Goal: Task Accomplishment & Management: Complete application form

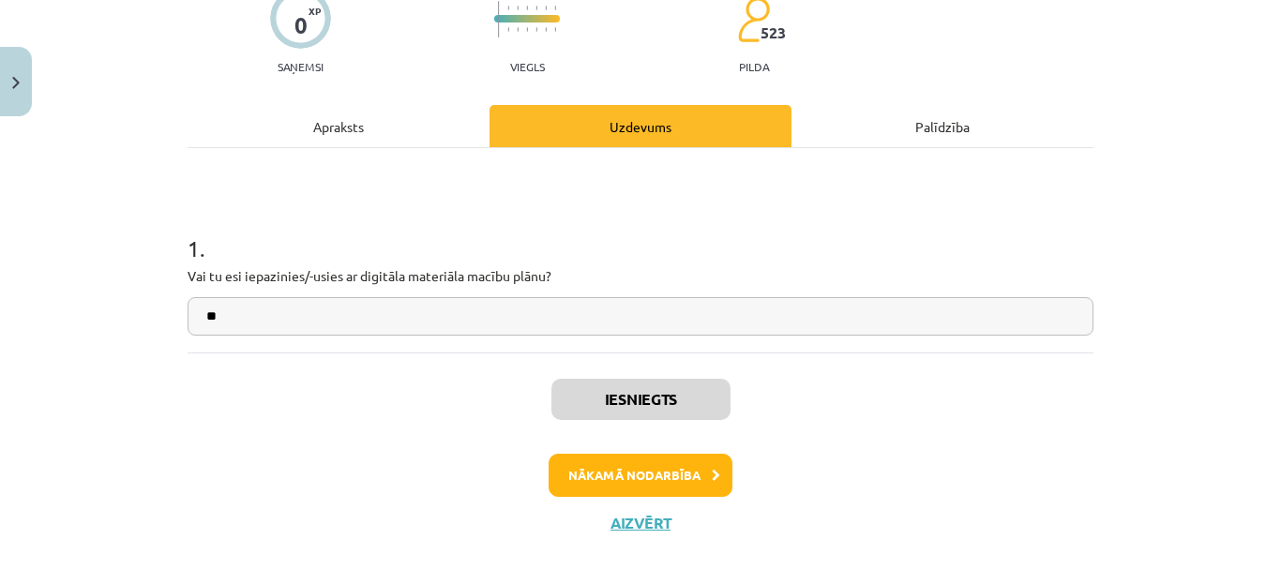
scroll to position [168, 0]
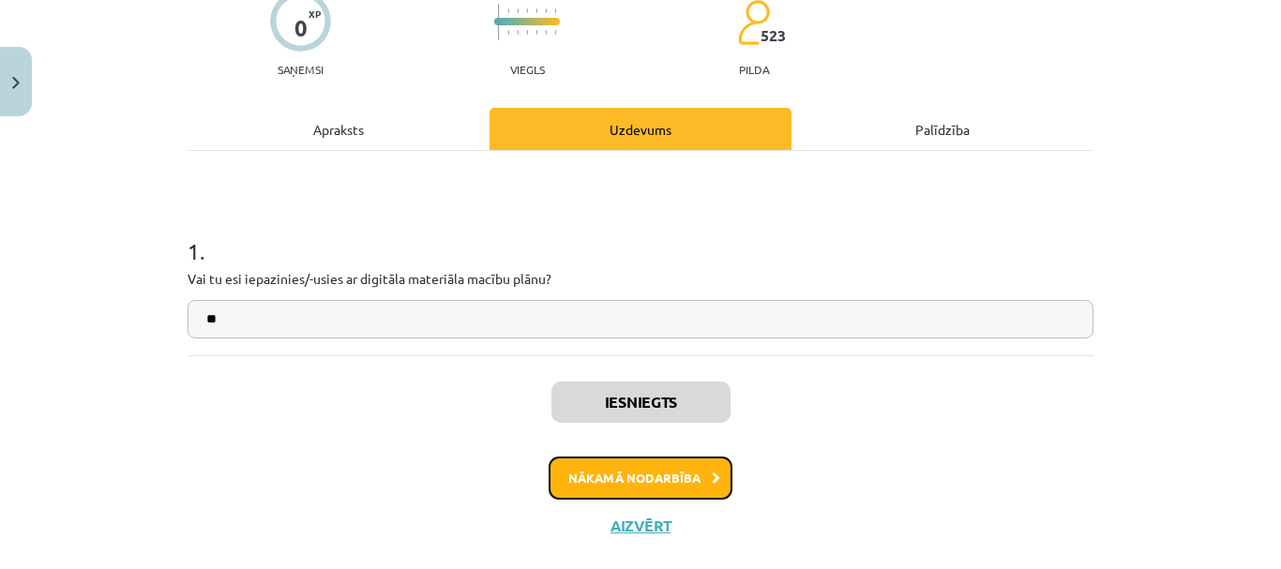
click at [658, 481] on button "Nākamā nodarbība" at bounding box center [641, 478] width 184 height 43
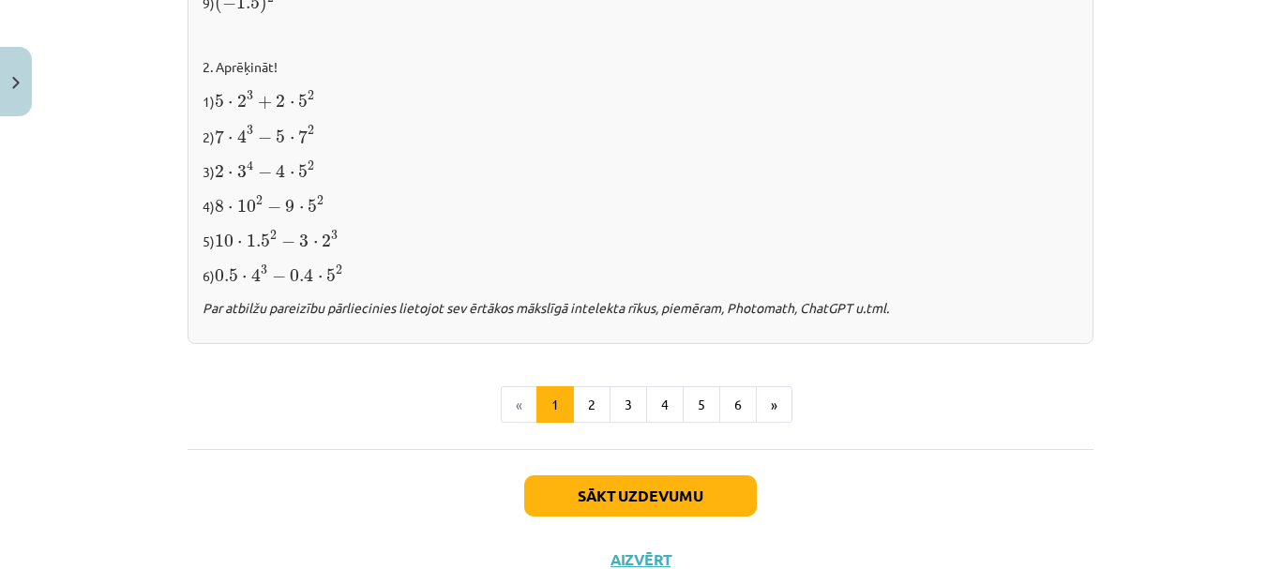
scroll to position [2067, 0]
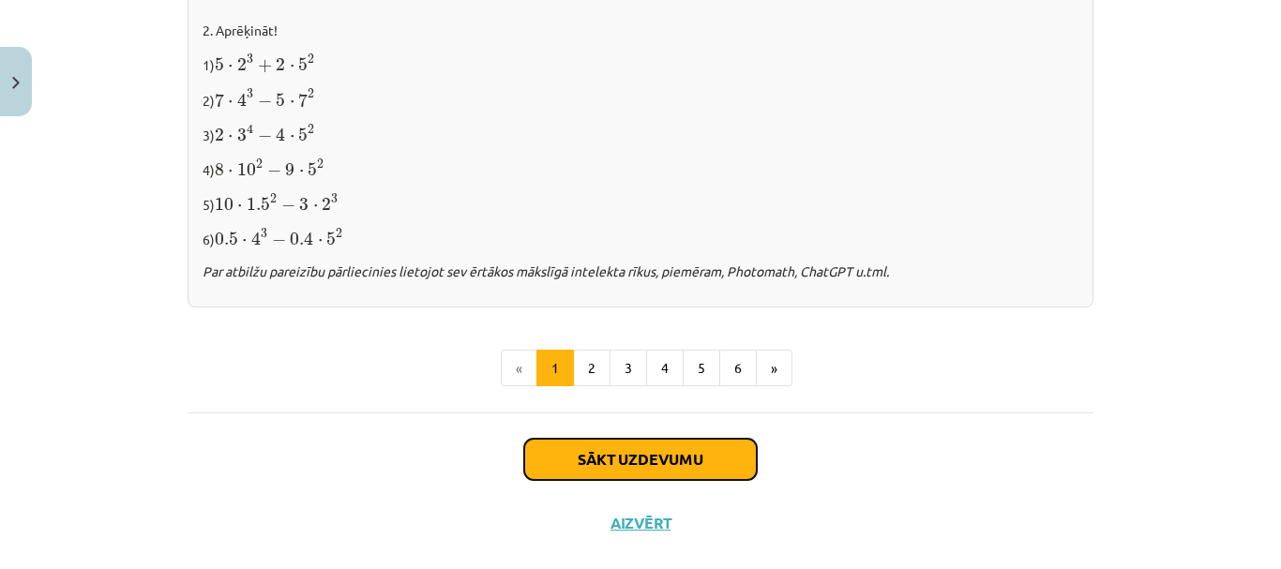
click at [701, 452] on button "Sākt uzdevumu" at bounding box center [640, 459] width 233 height 41
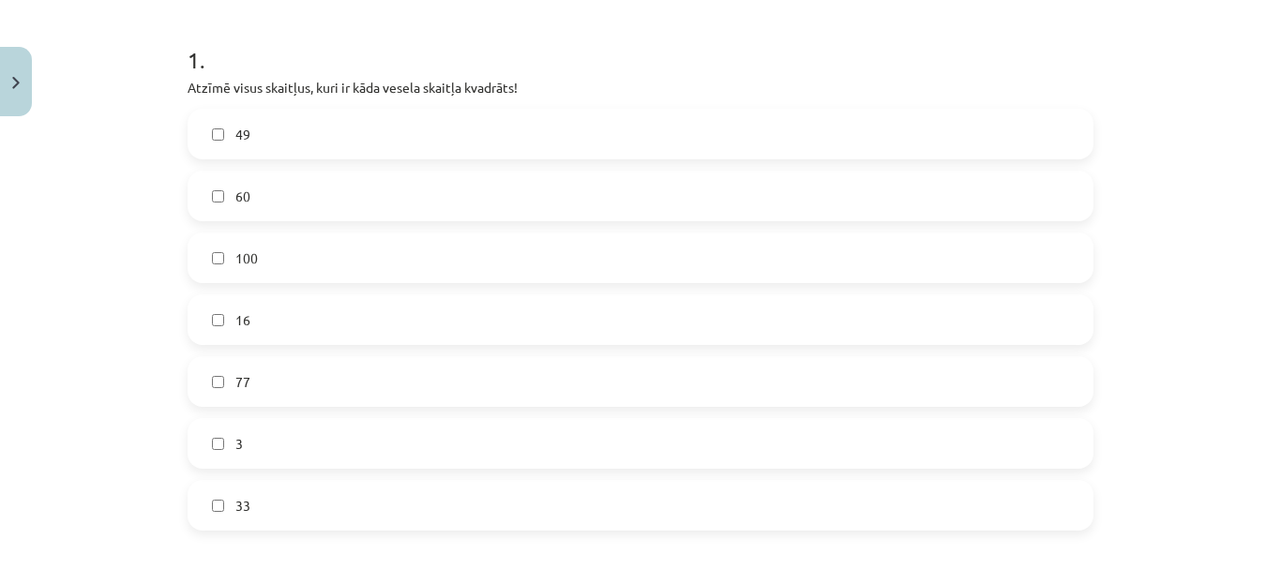
scroll to position [365, 0]
click at [420, 117] on label "49" at bounding box center [640, 128] width 902 height 47
click at [378, 241] on label "100" at bounding box center [640, 252] width 902 height 47
click at [353, 325] on label "16" at bounding box center [640, 314] width 902 height 47
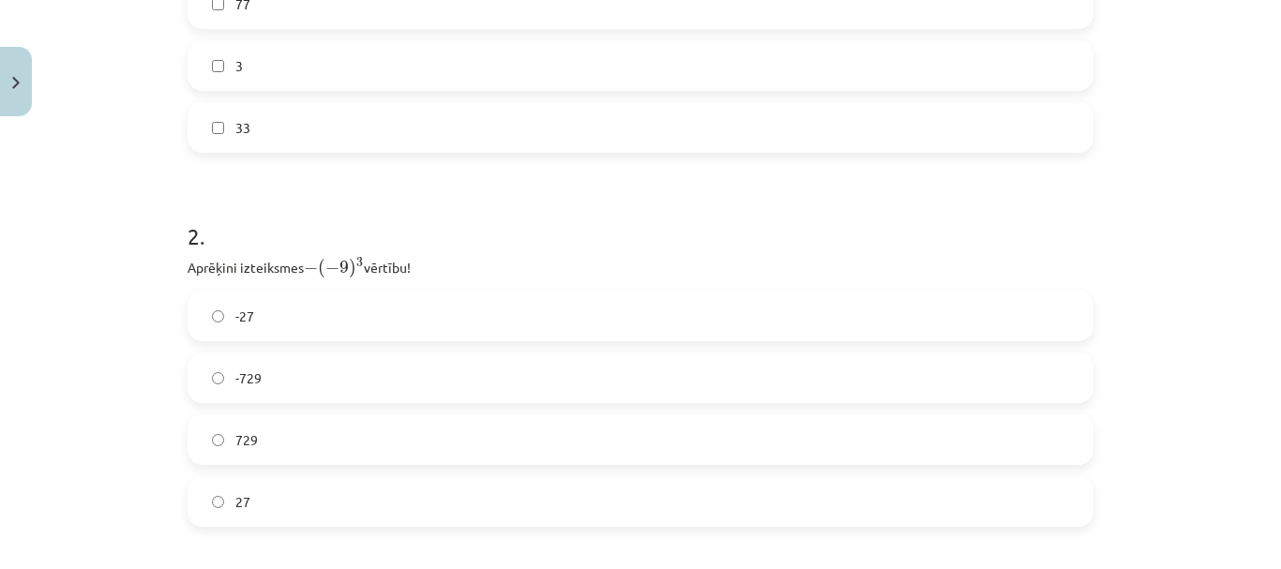
scroll to position [733, 0]
click at [421, 385] on label "-729" at bounding box center [640, 381] width 902 height 47
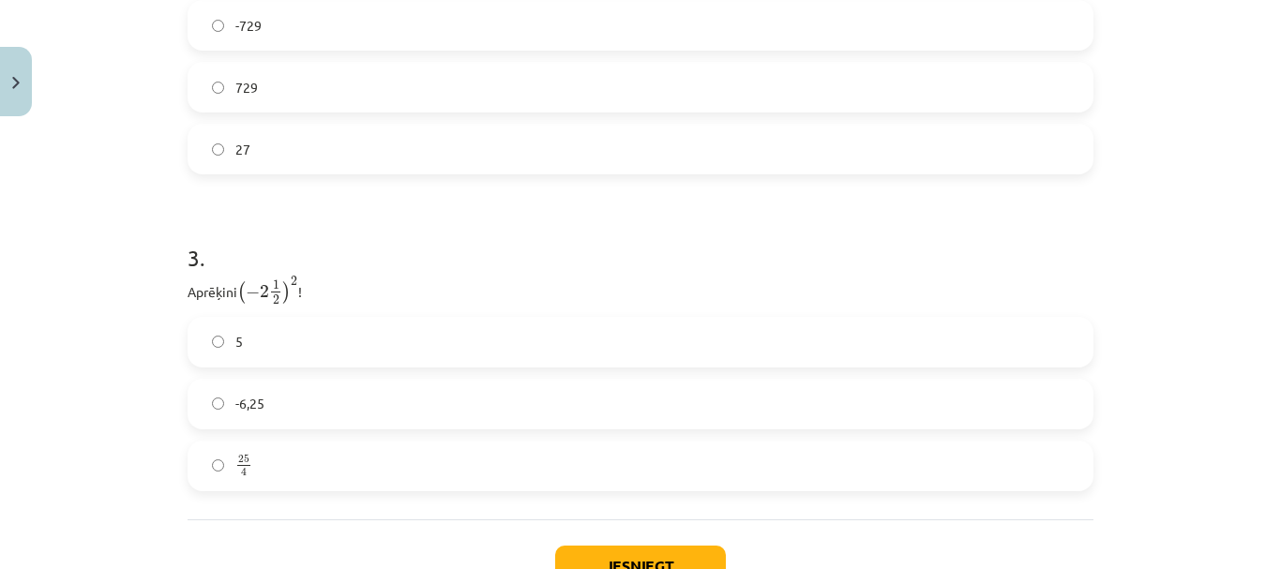
scroll to position [1096, 0]
click at [402, 469] on label "25 4 25 4" at bounding box center [640, 459] width 902 height 47
click at [616, 546] on button "Iesniegt" at bounding box center [640, 559] width 171 height 41
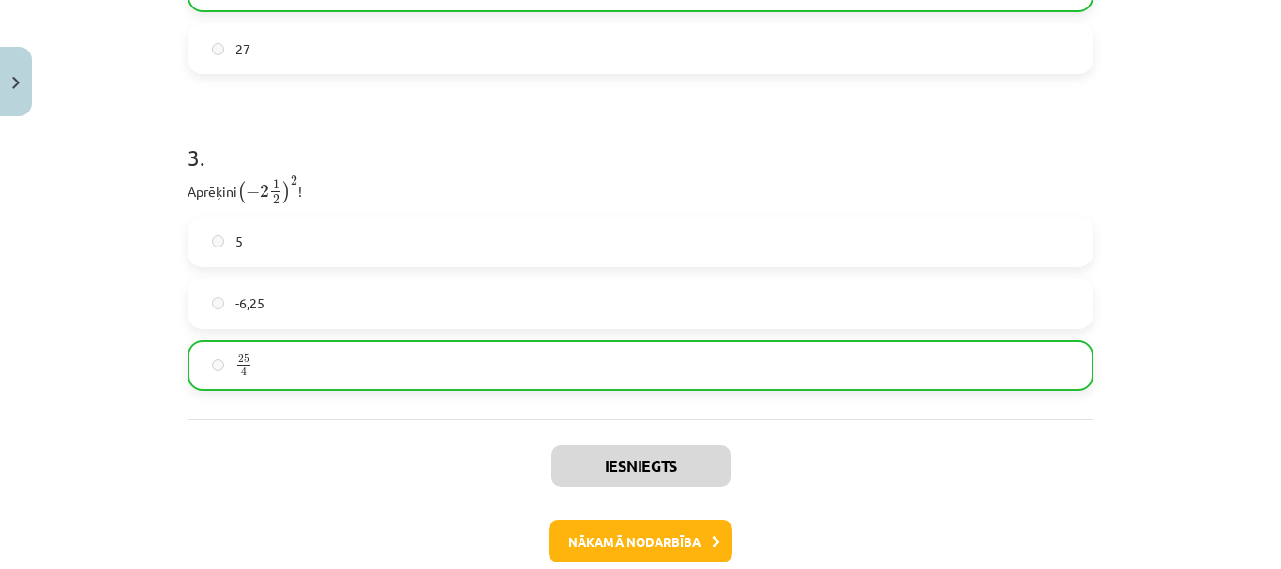
scroll to position [1255, 0]
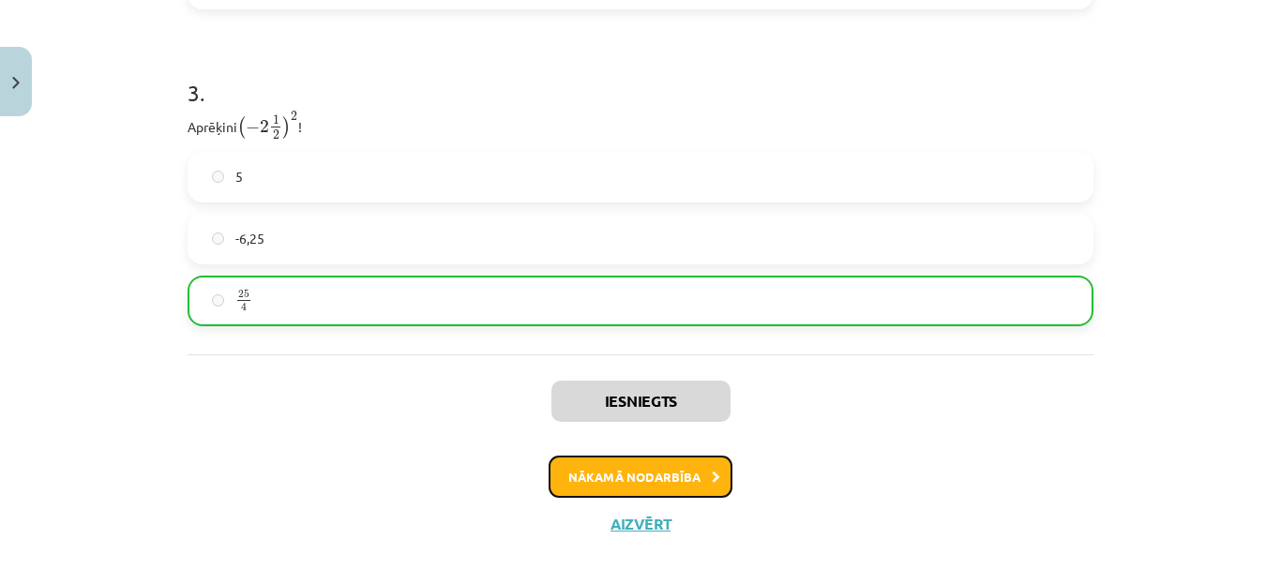
click at [668, 463] on button "Nākamā nodarbība" at bounding box center [641, 477] width 184 height 43
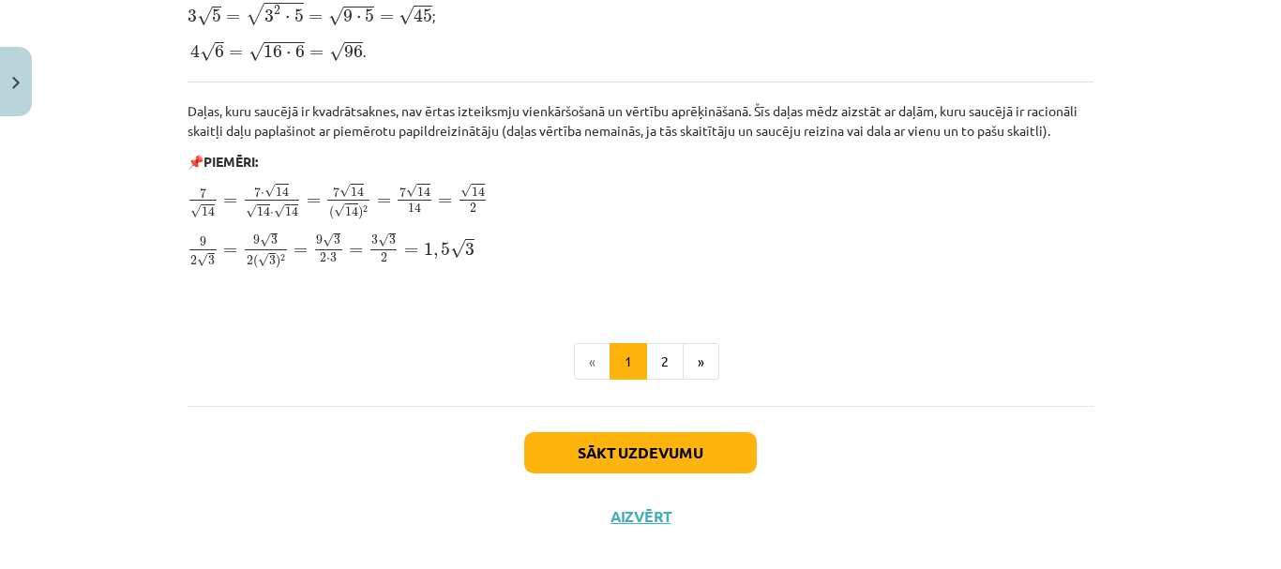
scroll to position [2336, 0]
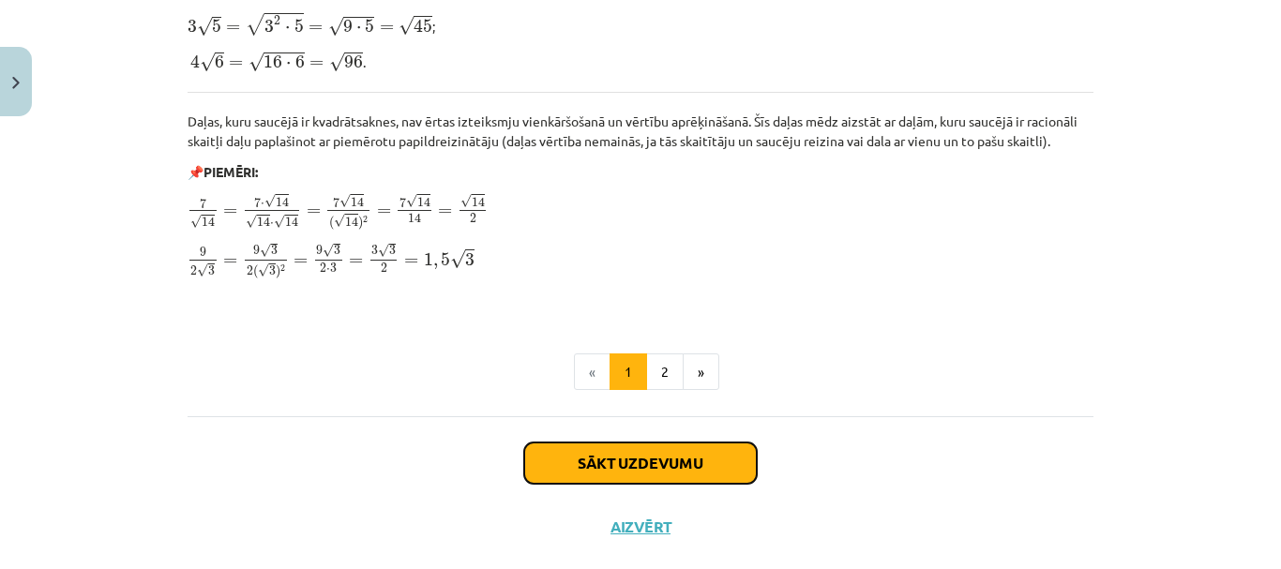
click at [711, 449] on button "Sākt uzdevumu" at bounding box center [640, 463] width 233 height 41
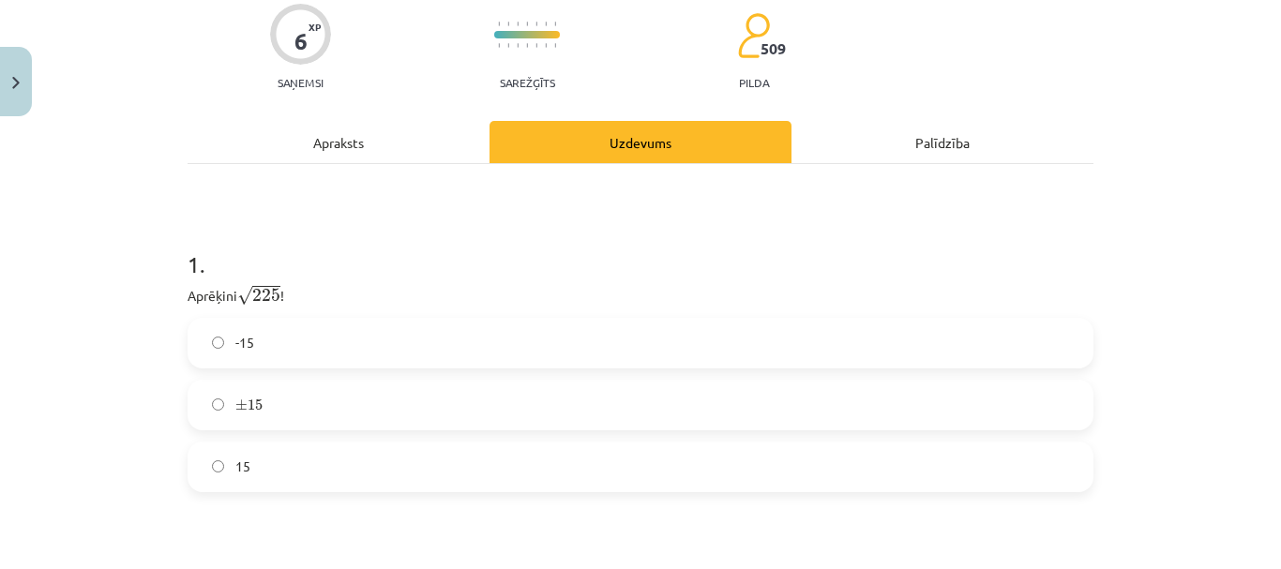
scroll to position [194, 0]
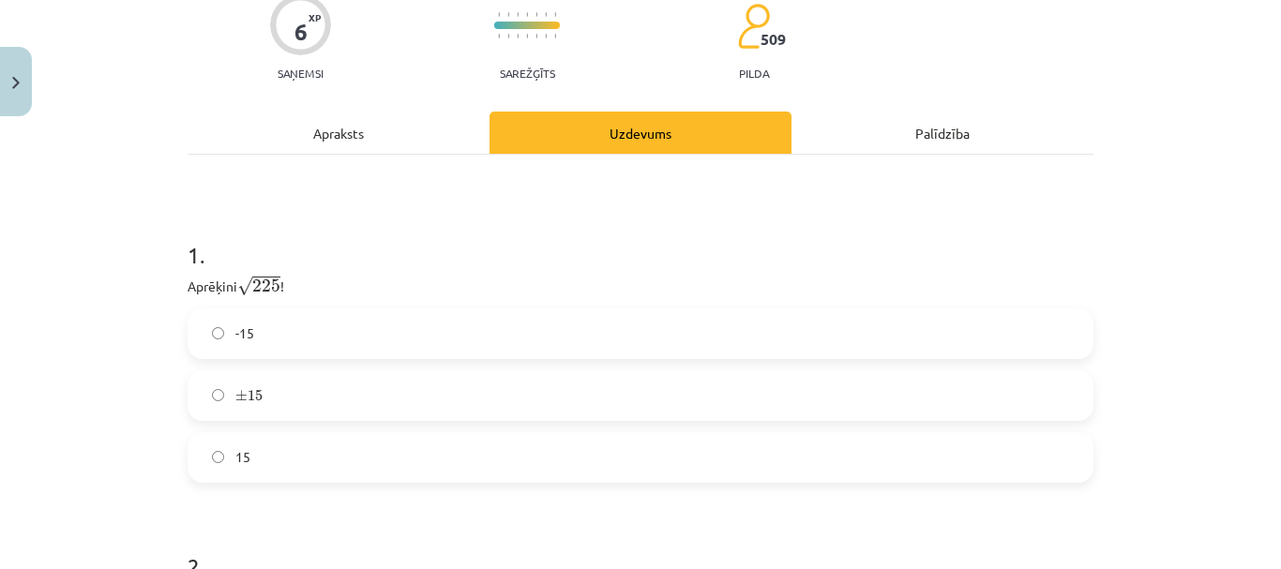
click at [728, 473] on label "15" at bounding box center [640, 457] width 902 height 47
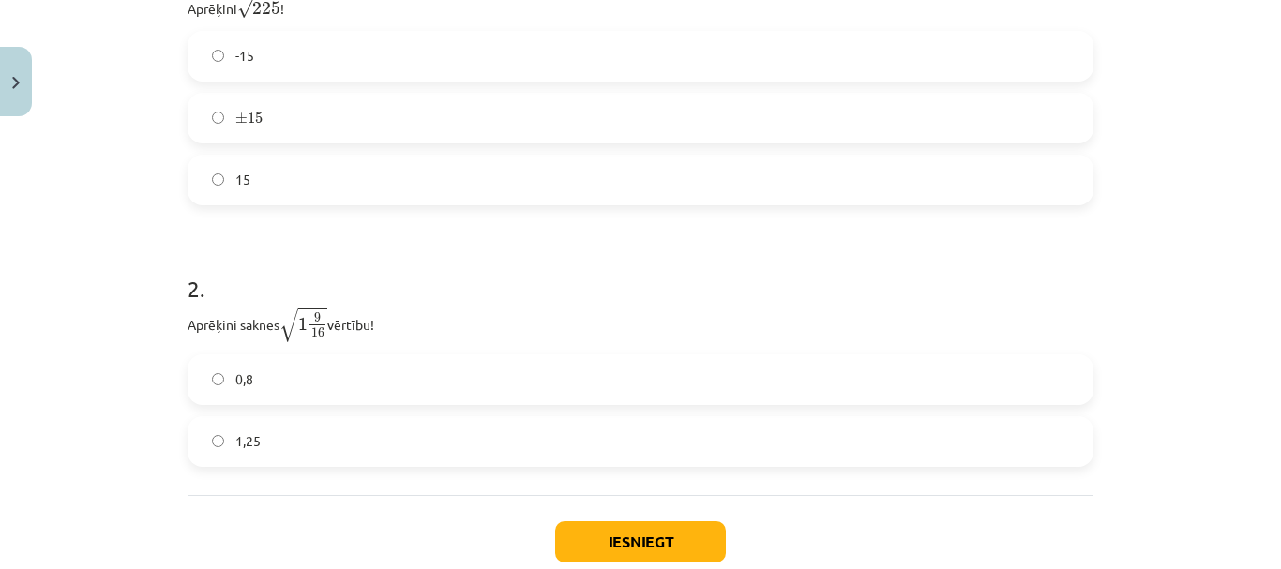
scroll to position [474, 0]
click at [489, 450] on label "1,25" at bounding box center [640, 439] width 902 height 47
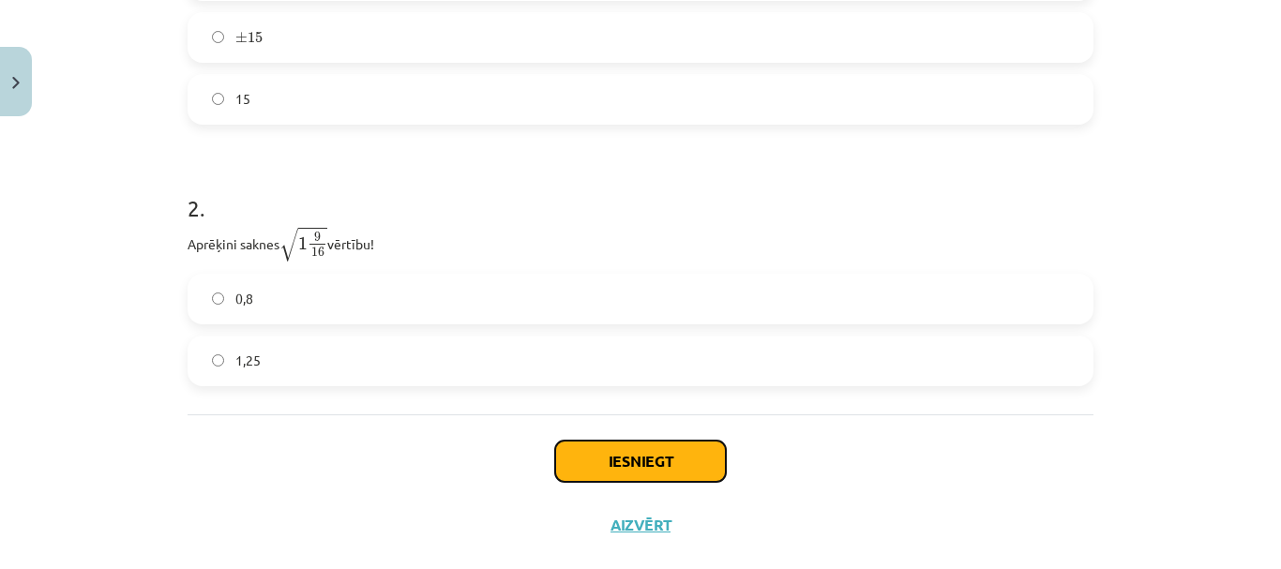
click at [644, 453] on button "Iesniegt" at bounding box center [640, 461] width 171 height 41
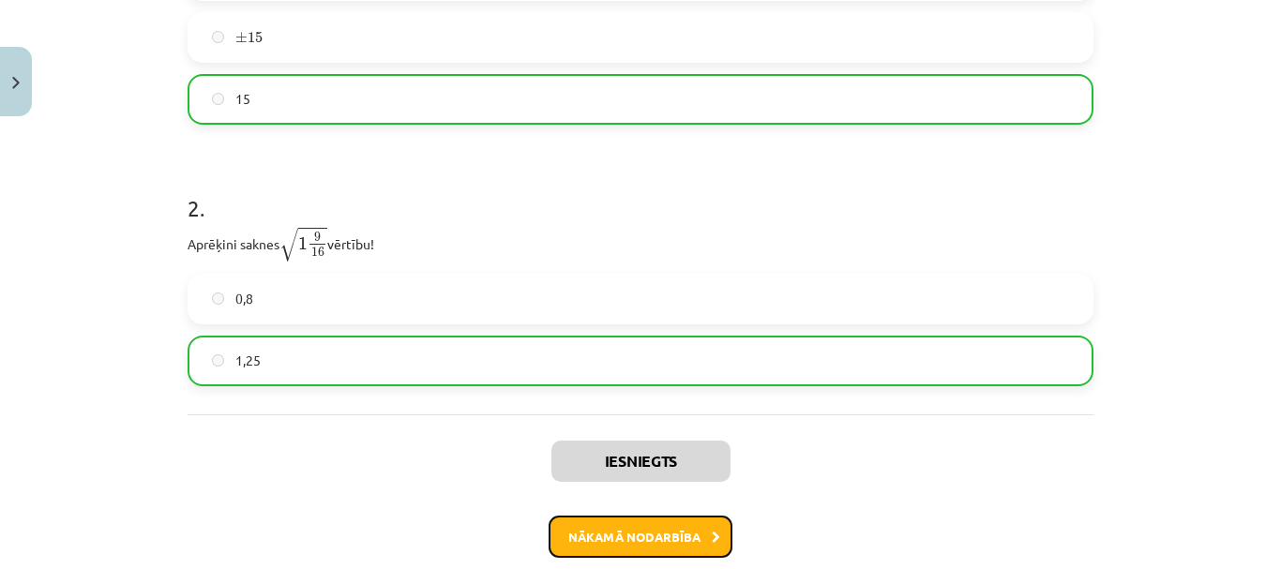
click at [673, 536] on button "Nākamā nodarbība" at bounding box center [641, 537] width 184 height 43
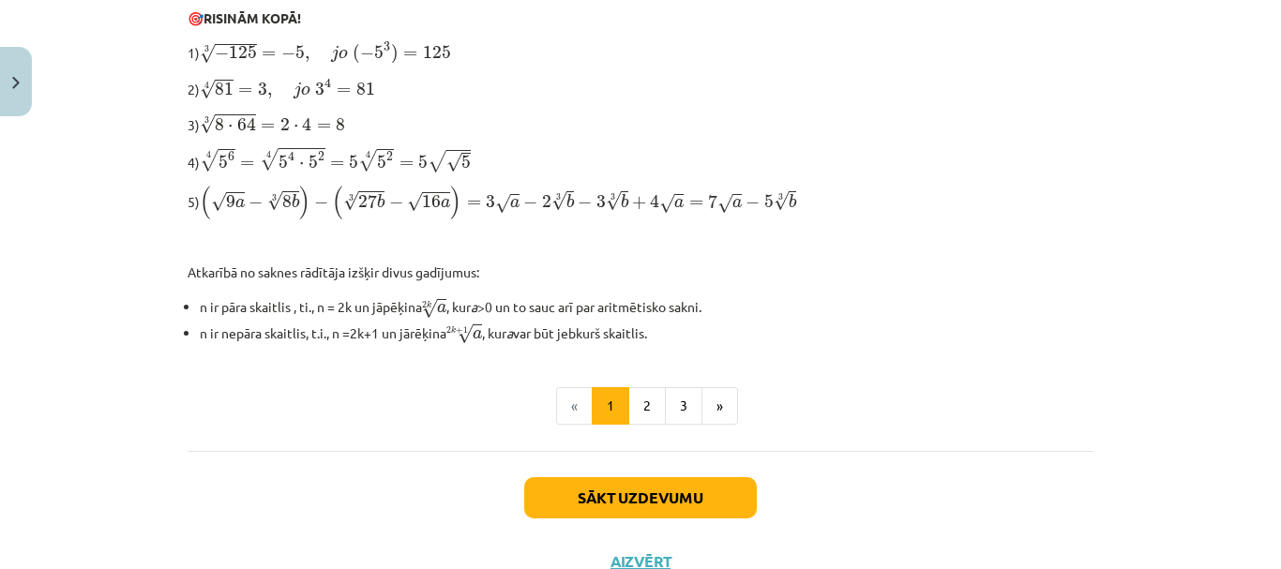
scroll to position [715, 0]
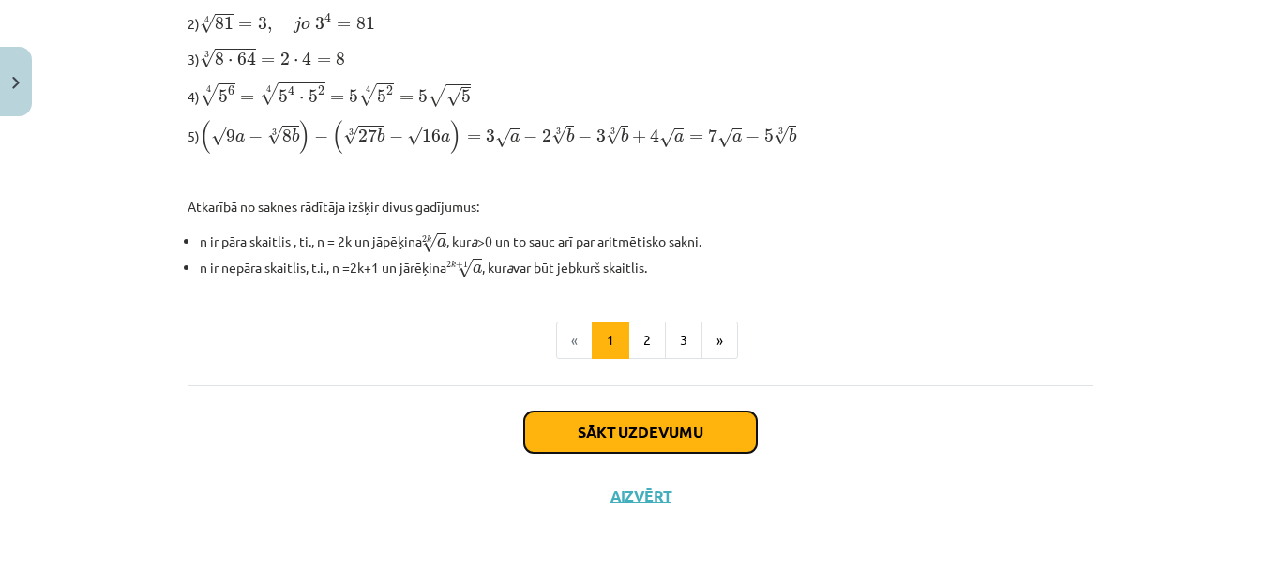
click at [704, 413] on button "Sākt uzdevumu" at bounding box center [640, 432] width 233 height 41
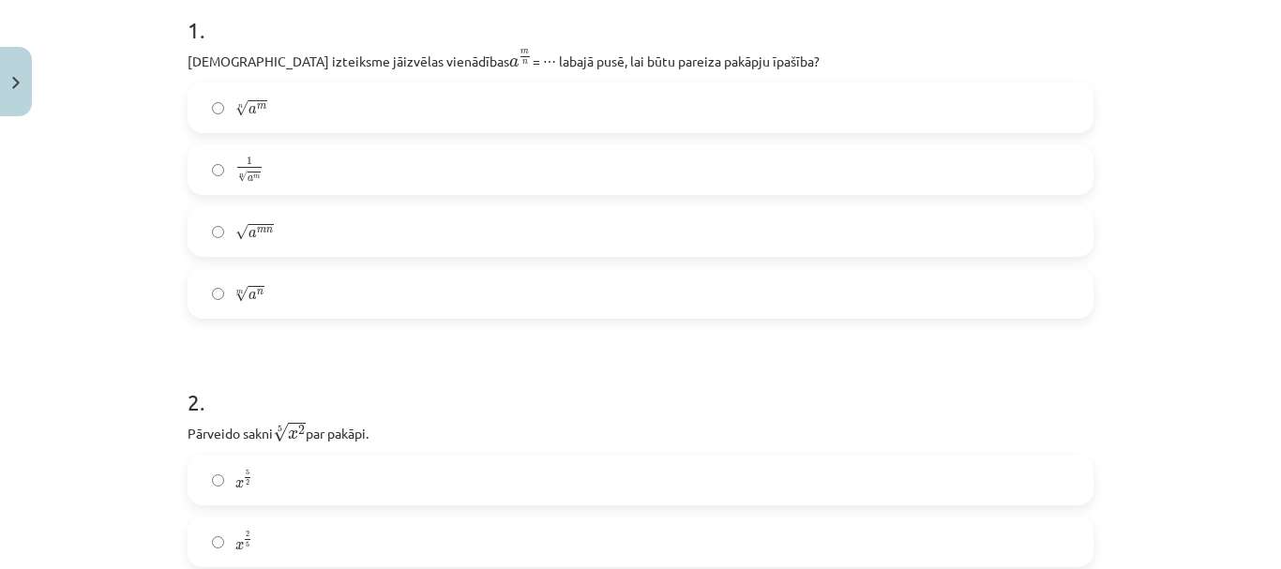
scroll to position [381, 0]
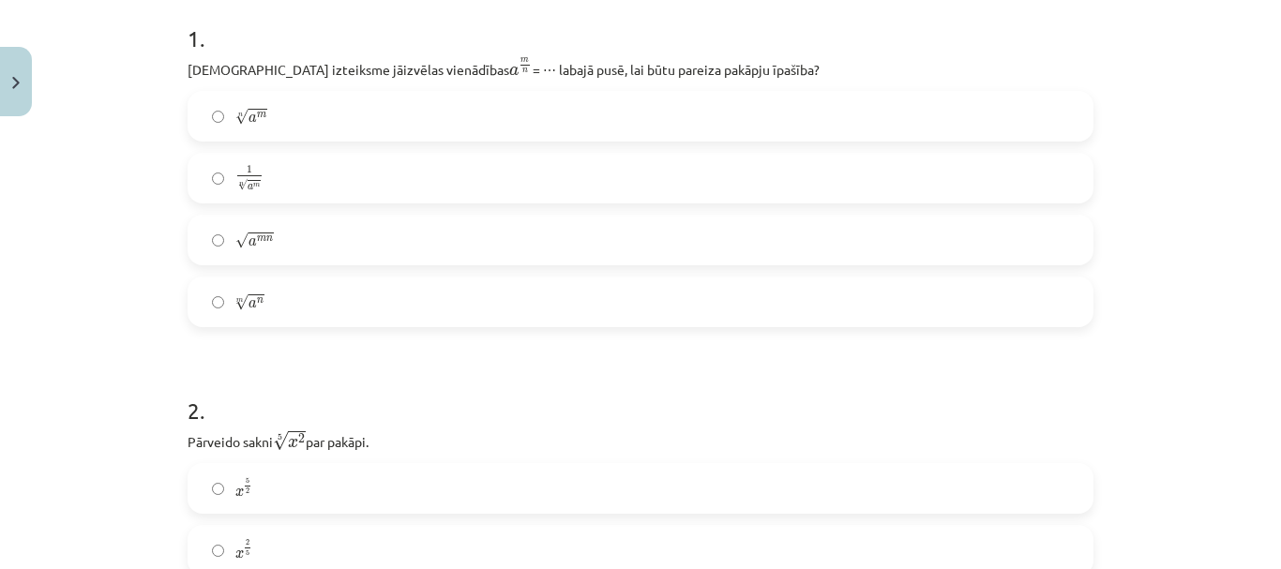
click at [443, 114] on label "n √ a m a m n" at bounding box center [640, 116] width 902 height 47
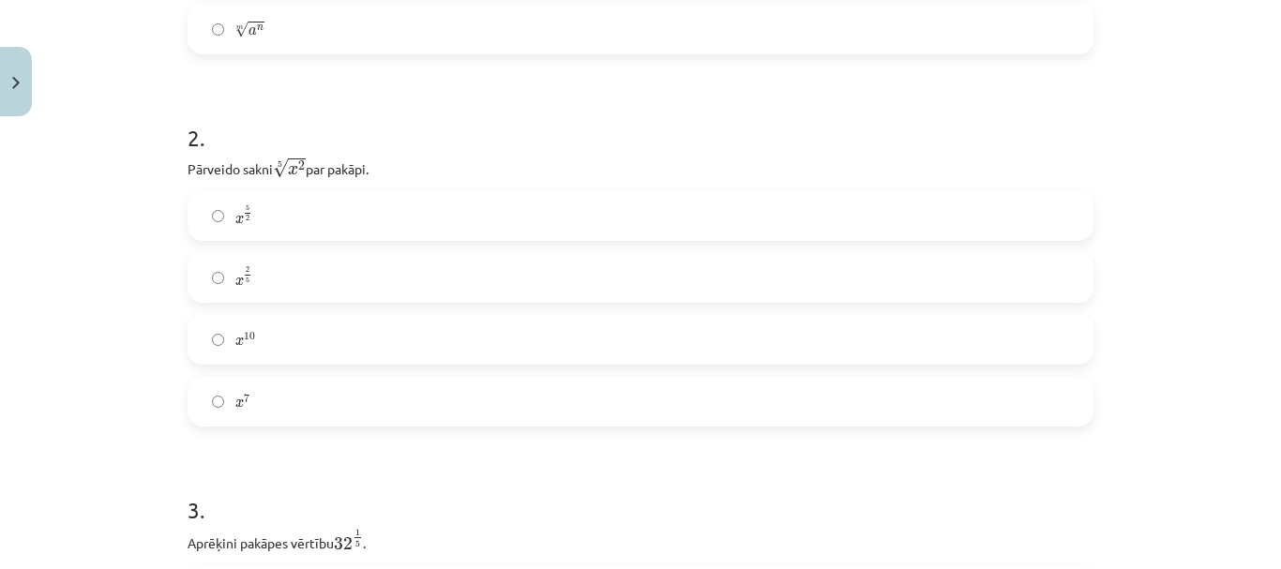
scroll to position [645, 0]
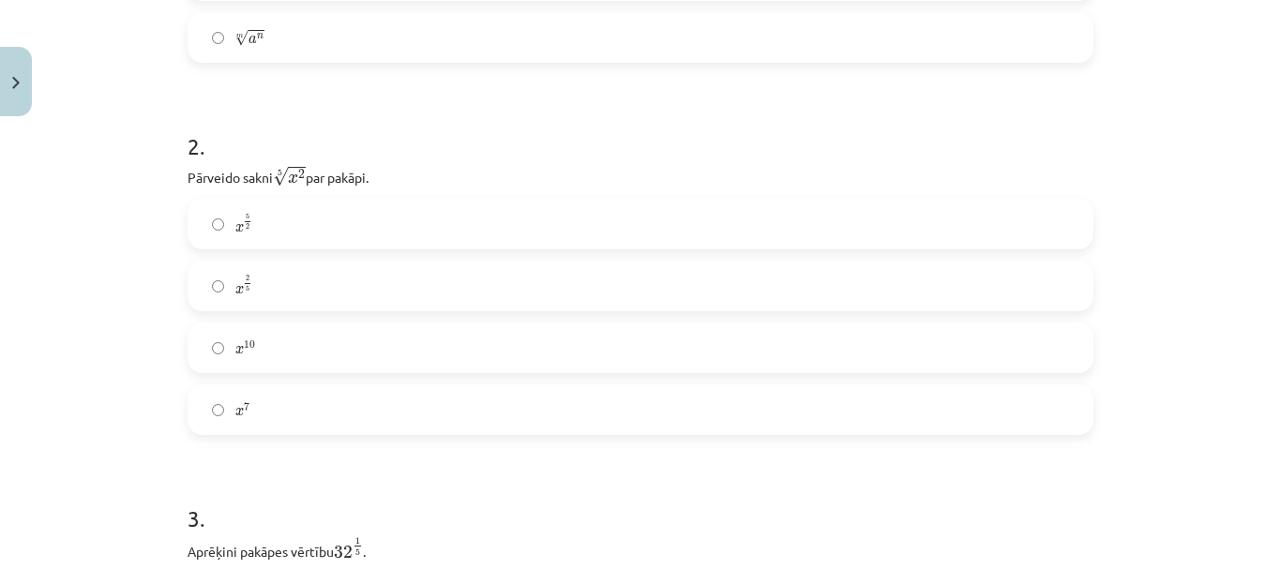
click at [341, 278] on label "x 2 5 x 2 5" at bounding box center [640, 286] width 902 height 47
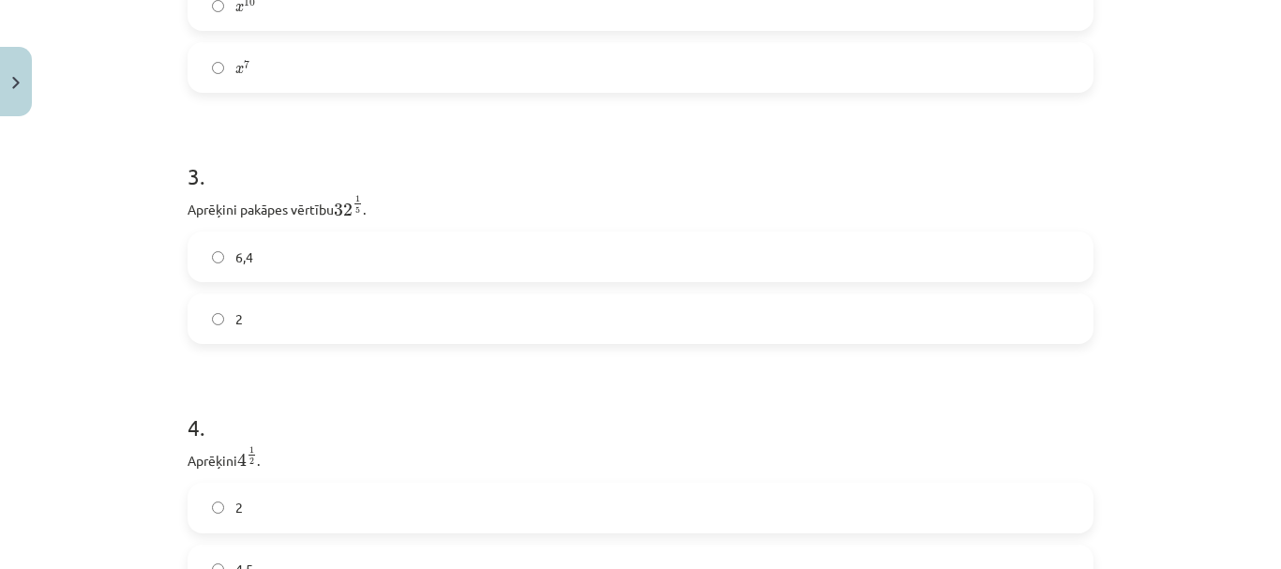
scroll to position [1005, 0]
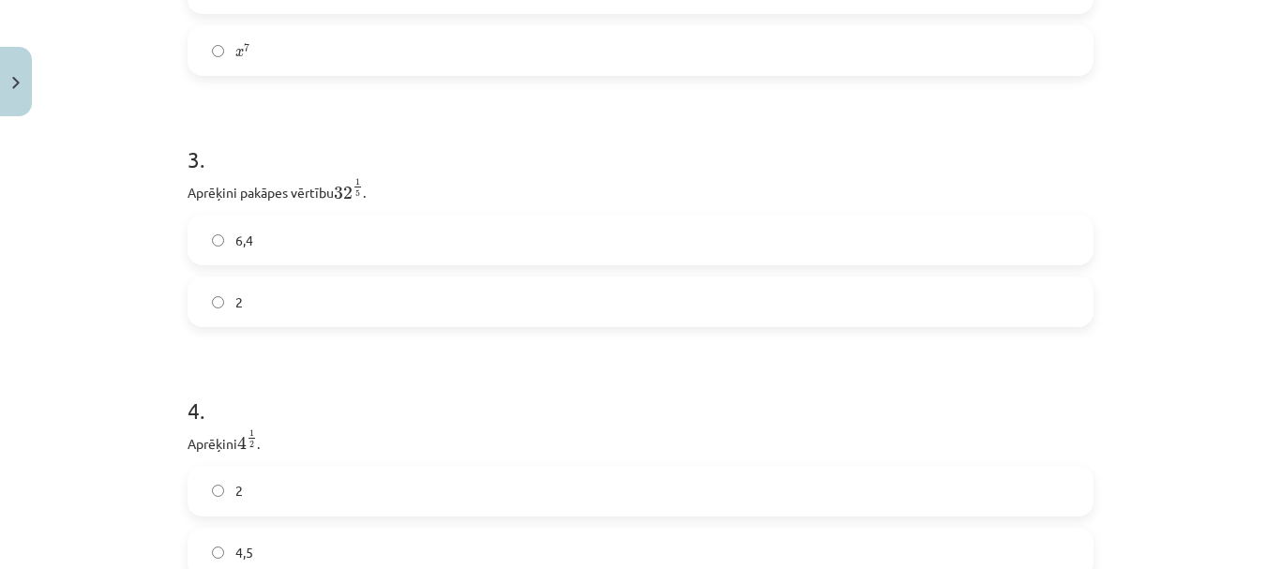
click at [587, 310] on label "2" at bounding box center [640, 302] width 902 height 47
click at [712, 205] on label "2" at bounding box center [640, 200] width 902 height 47
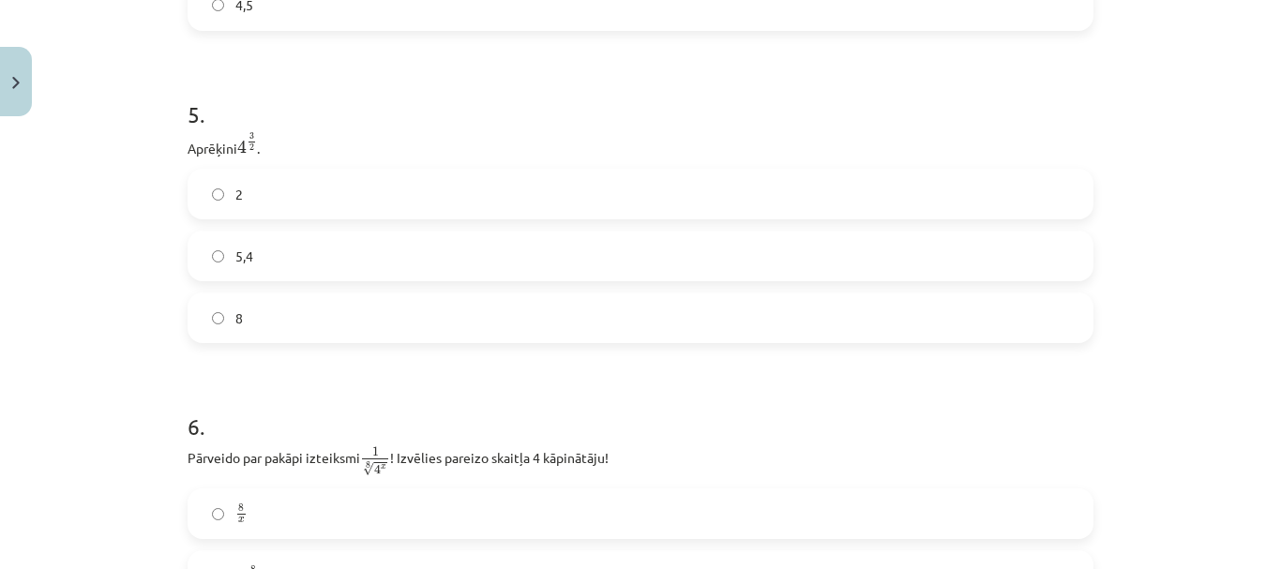
scroll to position [1543, 0]
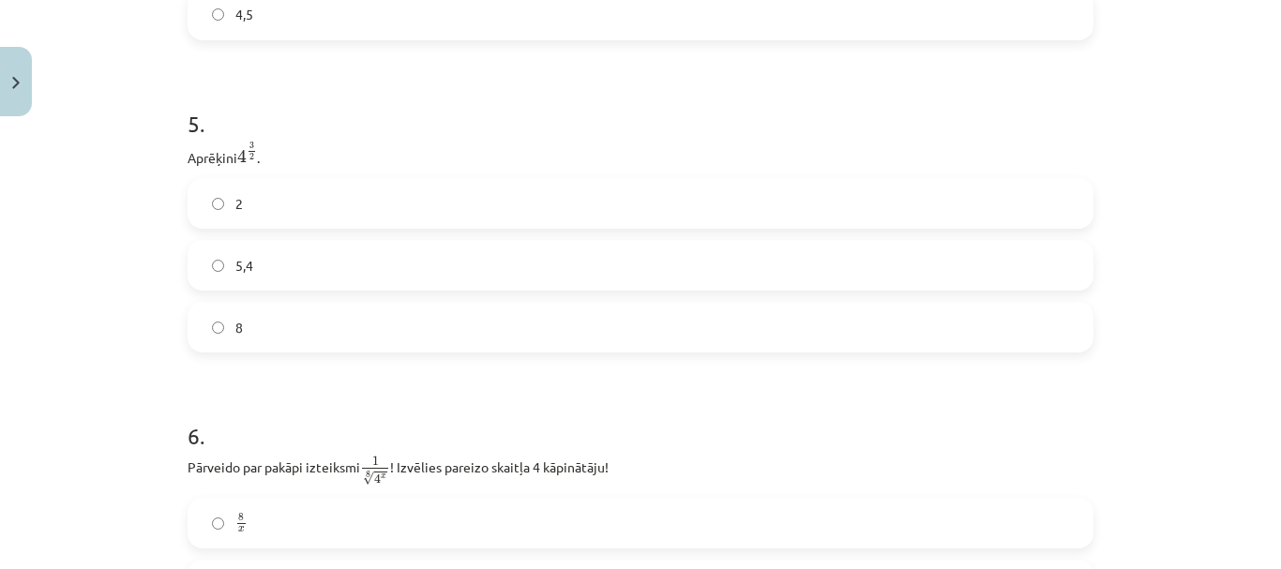
click at [363, 319] on label "8" at bounding box center [640, 327] width 902 height 47
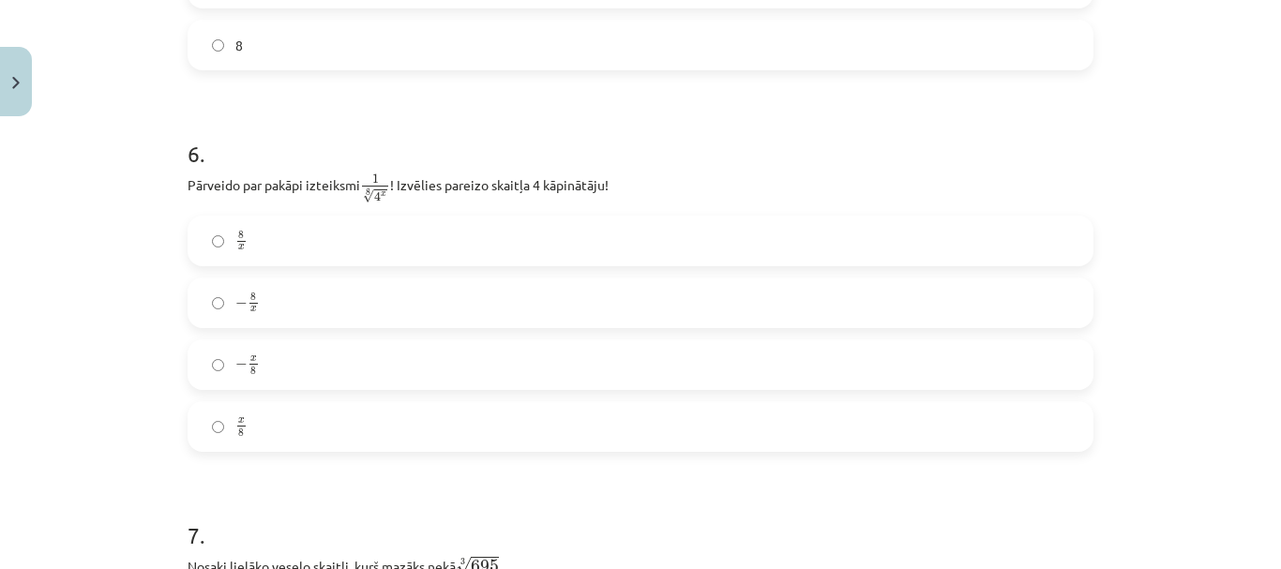
scroll to position [1808, 0]
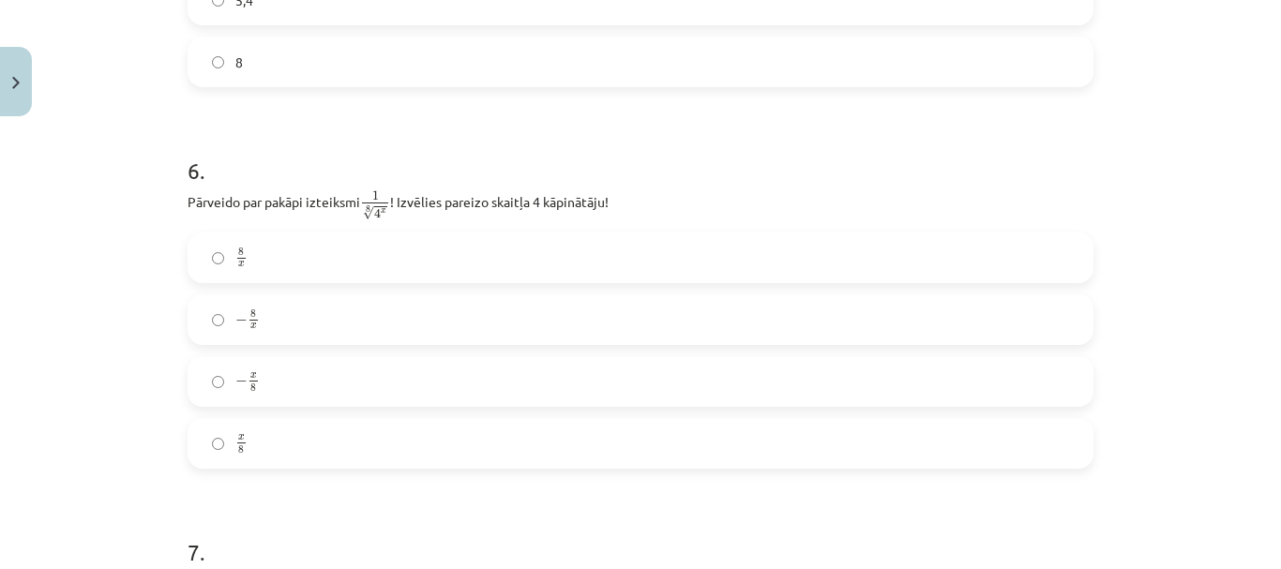
click at [378, 279] on label "8 x 8 x" at bounding box center [640, 257] width 902 height 47
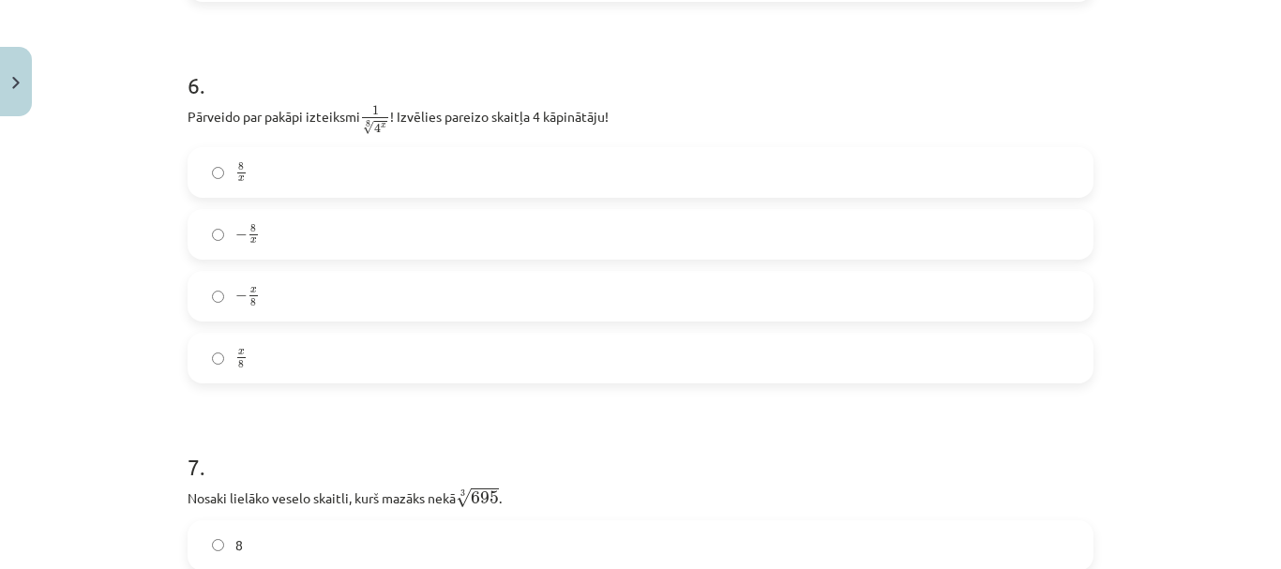
scroll to position [1902, 0]
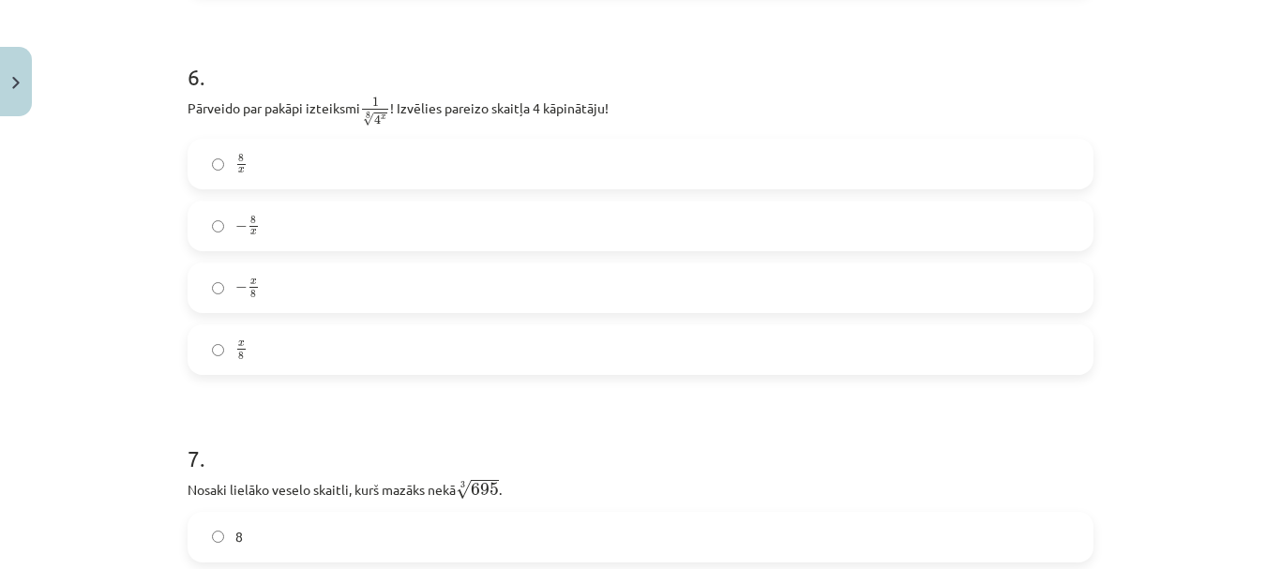
click at [869, 363] on label "x 8 x 8" at bounding box center [640, 349] width 902 height 47
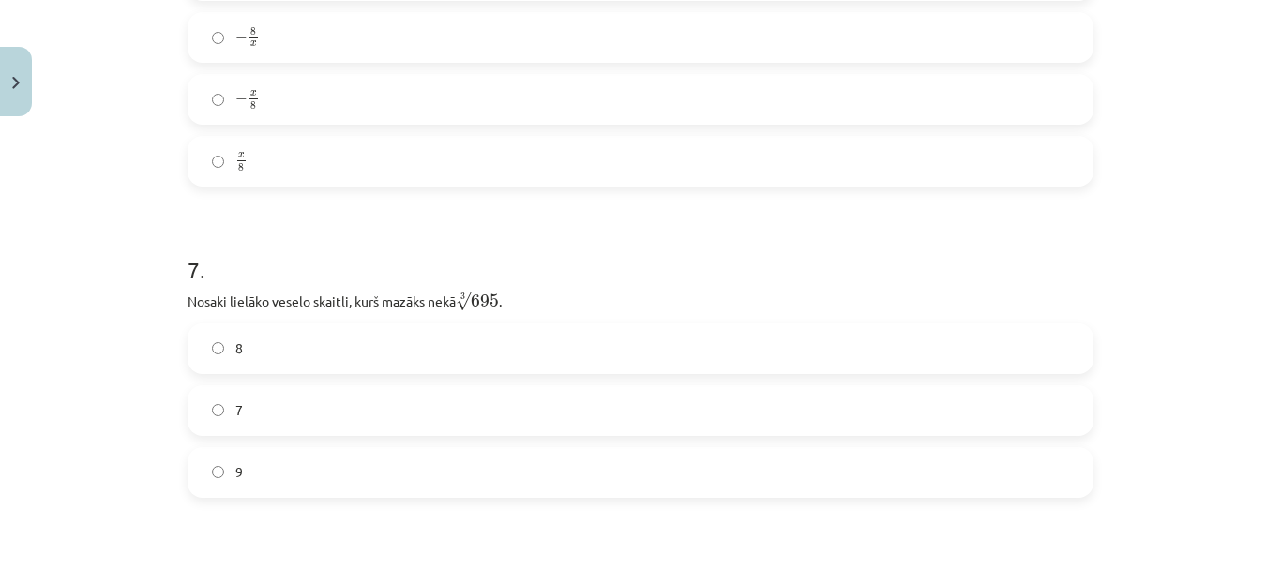
scroll to position [2124, 0]
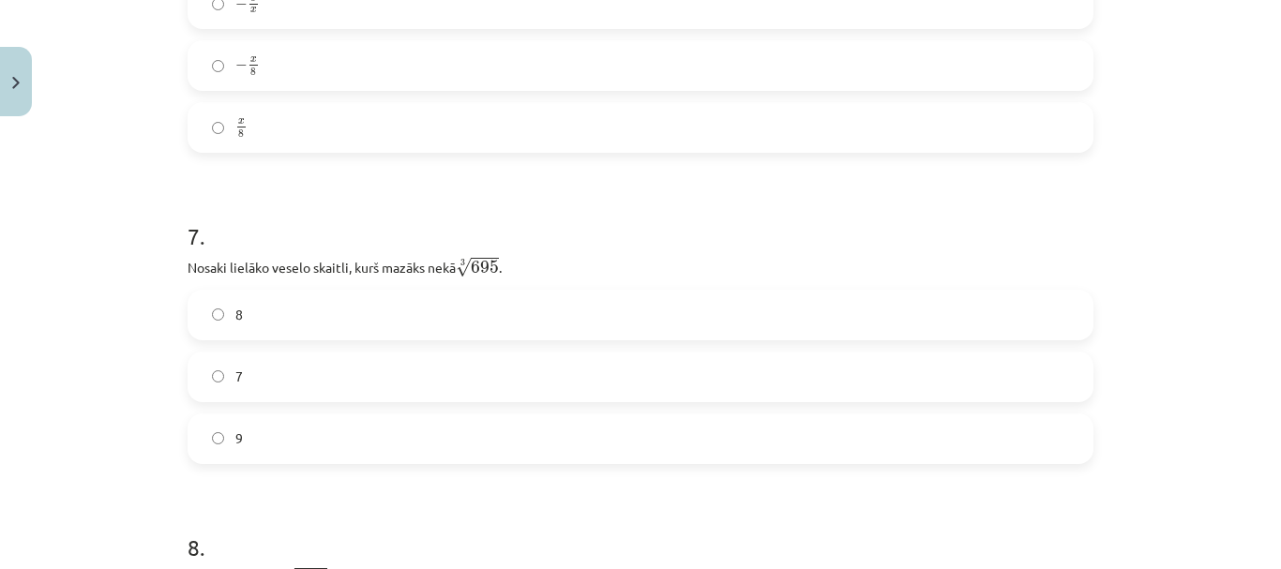
click at [443, 375] on label "7" at bounding box center [640, 377] width 902 height 47
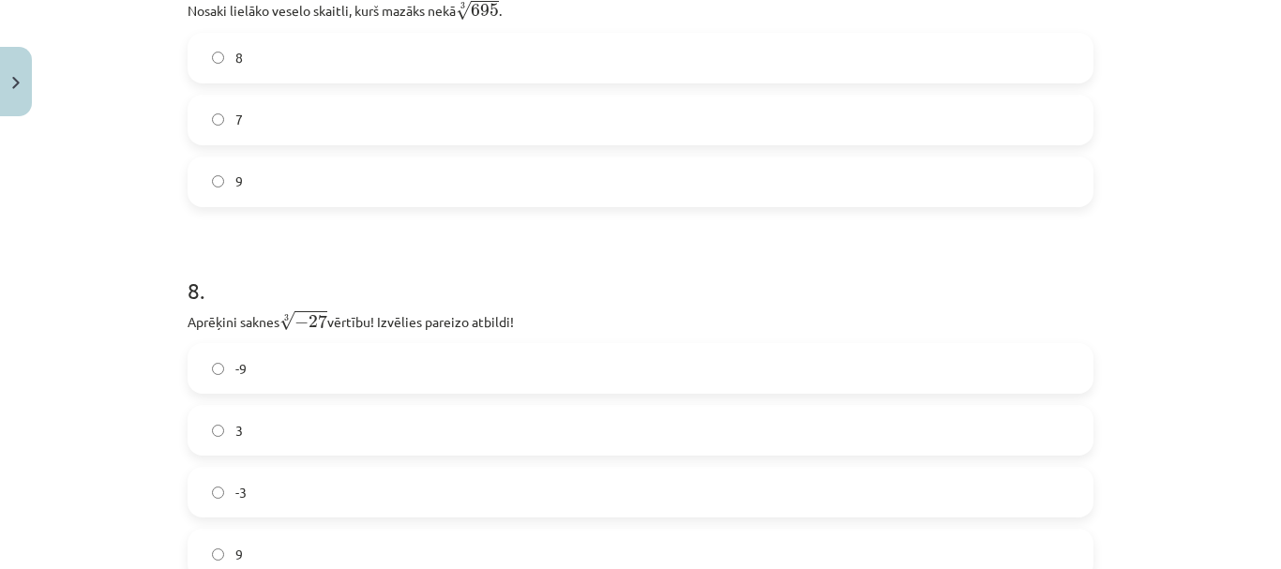
scroll to position [2450, 0]
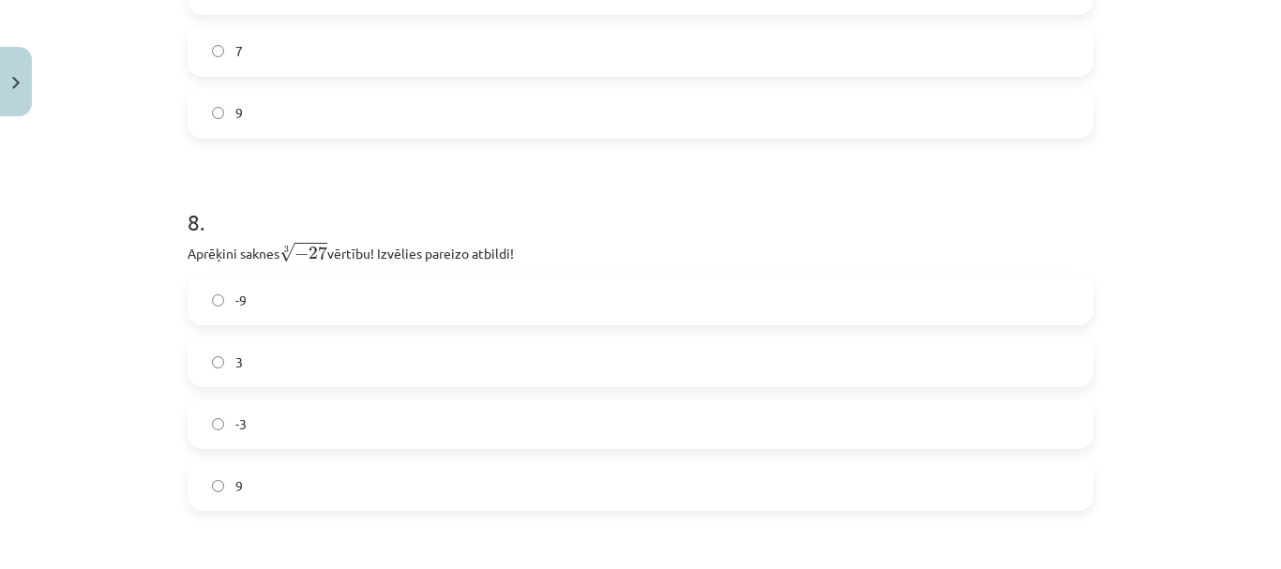
click at [536, 419] on label "-3" at bounding box center [640, 423] width 902 height 47
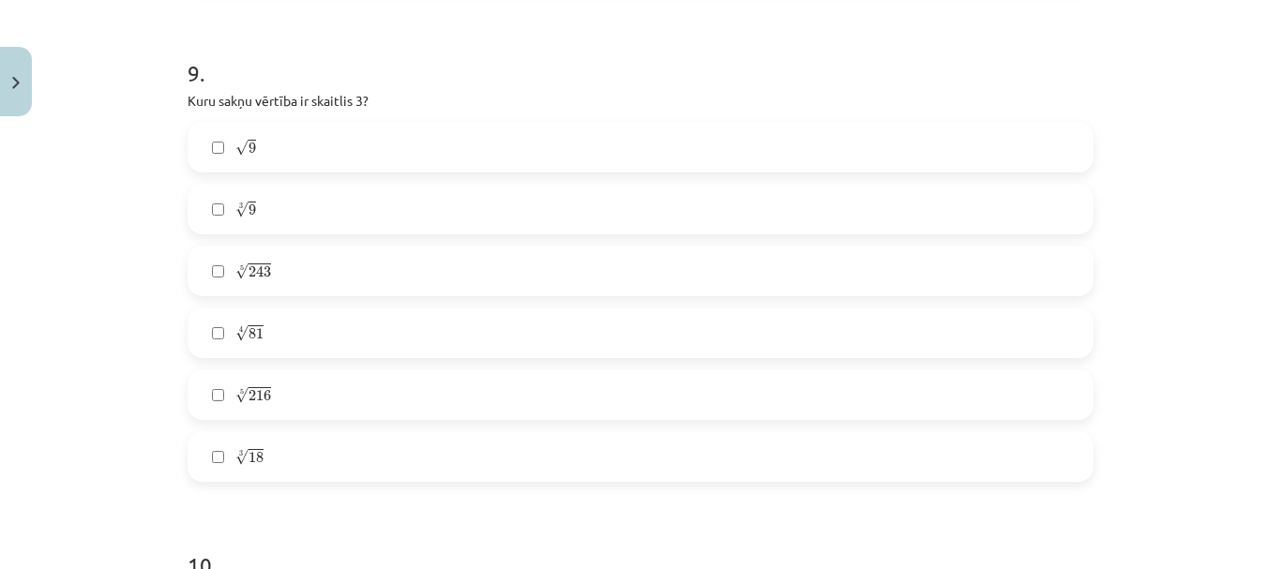
scroll to position [2963, 0]
click at [219, 144] on label "√ 9 9" at bounding box center [640, 155] width 902 height 47
click at [253, 285] on span "243" at bounding box center [260, 280] width 23 height 11
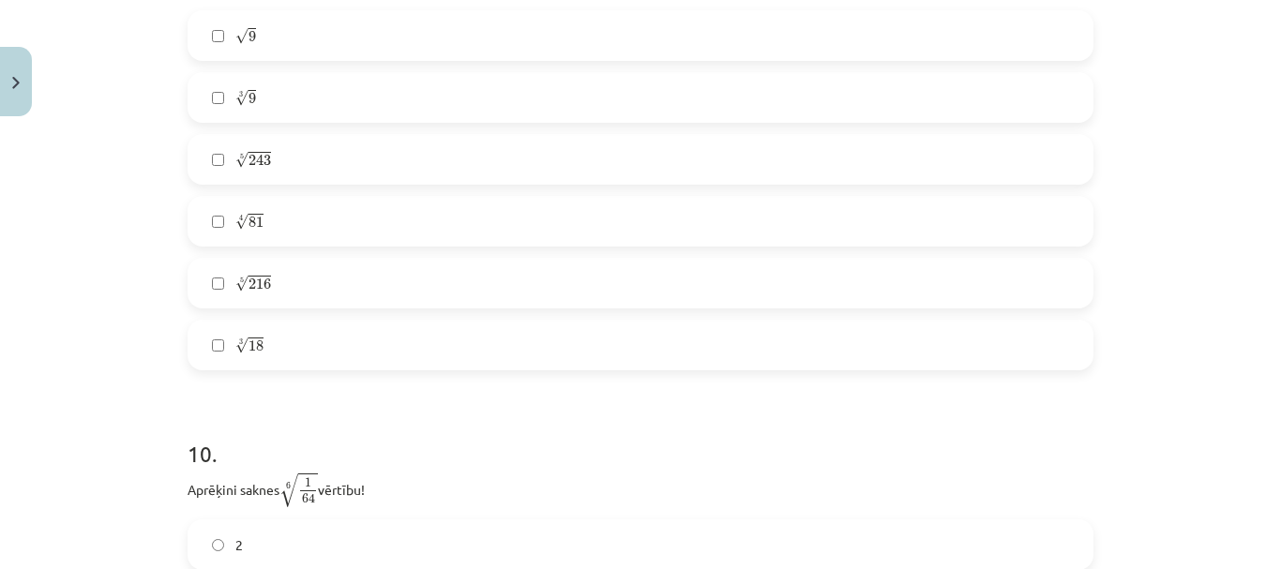
scroll to position [3091, 0]
click at [646, 209] on label "4 √ 81 81 4" at bounding box center [640, 212] width 902 height 47
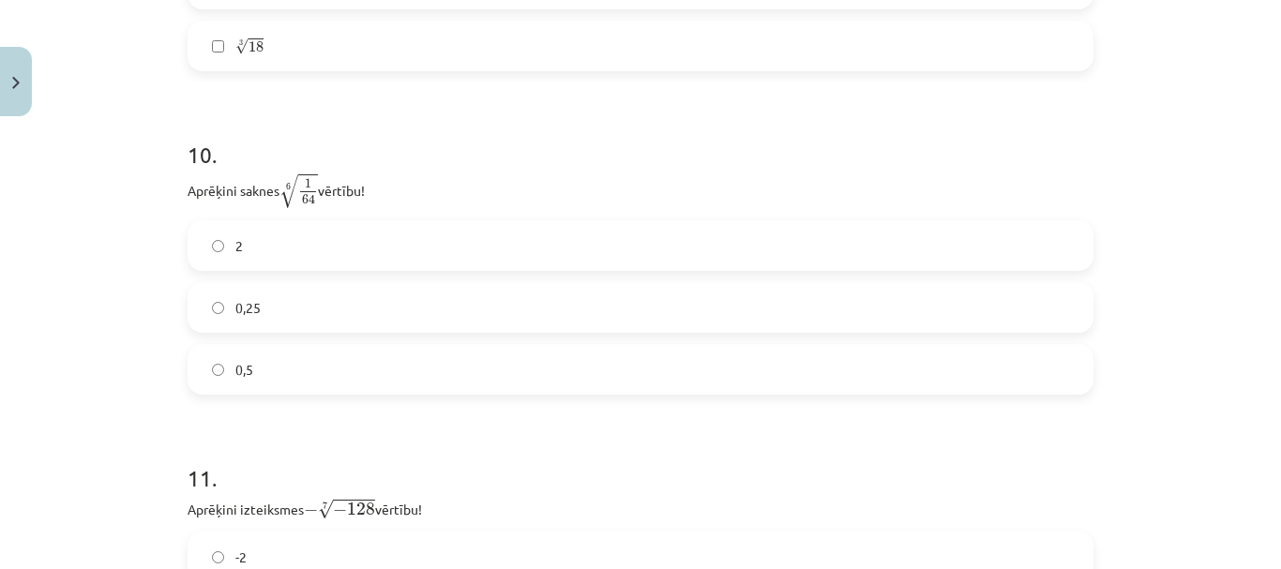
scroll to position [3391, 0]
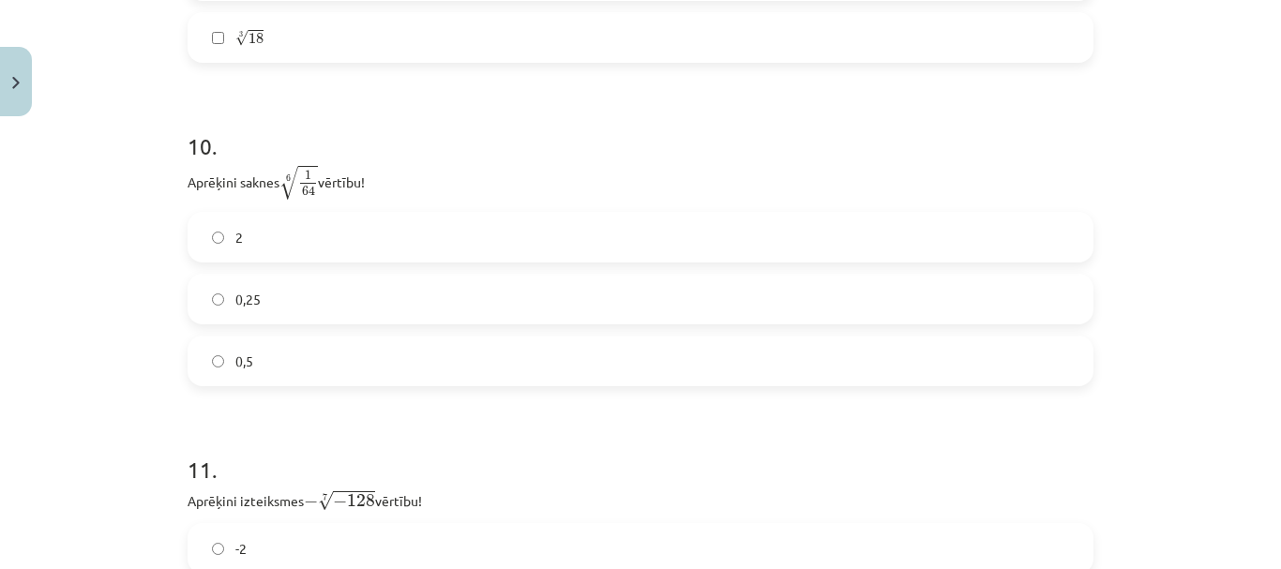
click at [610, 380] on label "0,5" at bounding box center [640, 361] width 902 height 47
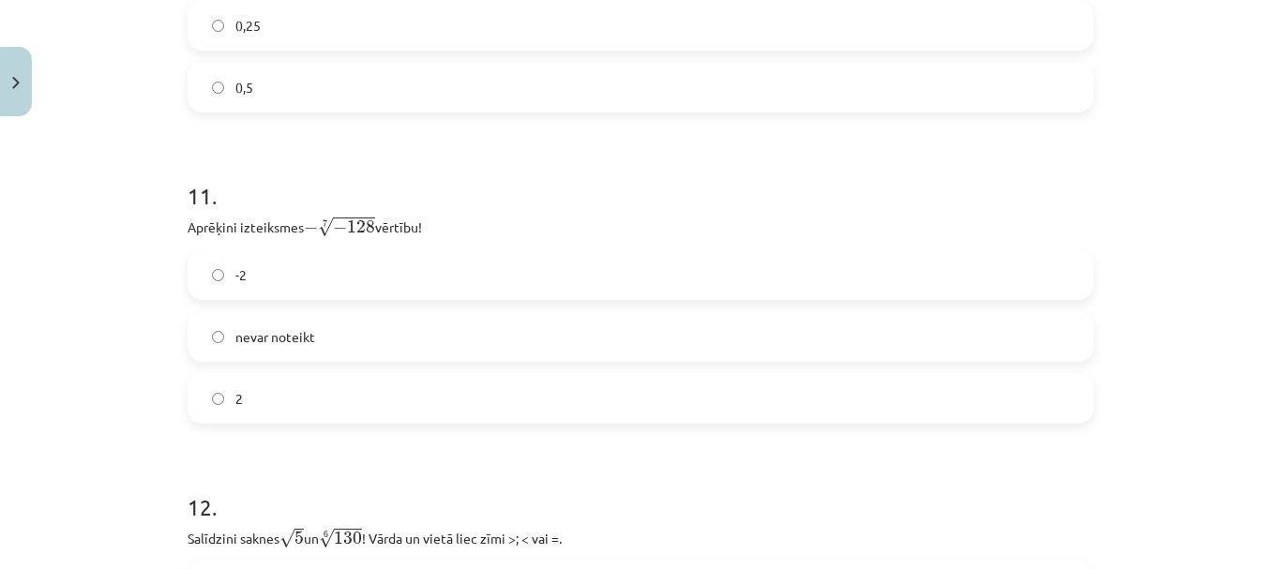
scroll to position [3673, 0]
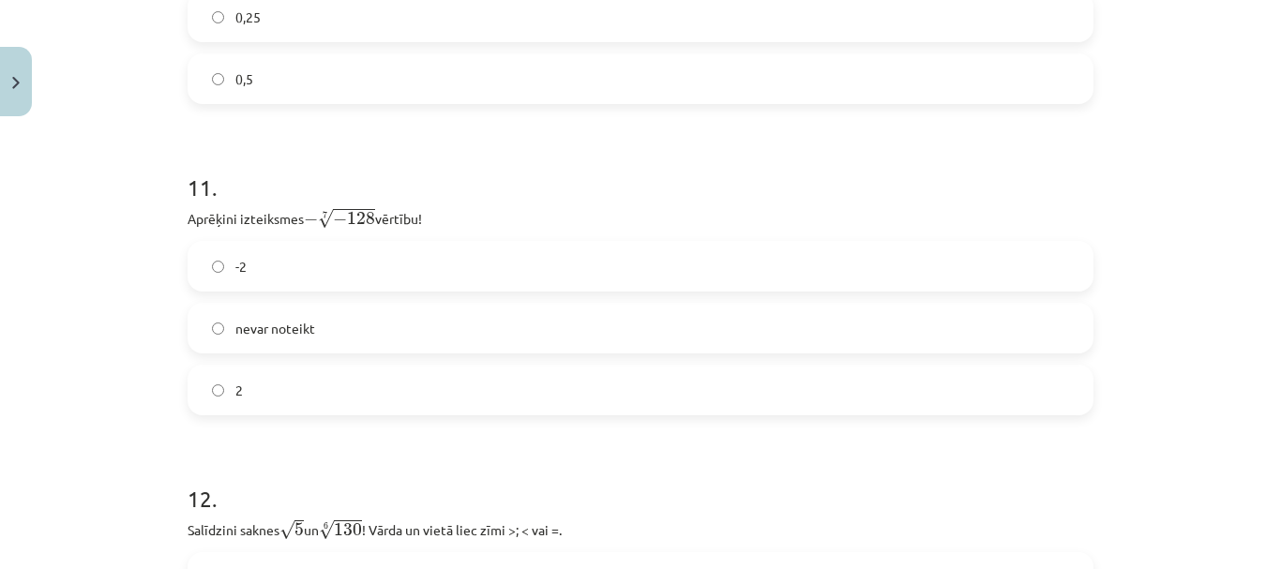
click at [895, 391] on label "2" at bounding box center [640, 390] width 902 height 47
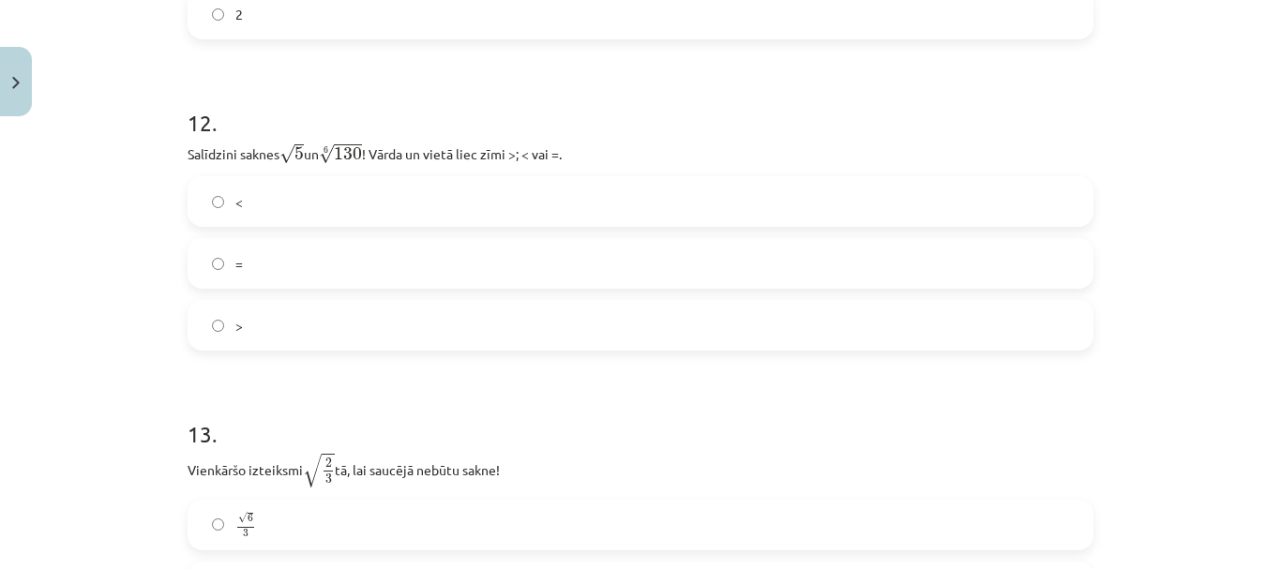
scroll to position [4066, 0]
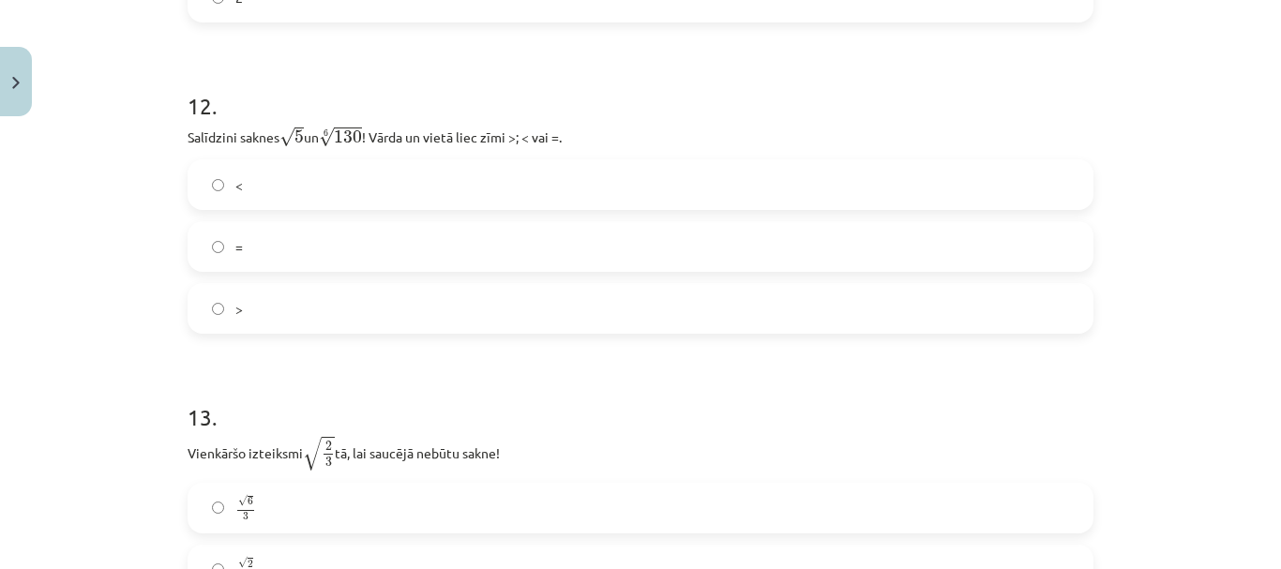
click at [446, 177] on label "<" at bounding box center [640, 184] width 902 height 47
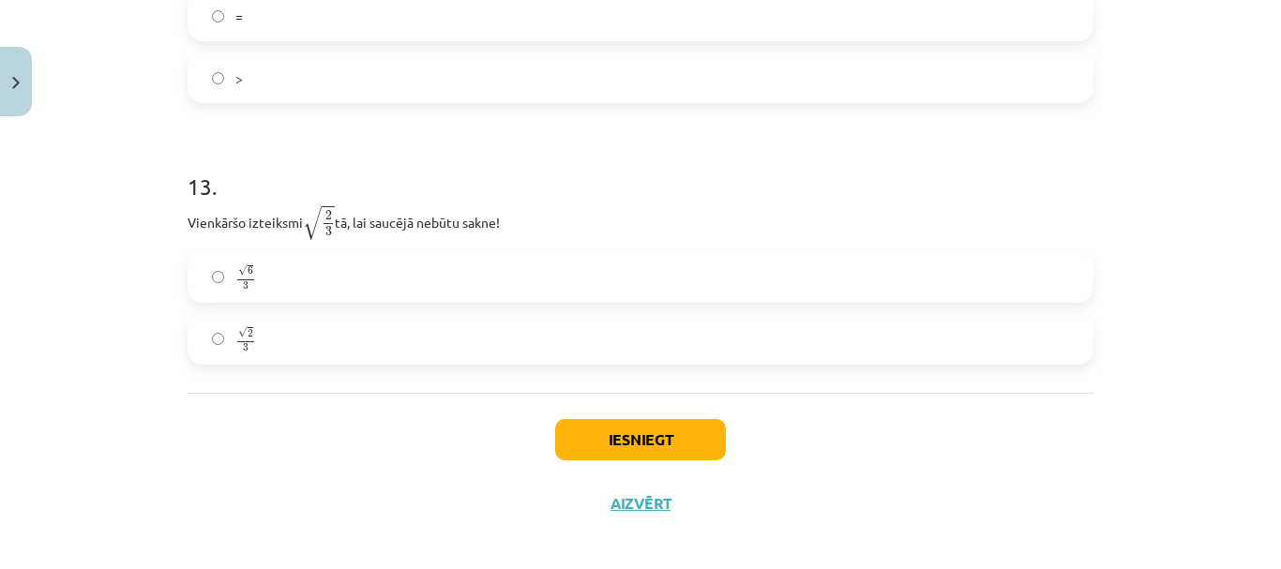
scroll to position [4288, 0]
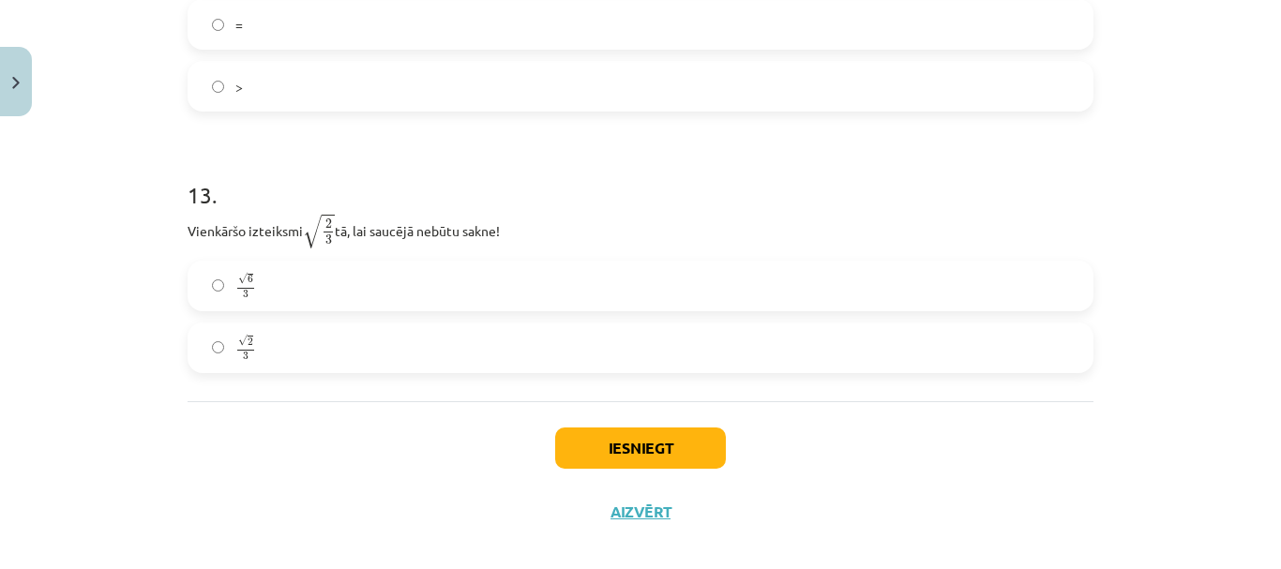
click at [527, 276] on label "√ 6 3 6 3" at bounding box center [640, 286] width 902 height 47
click at [632, 473] on div "Iesniegt Aizvērt" at bounding box center [641, 466] width 906 height 131
click at [637, 463] on button "Iesniegt" at bounding box center [640, 448] width 171 height 41
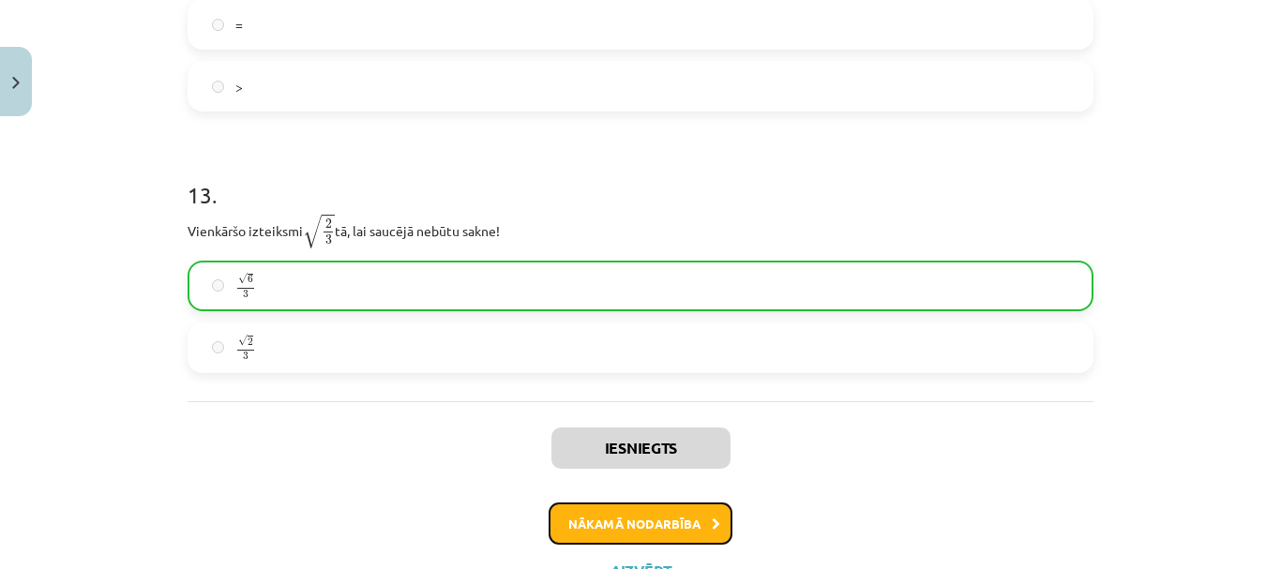
click at [687, 517] on button "Nākamā nodarbība" at bounding box center [641, 524] width 184 height 43
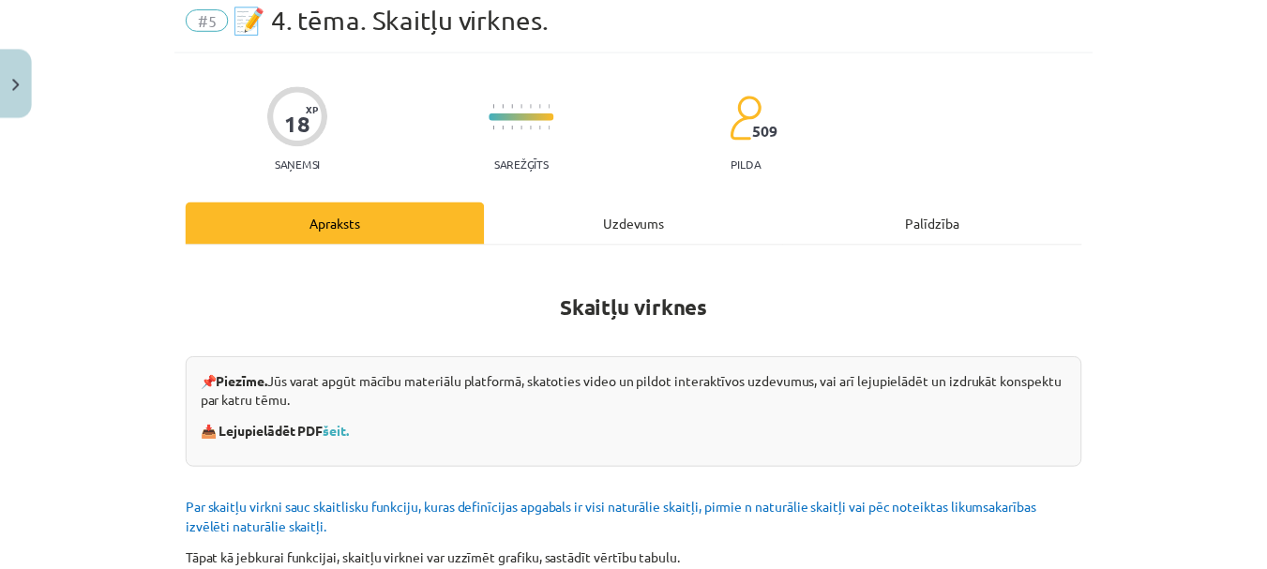
scroll to position [70, 0]
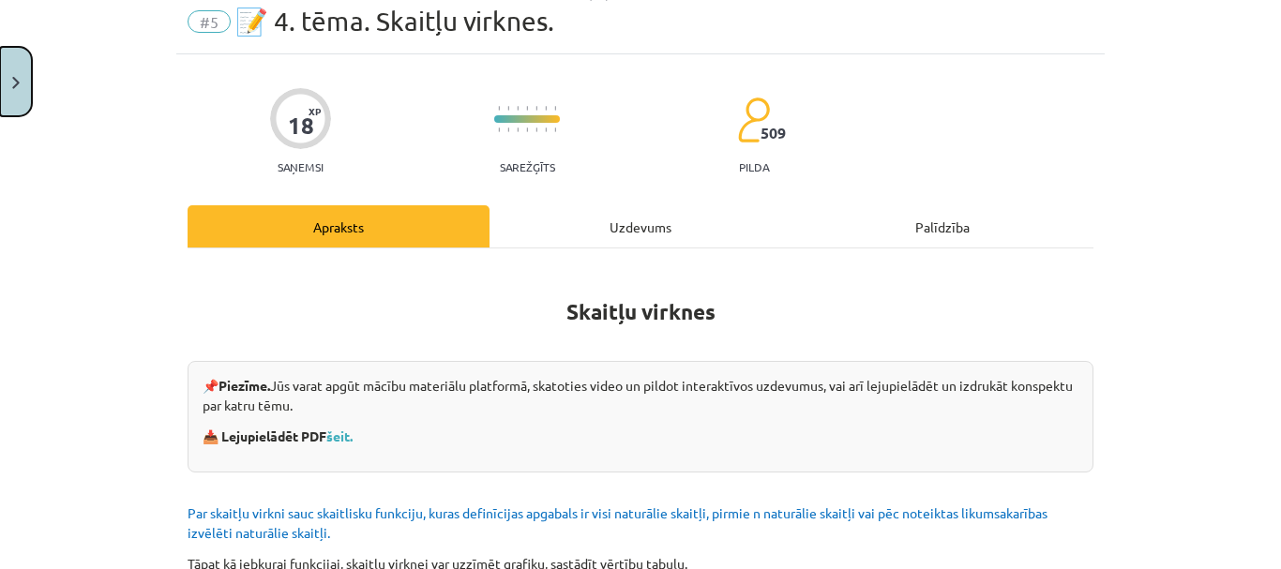
click at [23, 80] on button "Close" at bounding box center [16, 81] width 32 height 69
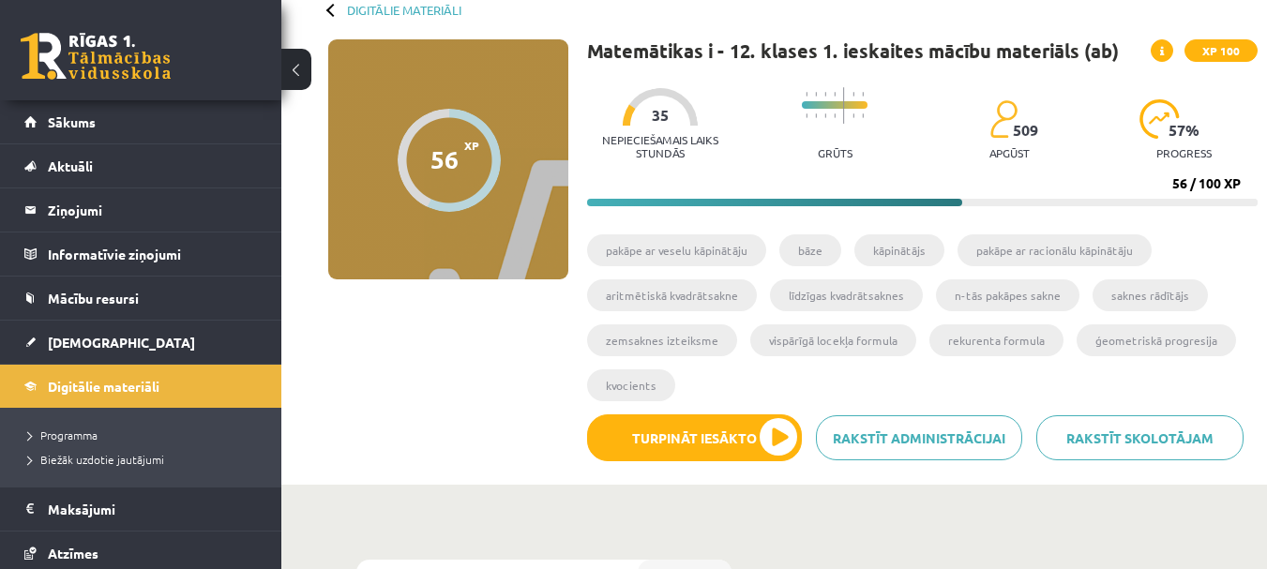
scroll to position [69, 0]
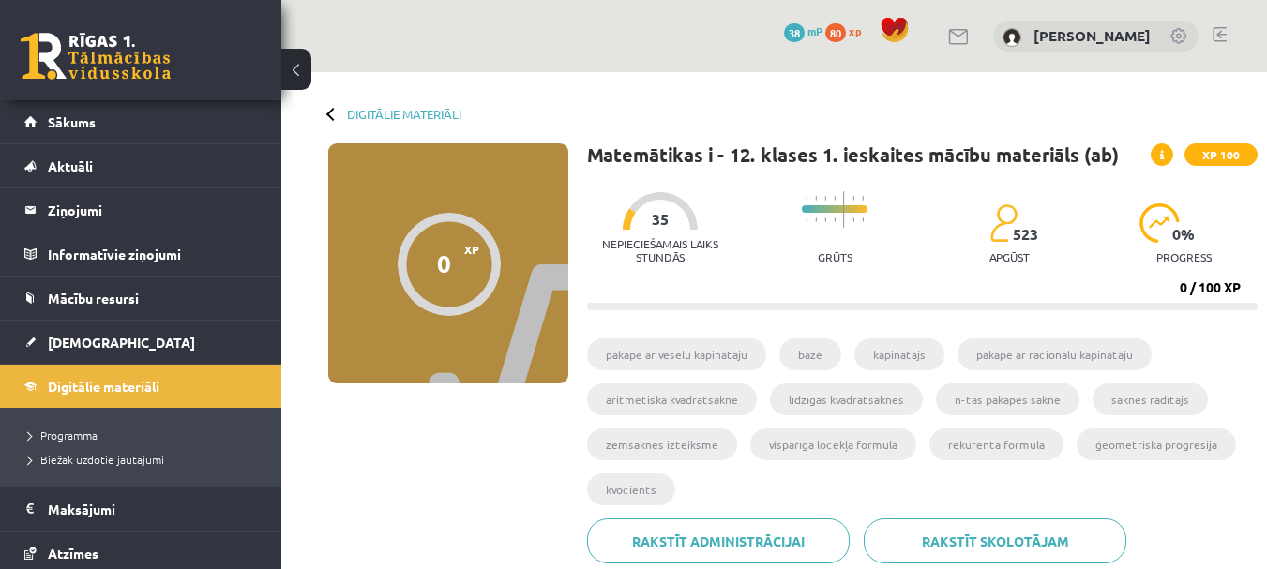
scroll to position [69, 0]
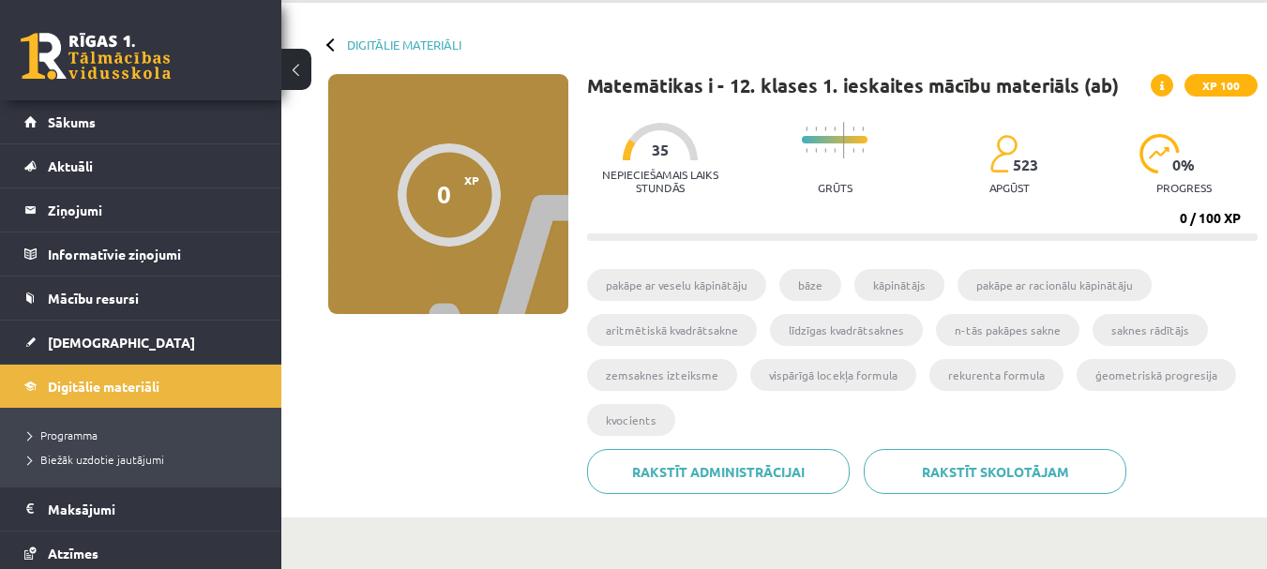
click at [289, 74] on button at bounding box center [296, 69] width 30 height 41
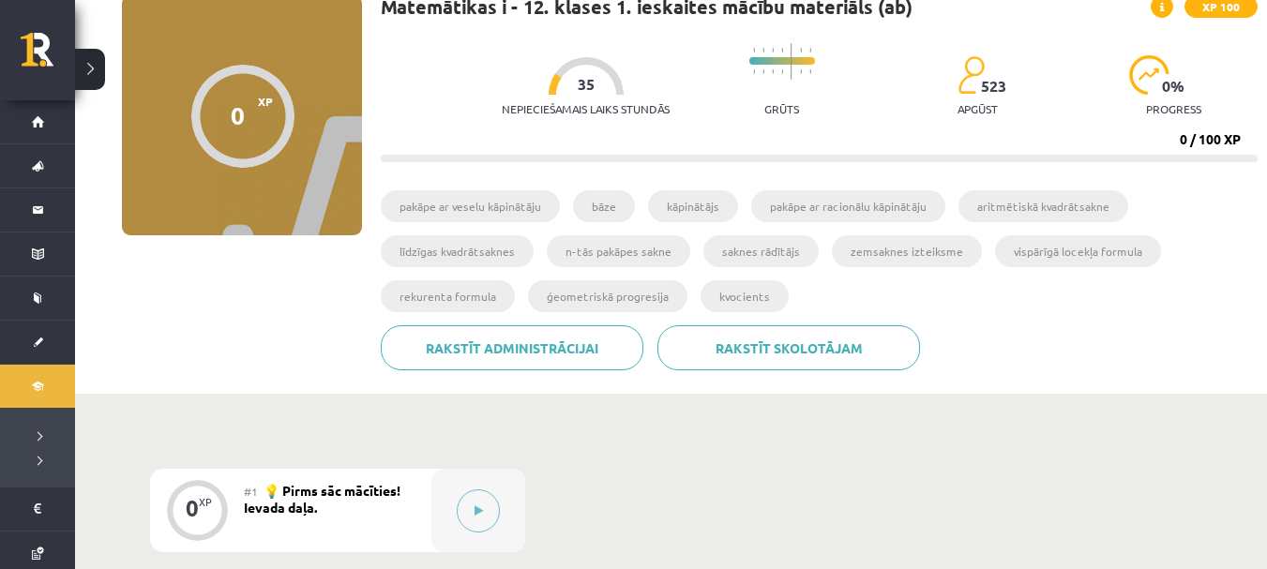
scroll to position [130, 0]
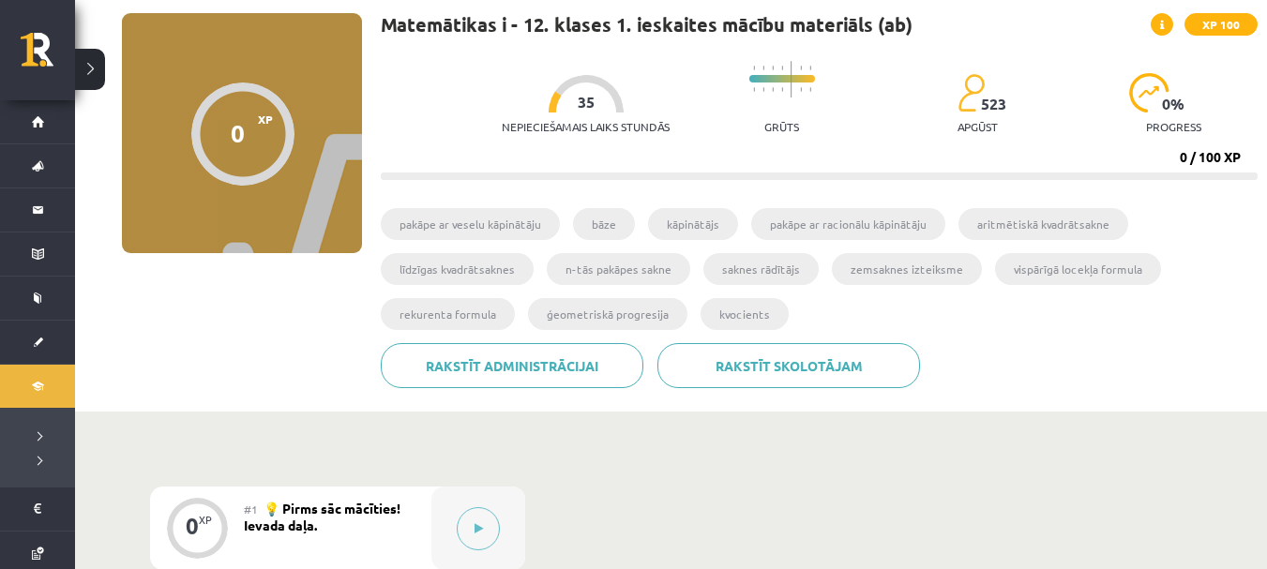
click at [256, 146] on div at bounding box center [242, 134] width 103 height 103
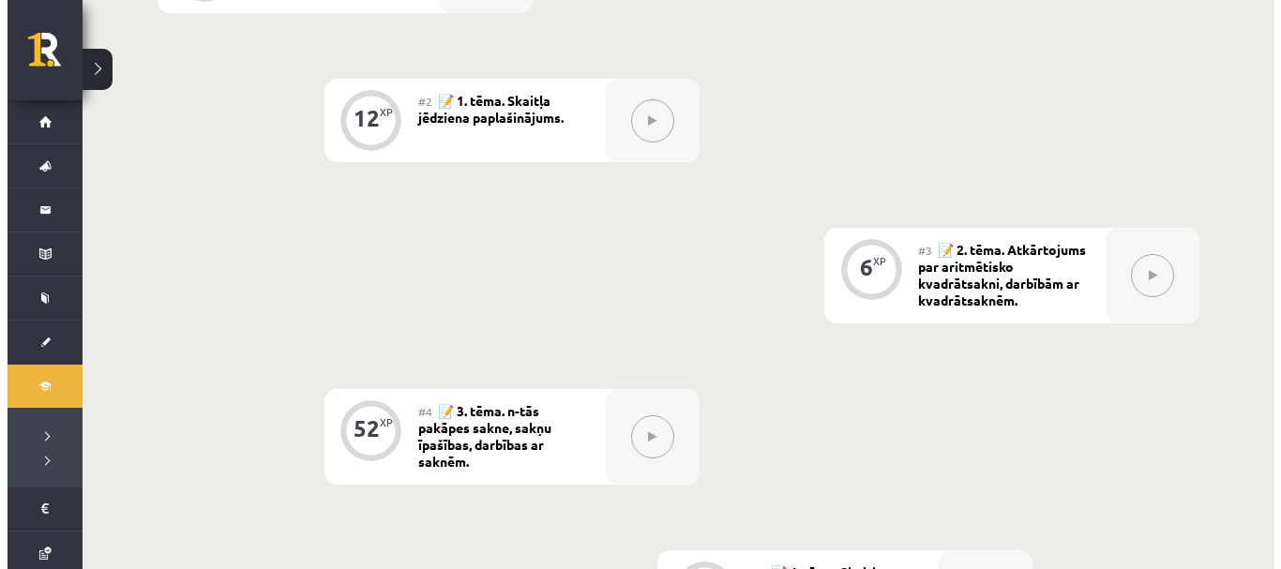
scroll to position [445, 0]
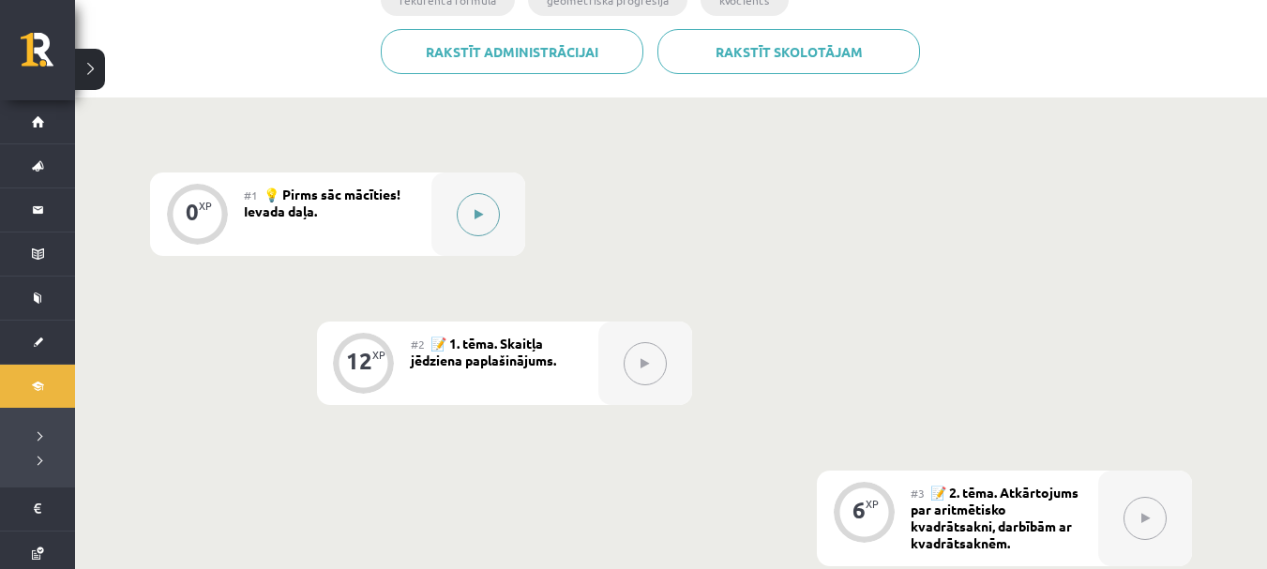
click at [467, 213] on button at bounding box center [478, 214] width 43 height 43
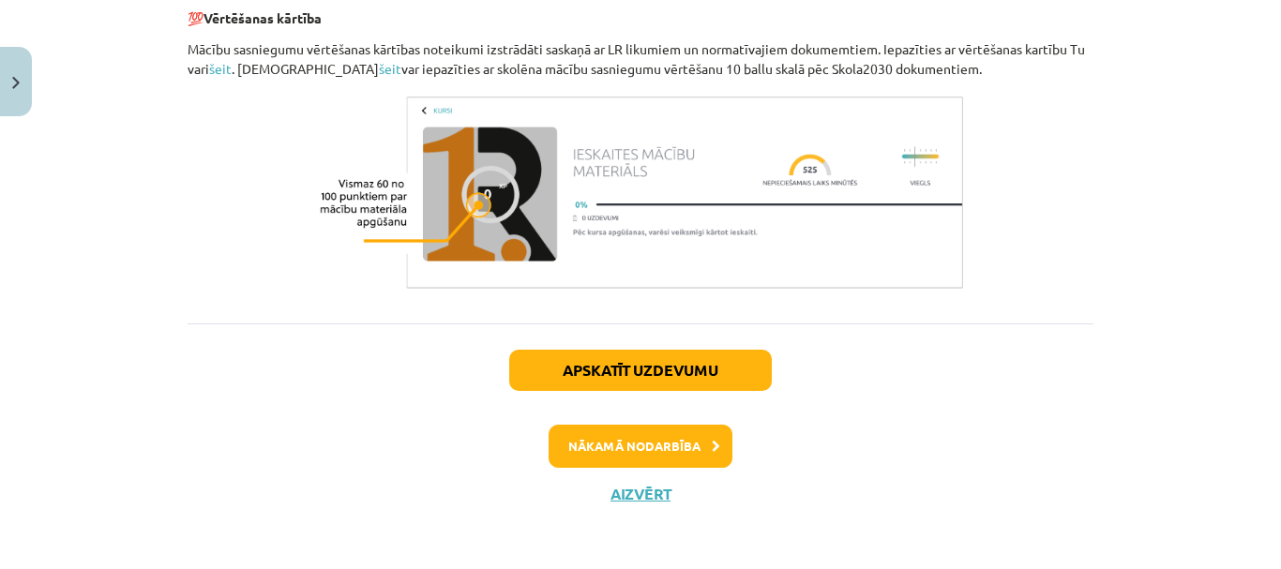
scroll to position [998, 0]
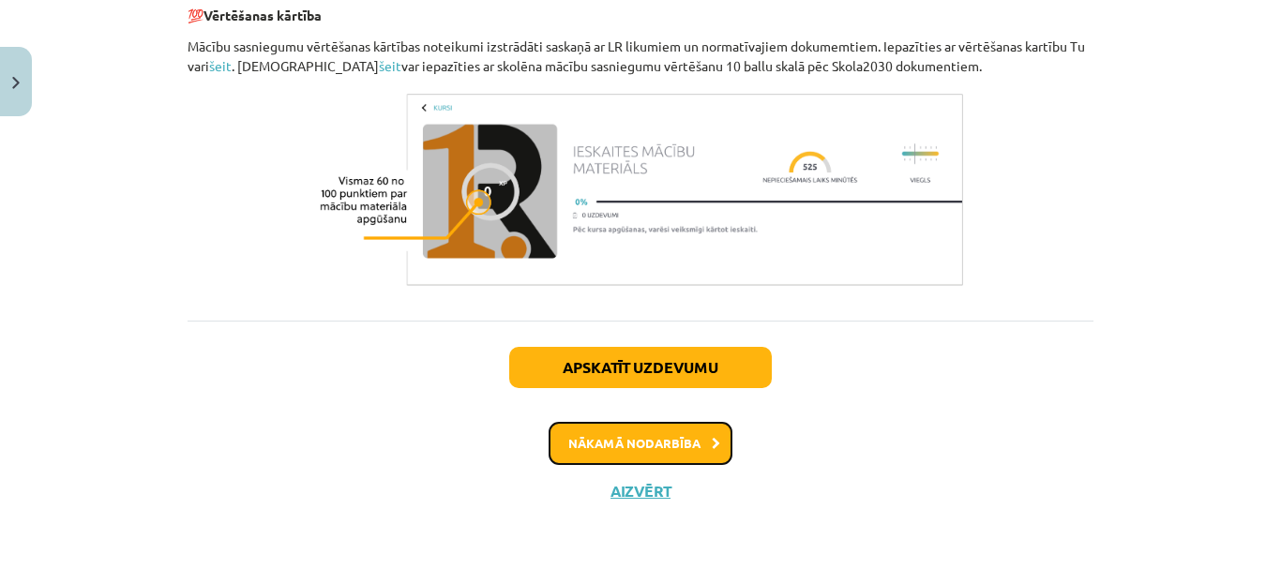
click at [668, 452] on button "Nākamā nodarbība" at bounding box center [641, 443] width 184 height 43
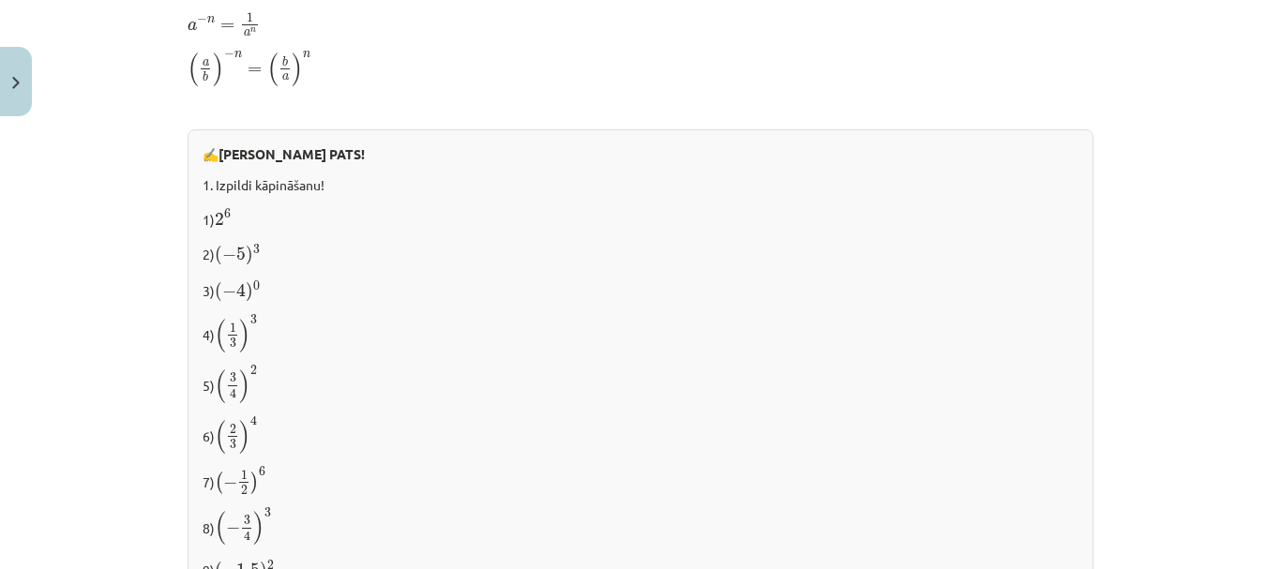
scroll to position [2012, 0]
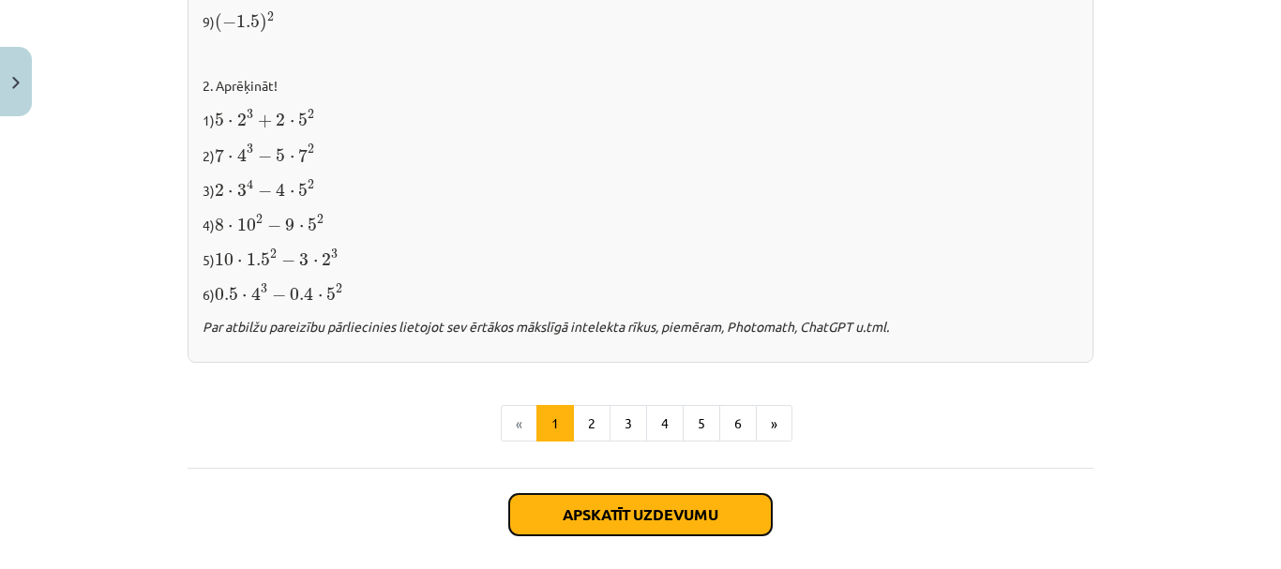
click at [703, 505] on button "Apskatīt uzdevumu" at bounding box center [640, 514] width 263 height 41
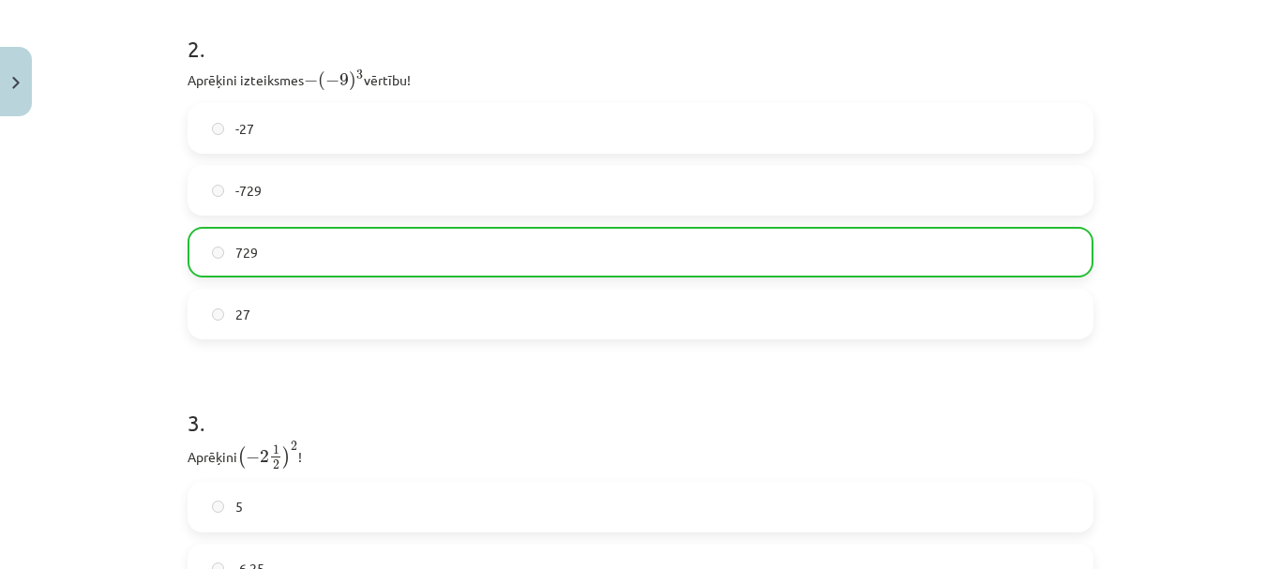
scroll to position [1263, 0]
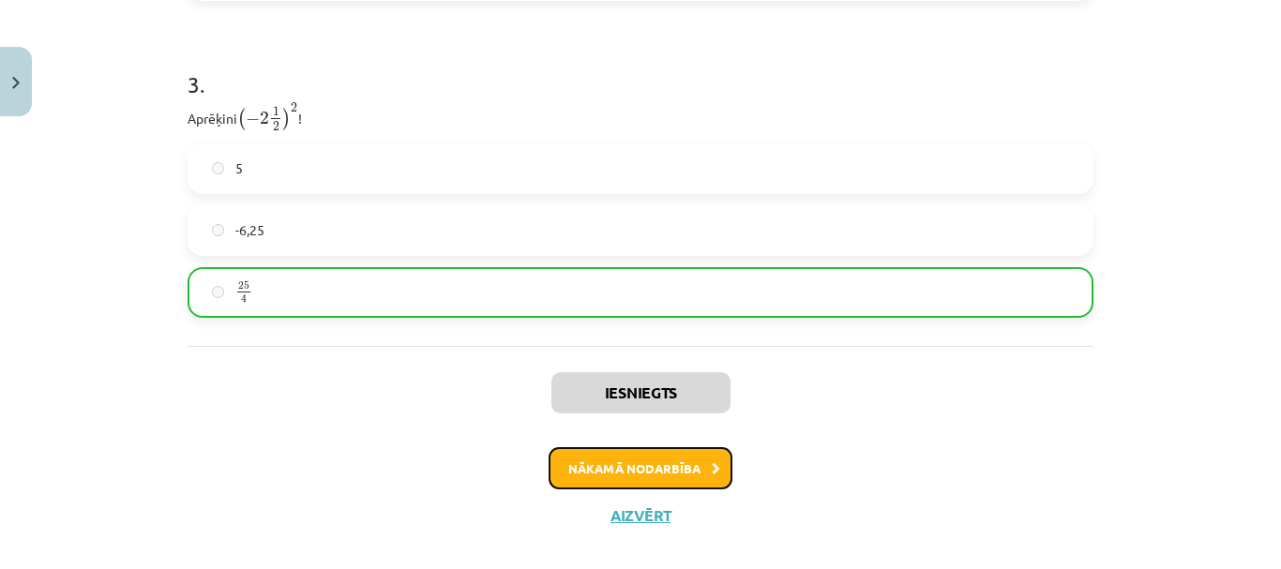
click at [647, 473] on button "Nākamā nodarbība" at bounding box center [641, 468] width 184 height 43
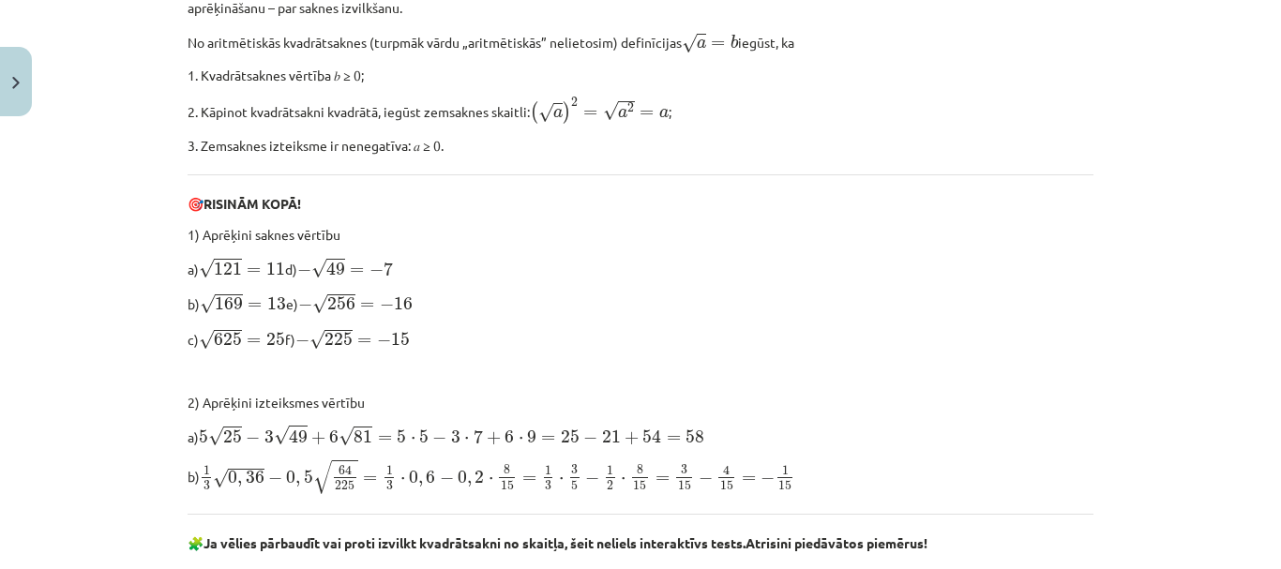
scroll to position [1837, 0]
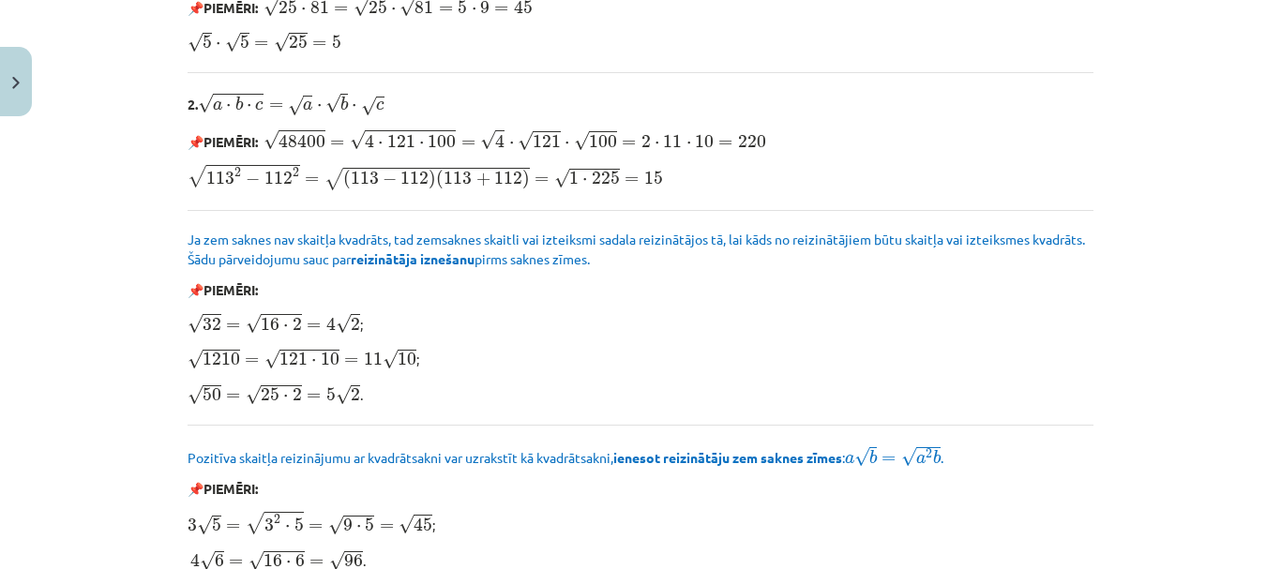
click at [1257, 389] on div "Mācību tēma: Matemātikas i - 12. klases 1. ieskaites mācību materiāls (ab) #3 📝…" at bounding box center [640, 284] width 1281 height 569
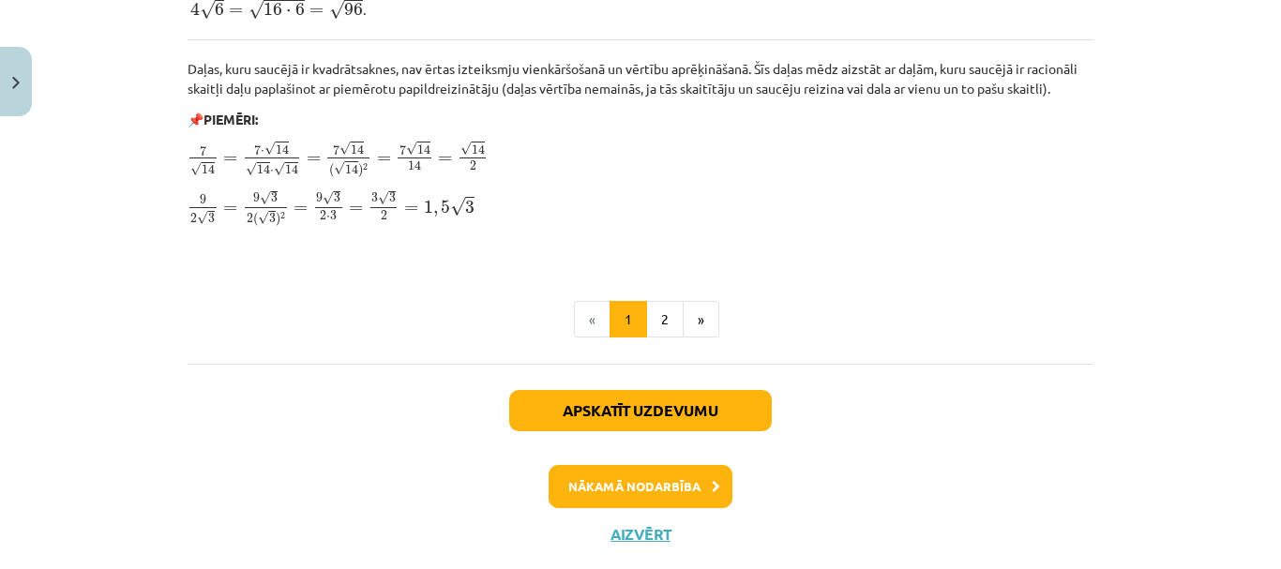
scroll to position [2410, 0]
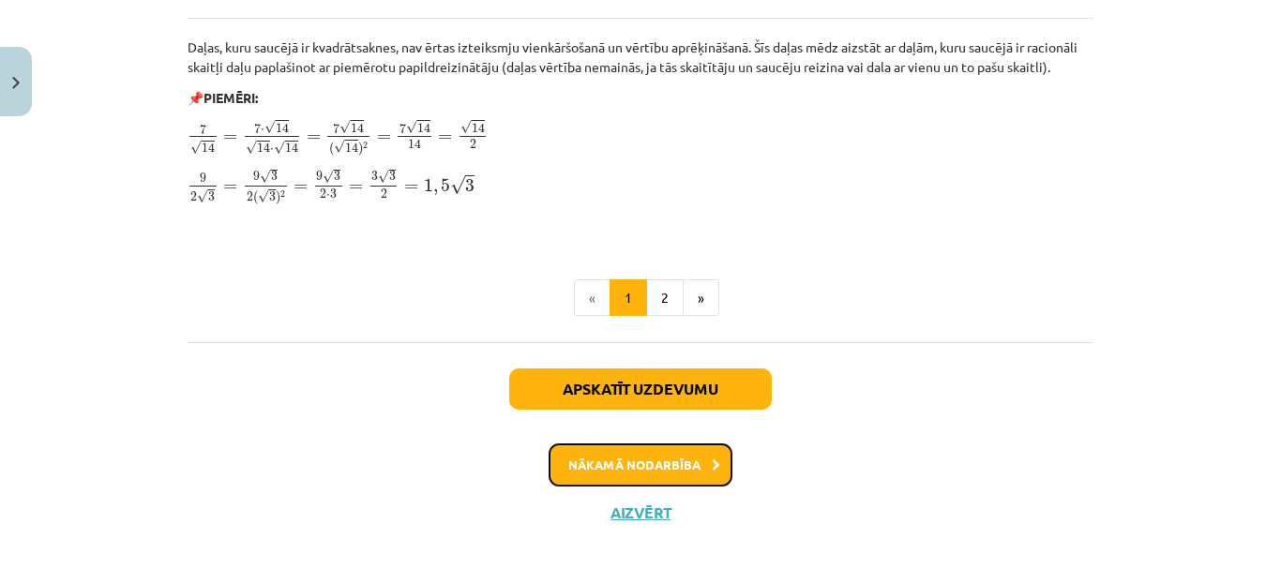
click at [656, 452] on button "Nākamā nodarbība" at bounding box center [641, 465] width 184 height 43
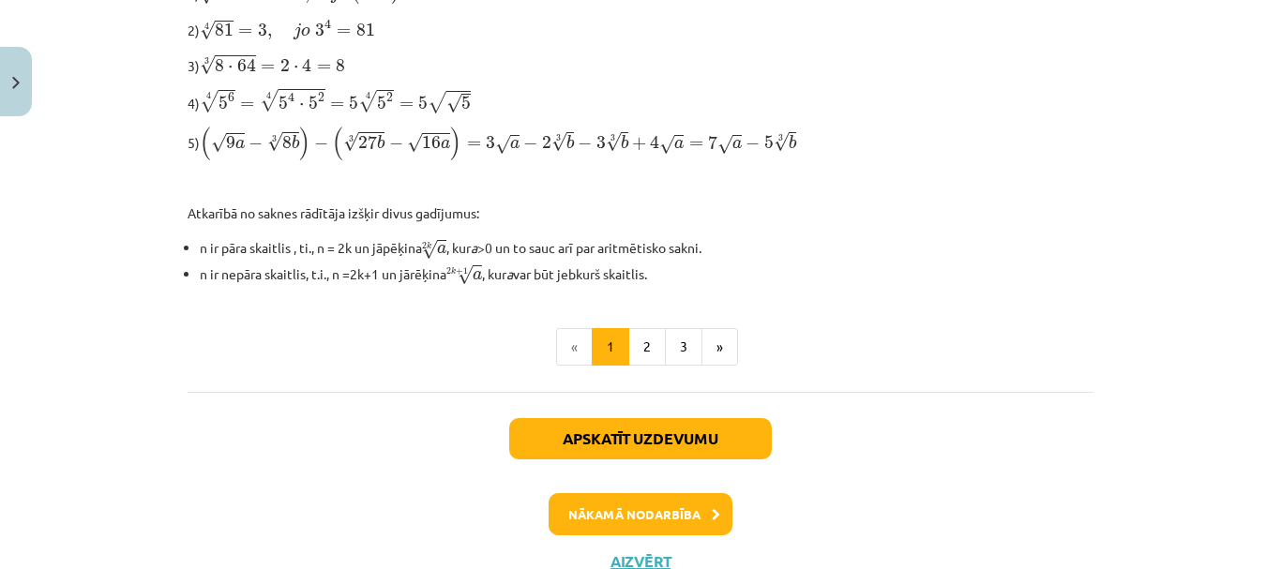
scroll to position [699, 0]
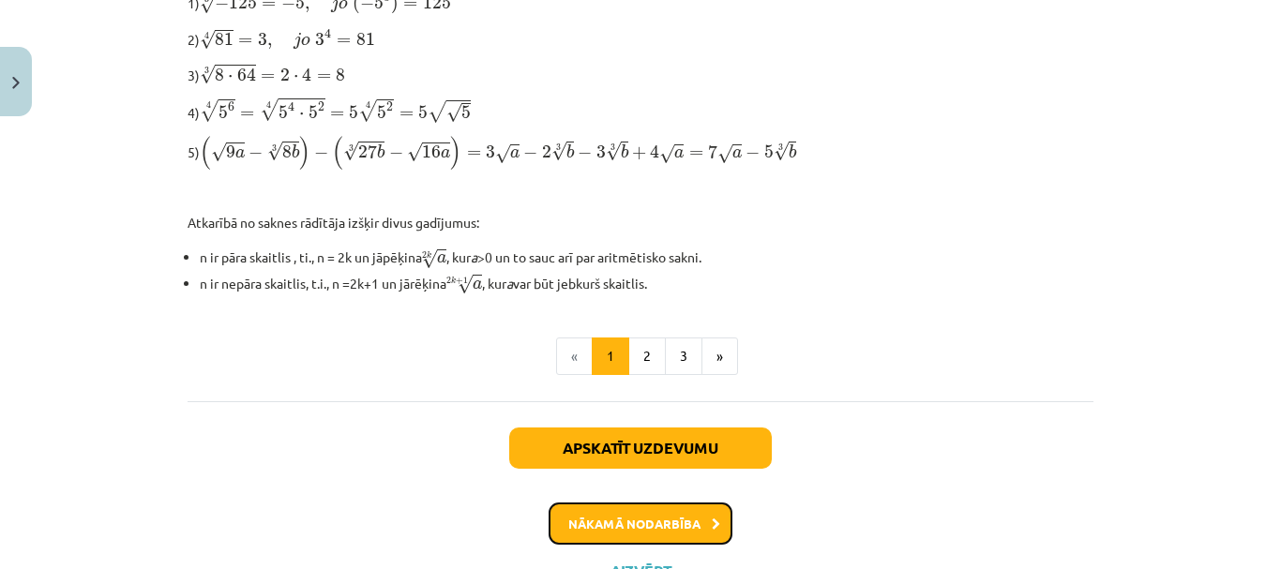
click at [647, 526] on button "Nākamā nodarbība" at bounding box center [641, 524] width 184 height 43
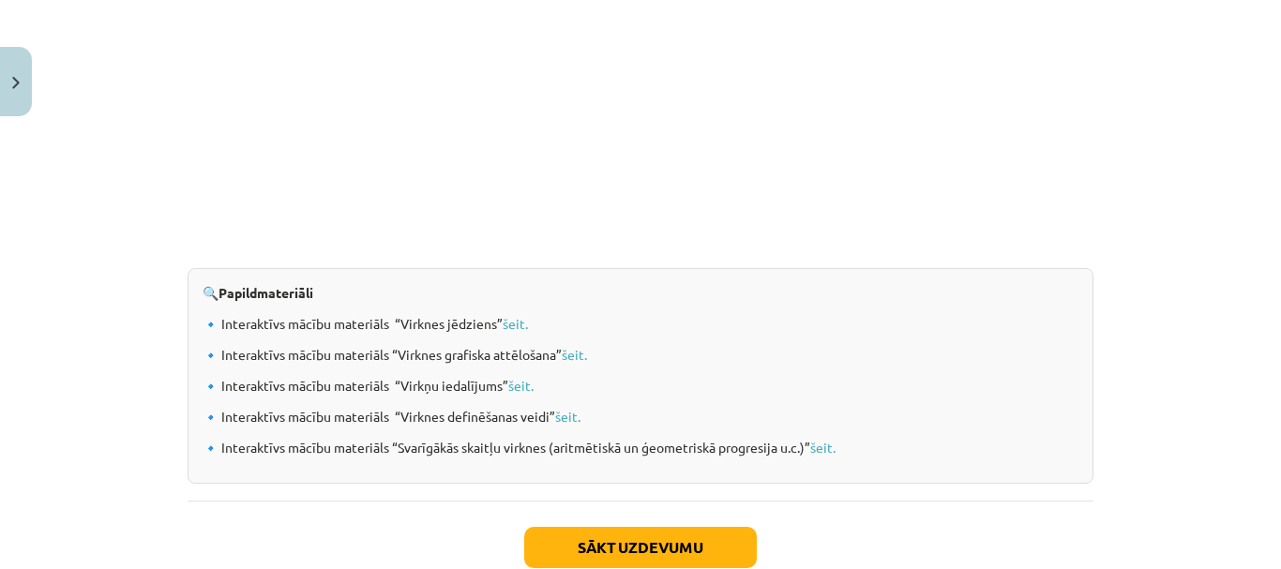
scroll to position [1955, 0]
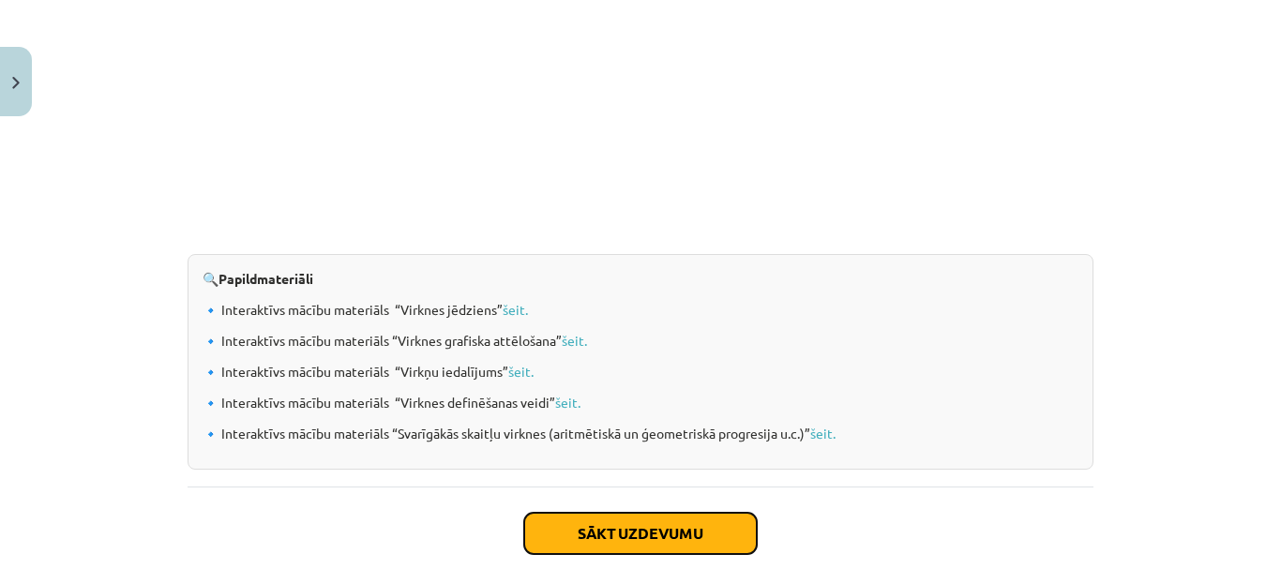
click at [666, 551] on button "Sākt uzdevumu" at bounding box center [640, 533] width 233 height 41
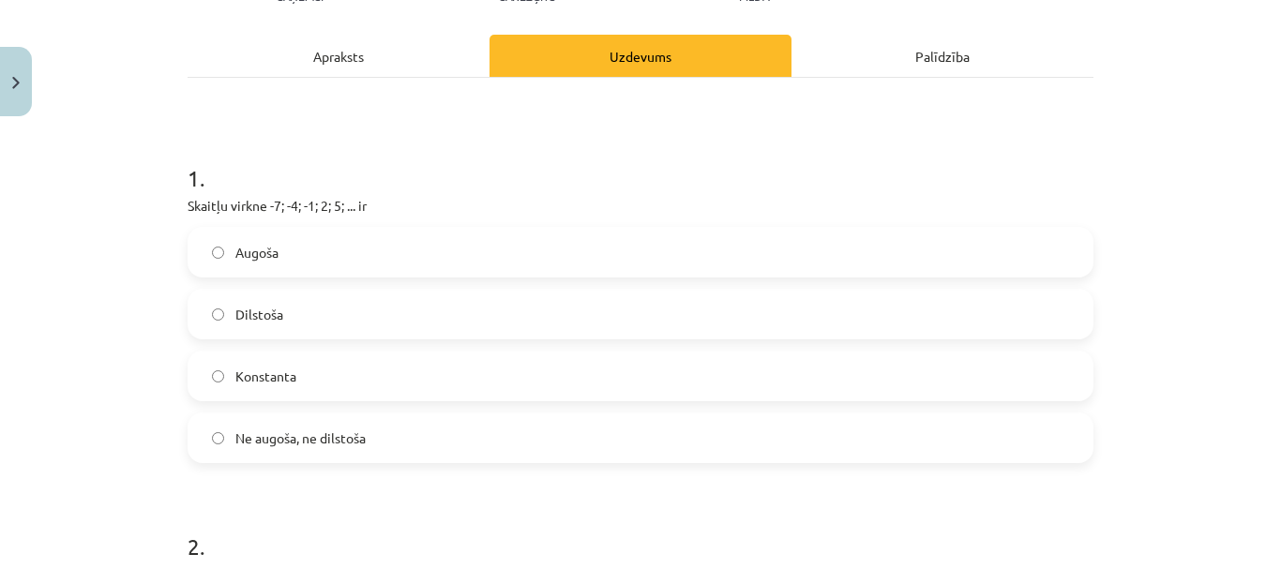
scroll to position [236, 0]
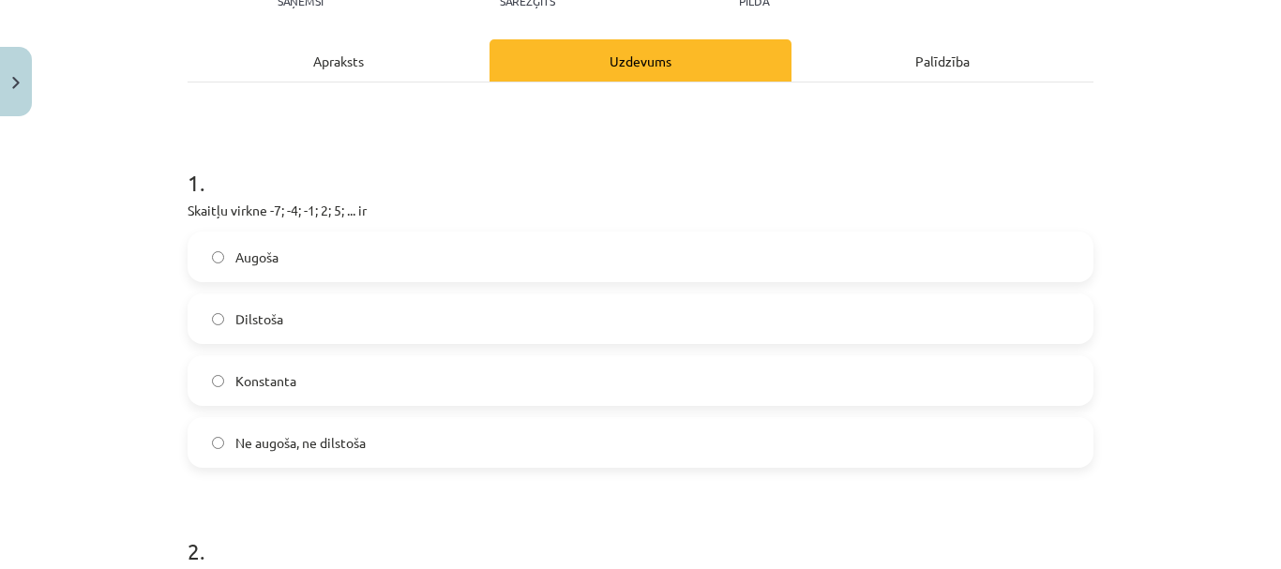
click at [814, 261] on label "Augoša" at bounding box center [640, 257] width 902 height 47
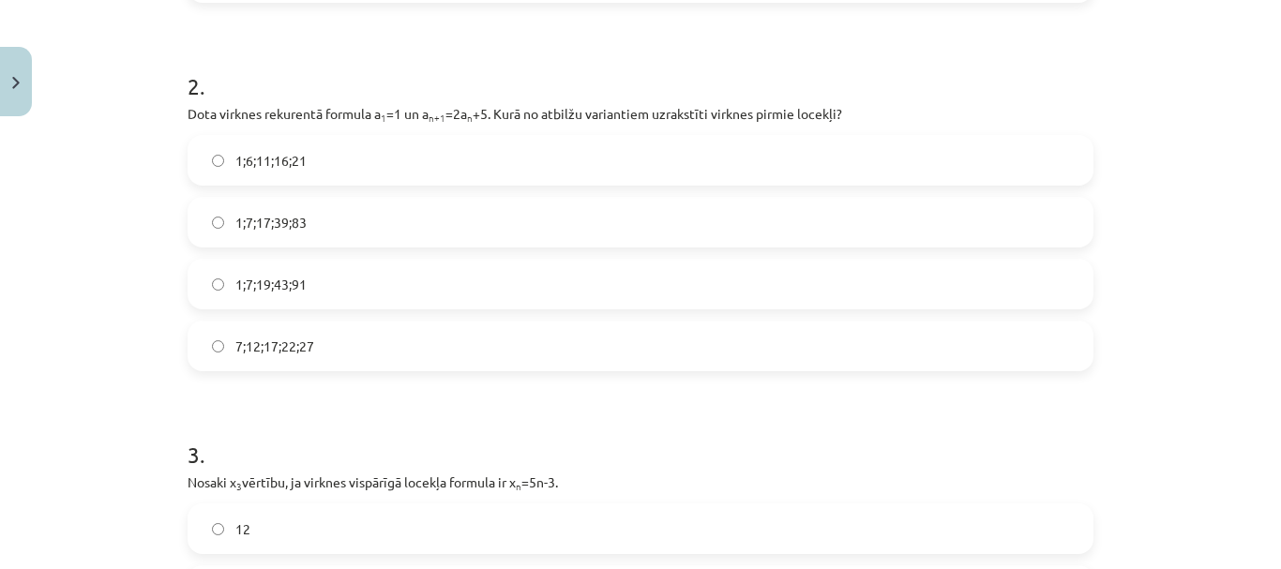
scroll to position [687, 0]
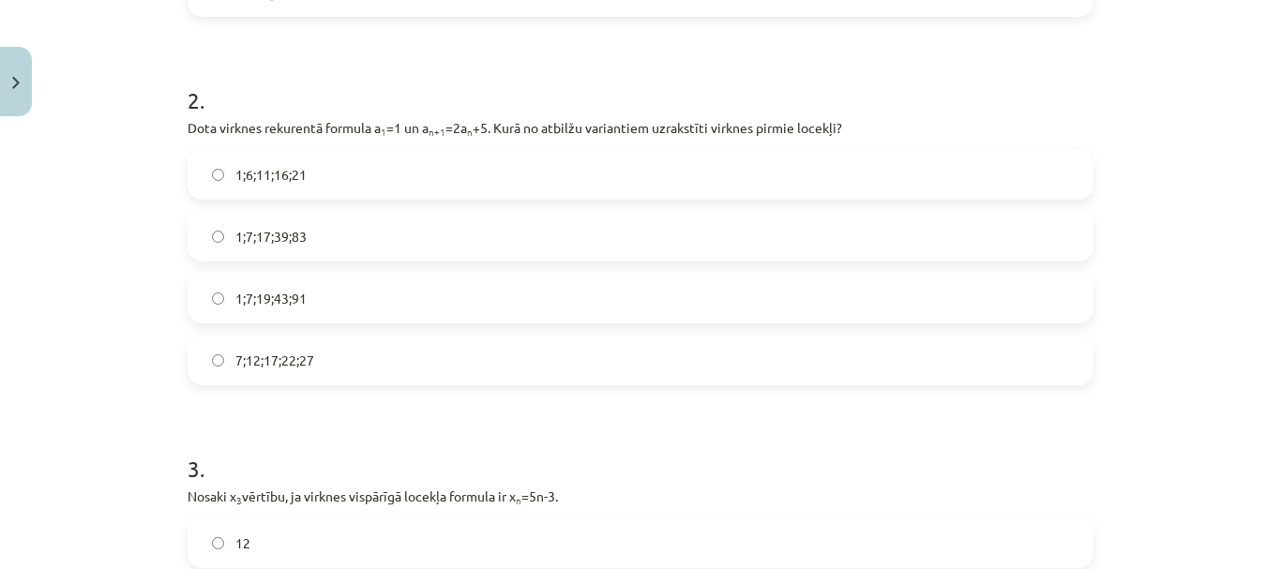
click at [545, 239] on label "1;7;17;39;83" at bounding box center [640, 236] width 902 height 47
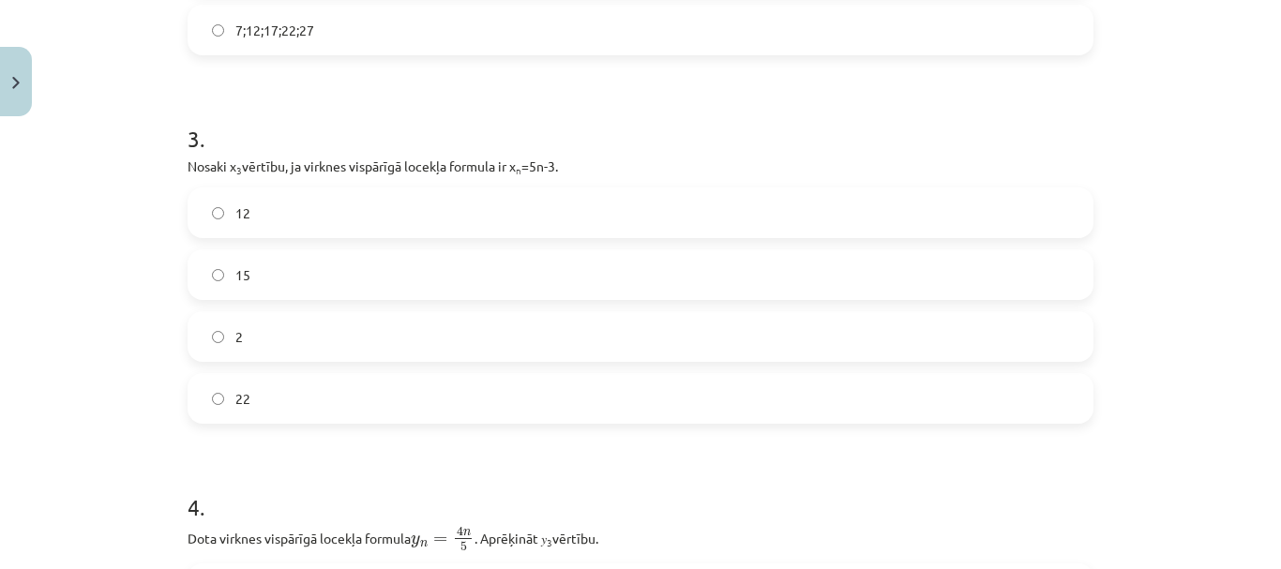
scroll to position [1007, 0]
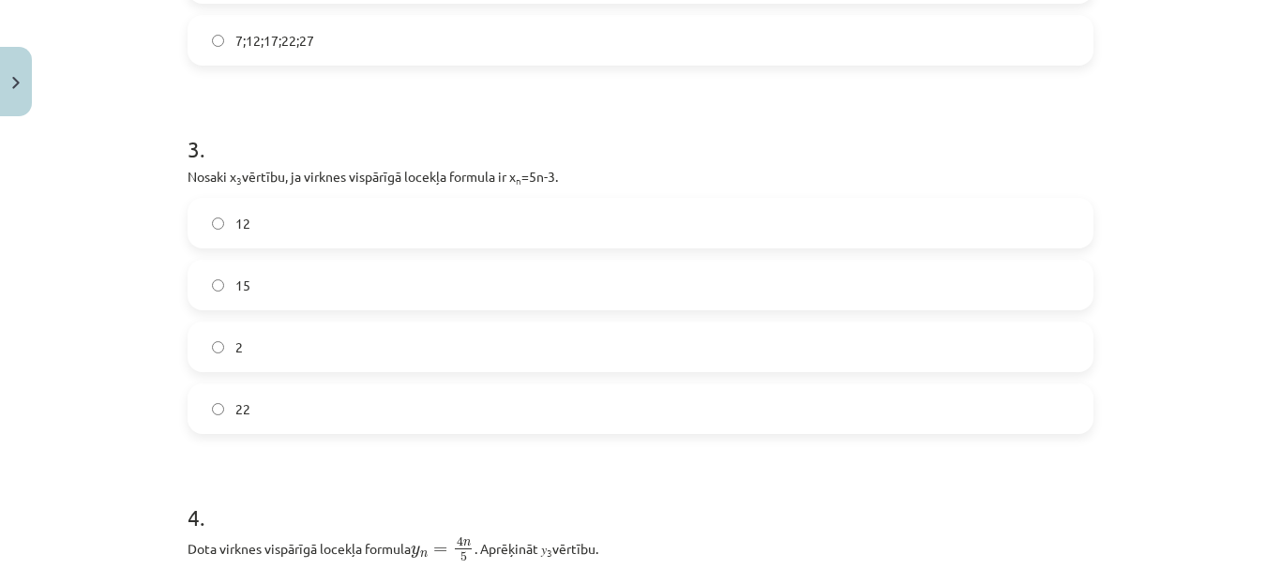
click at [860, 239] on label "12" at bounding box center [640, 223] width 902 height 47
click at [930, 259] on div "12 15 2 22" at bounding box center [641, 316] width 906 height 236
click at [1019, 276] on label "15" at bounding box center [640, 285] width 902 height 47
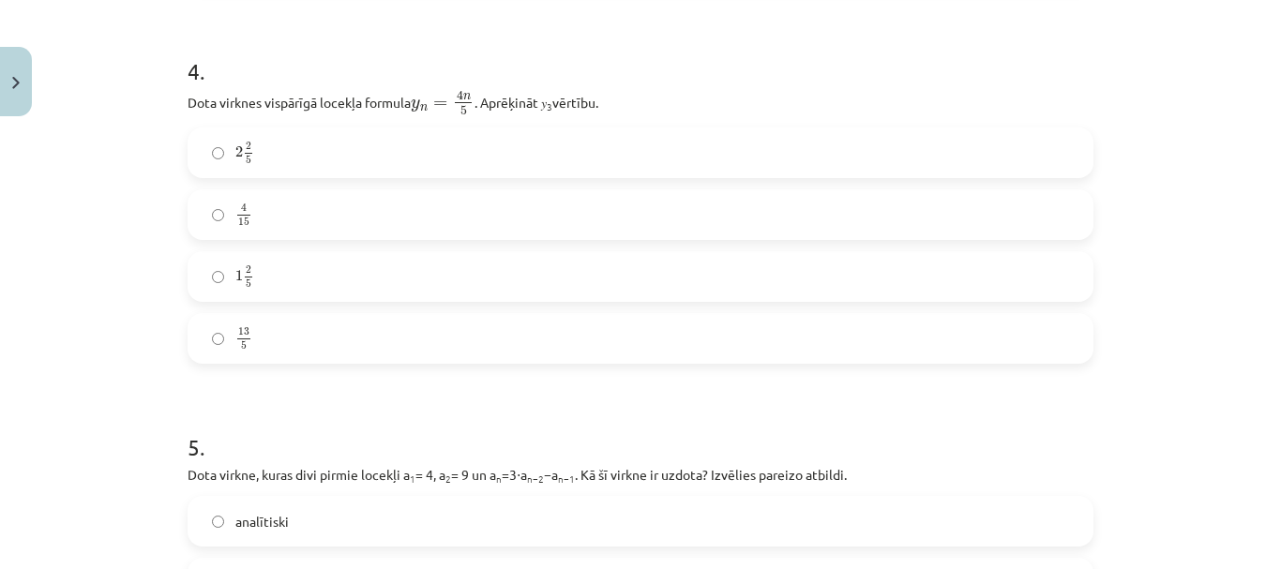
scroll to position [1444, 0]
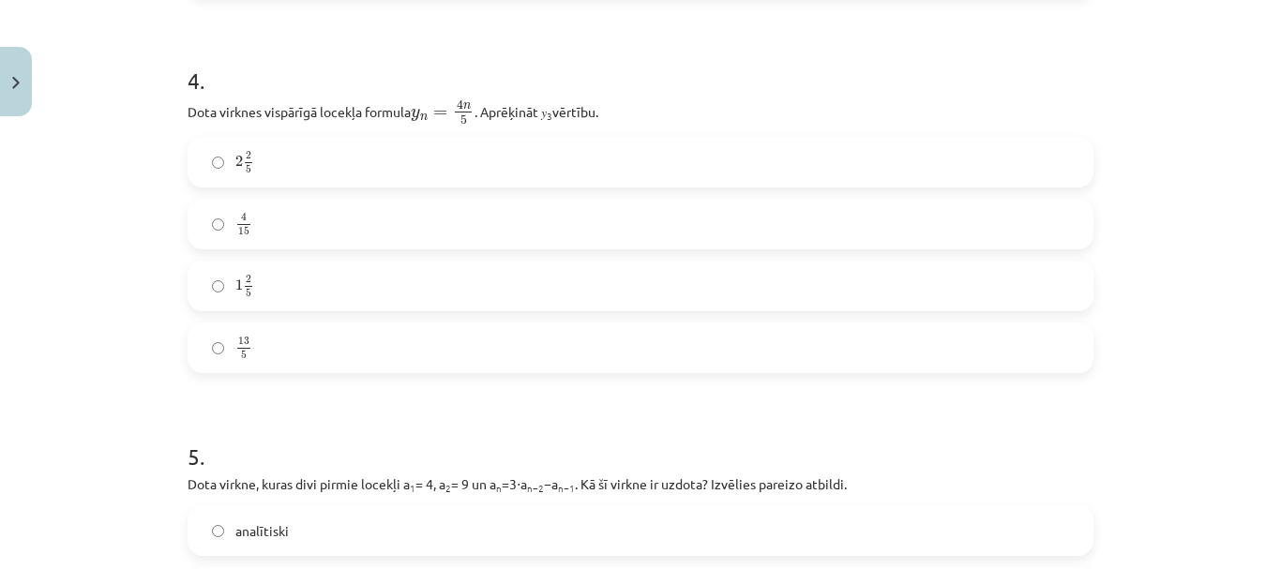
click at [677, 170] on label "2 2 5 2 2 5" at bounding box center [640, 162] width 902 height 47
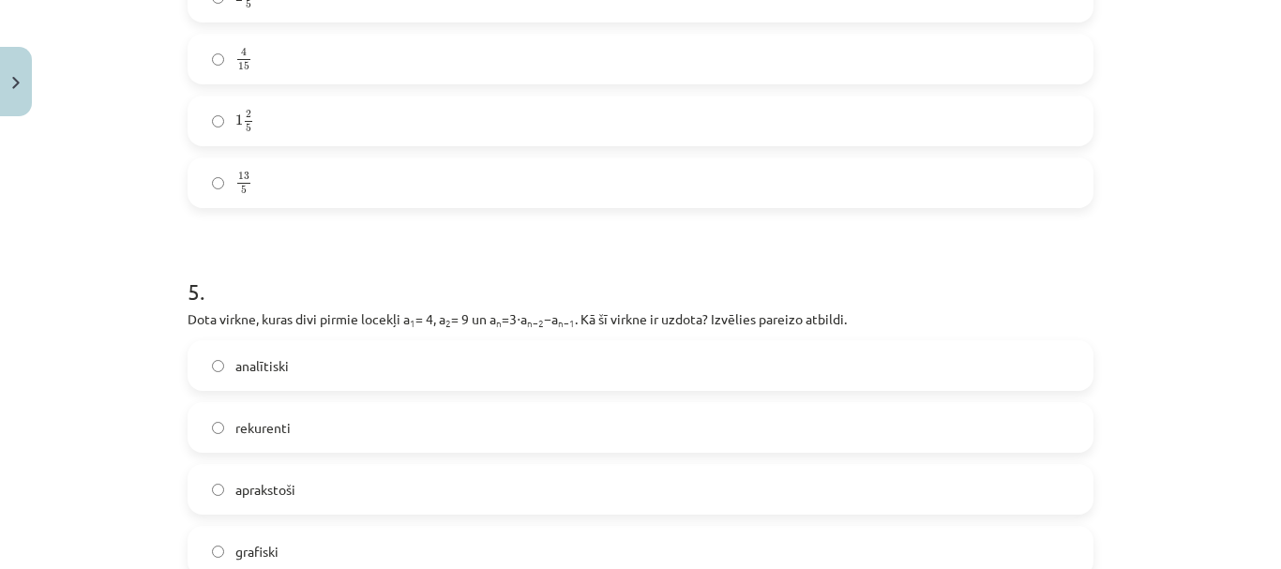
scroll to position [1741, 0]
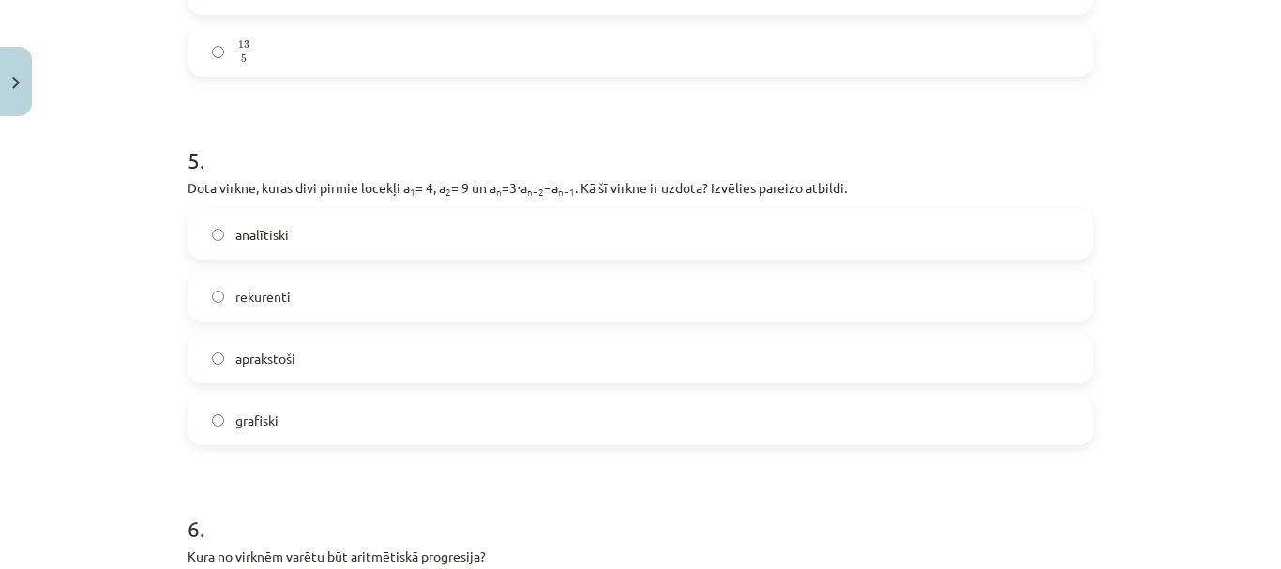
click at [745, 325] on div "analītiski rekurenti aprakstoši grafiski" at bounding box center [641, 327] width 906 height 236
click at [775, 254] on label "analītiski" at bounding box center [640, 234] width 902 height 47
click at [892, 349] on label "aprakstoši" at bounding box center [640, 358] width 902 height 47
click at [900, 274] on label "rekurenti" at bounding box center [640, 296] width 902 height 47
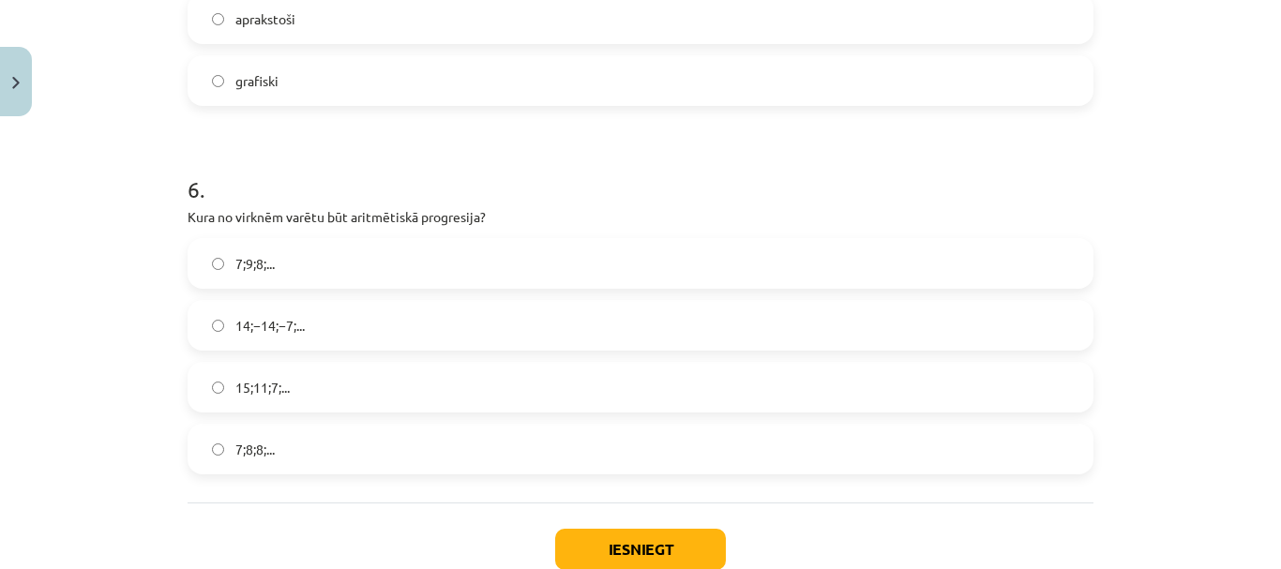
scroll to position [2076, 0]
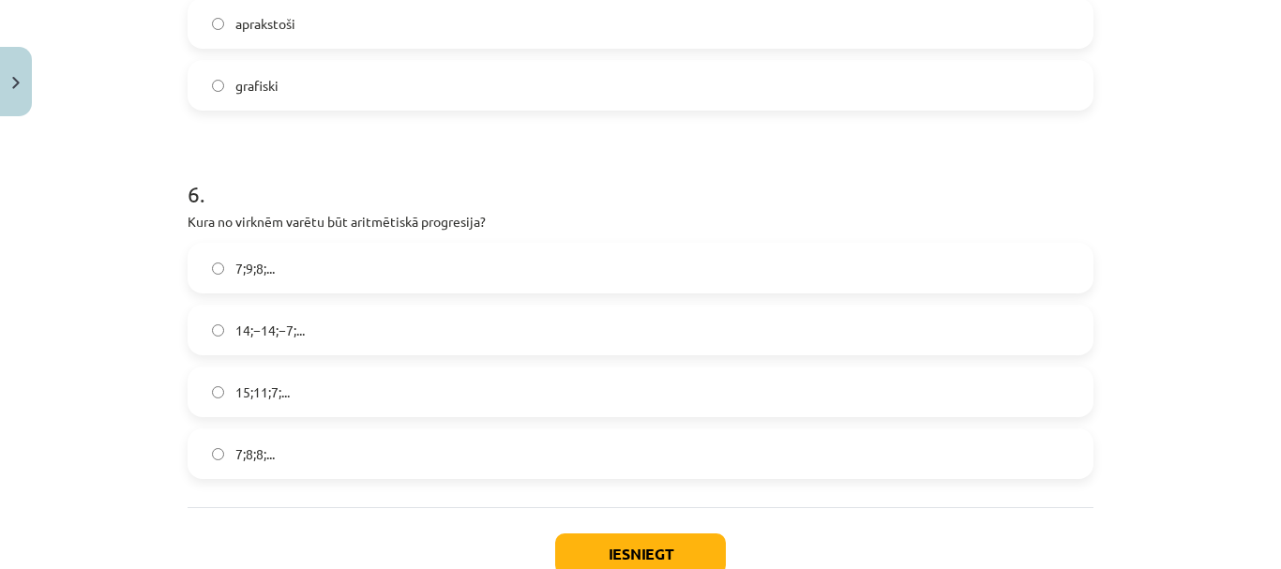
click at [521, 342] on label "14;−14;−7;..." at bounding box center [640, 330] width 902 height 47
click at [488, 457] on label "7;8;8;..." at bounding box center [640, 454] width 902 height 47
click at [610, 528] on div "Iesniegt Aizvērt" at bounding box center [641, 572] width 906 height 131
click at [614, 550] on button "Iesniegt" at bounding box center [640, 554] width 171 height 41
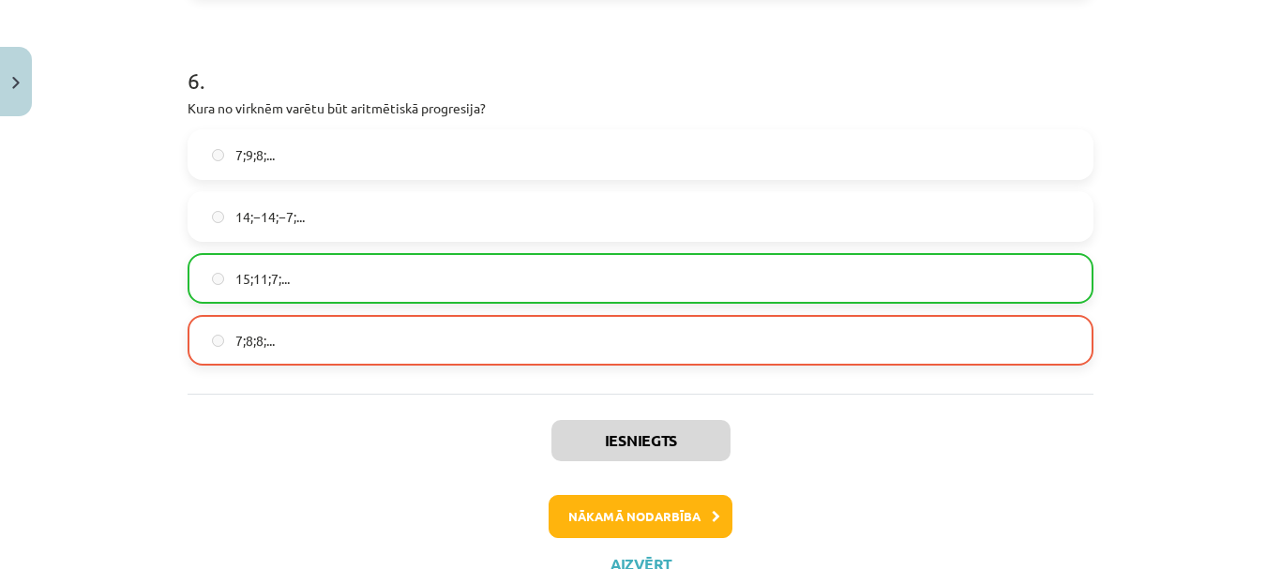
scroll to position [2244, 0]
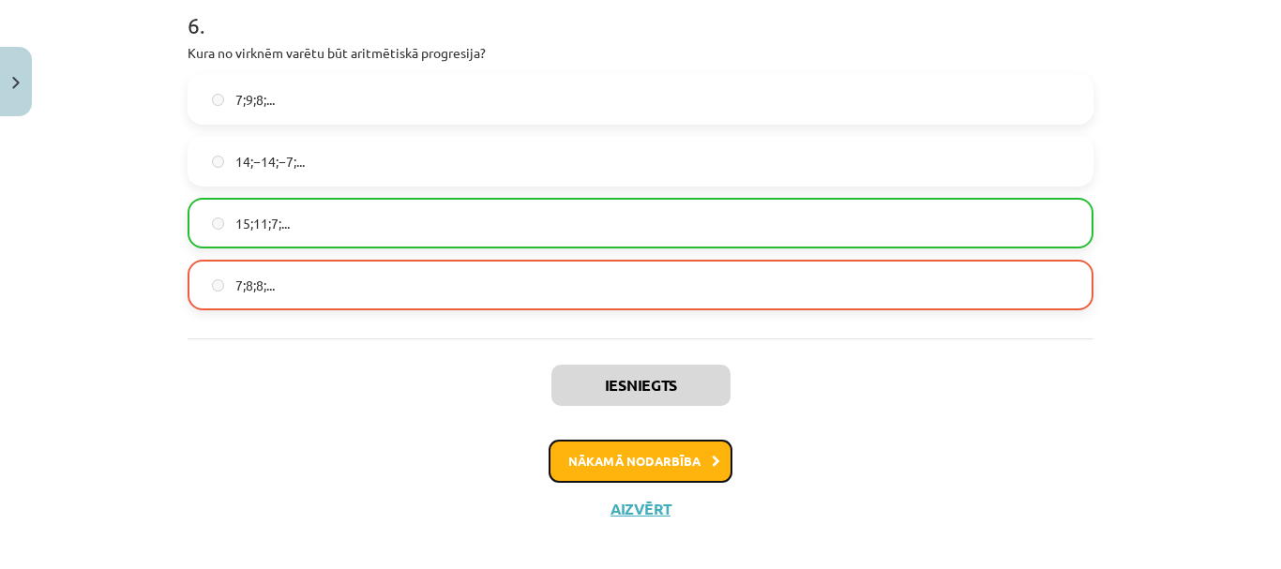
click at [661, 451] on button "Nākamā nodarbība" at bounding box center [641, 461] width 184 height 43
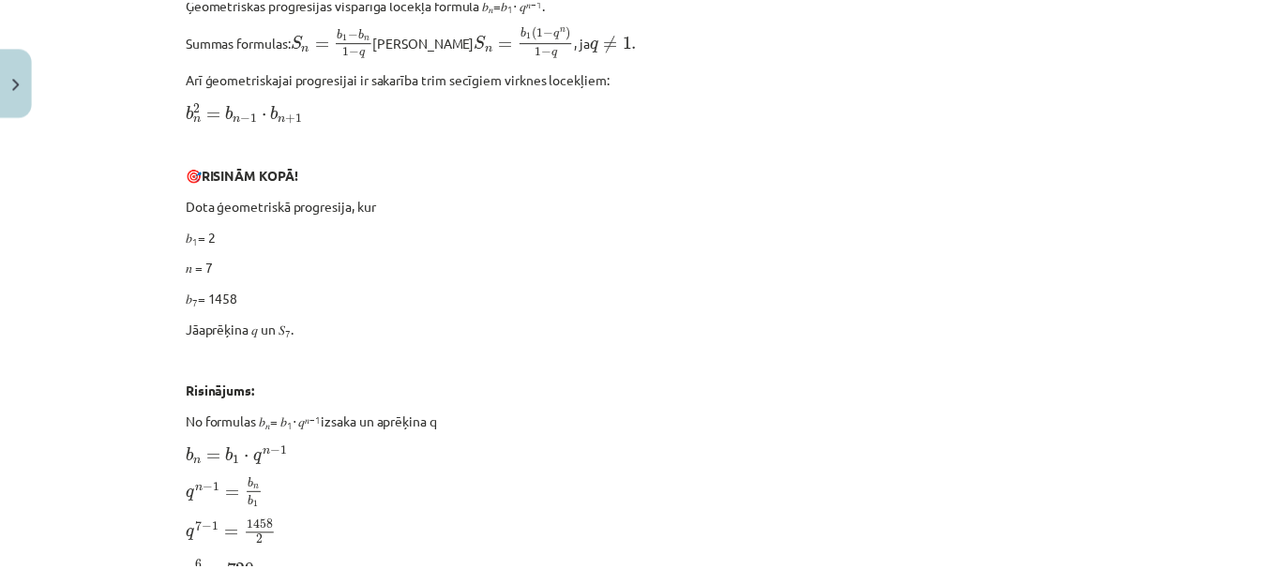
scroll to position [47, 0]
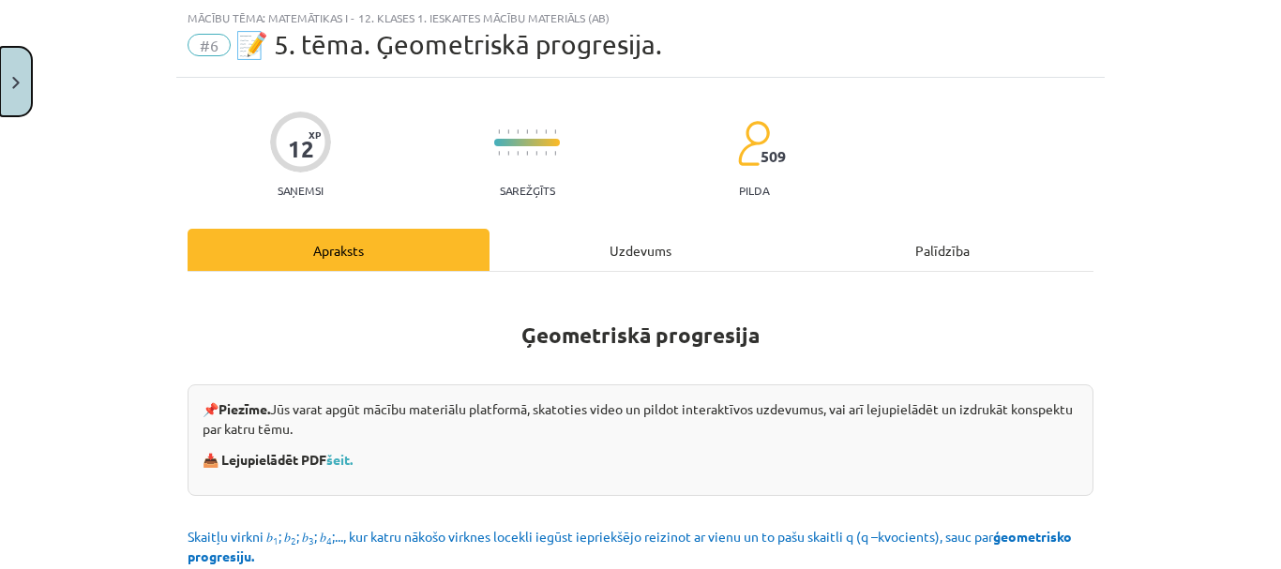
click at [25, 73] on button "Close" at bounding box center [16, 81] width 32 height 69
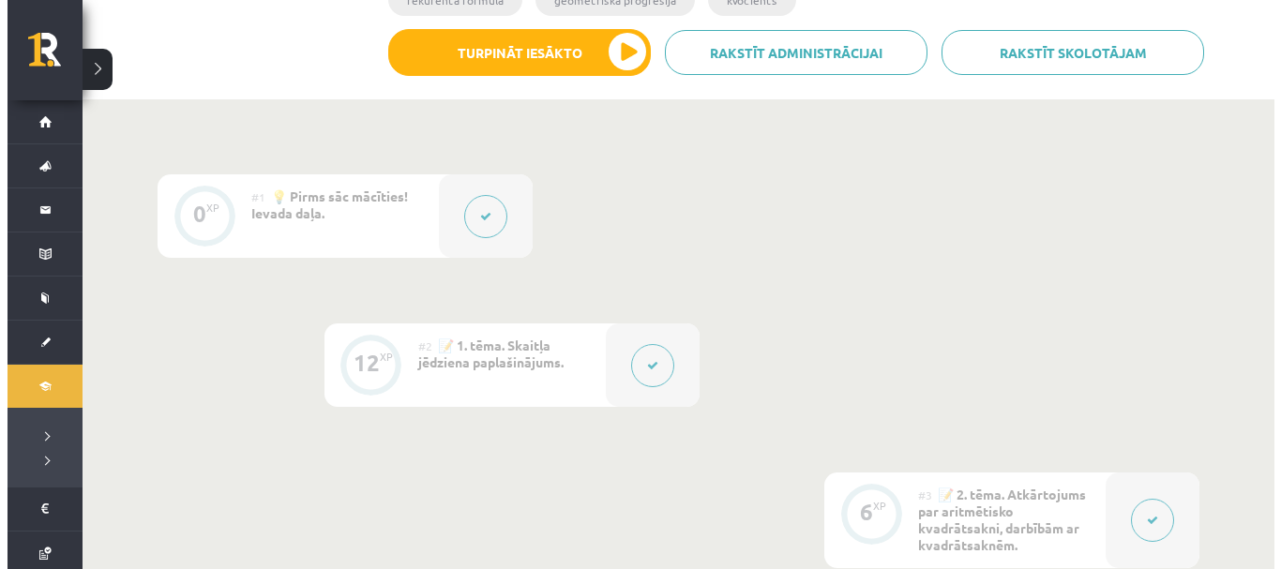
scroll to position [0, 0]
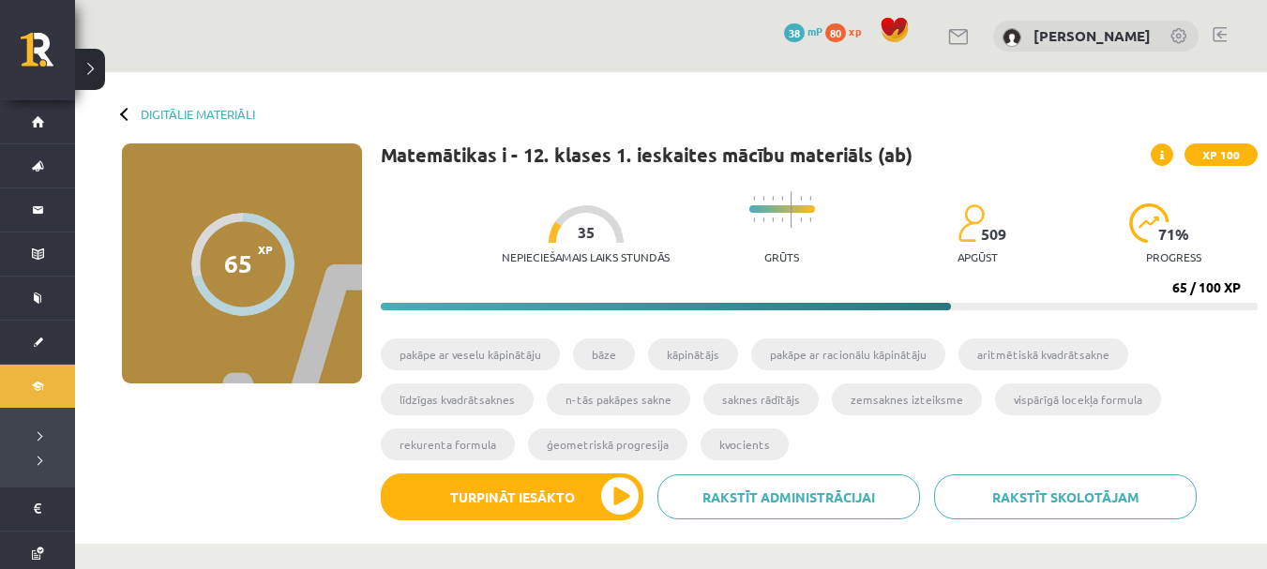
click at [98, 71] on button at bounding box center [90, 69] width 30 height 41
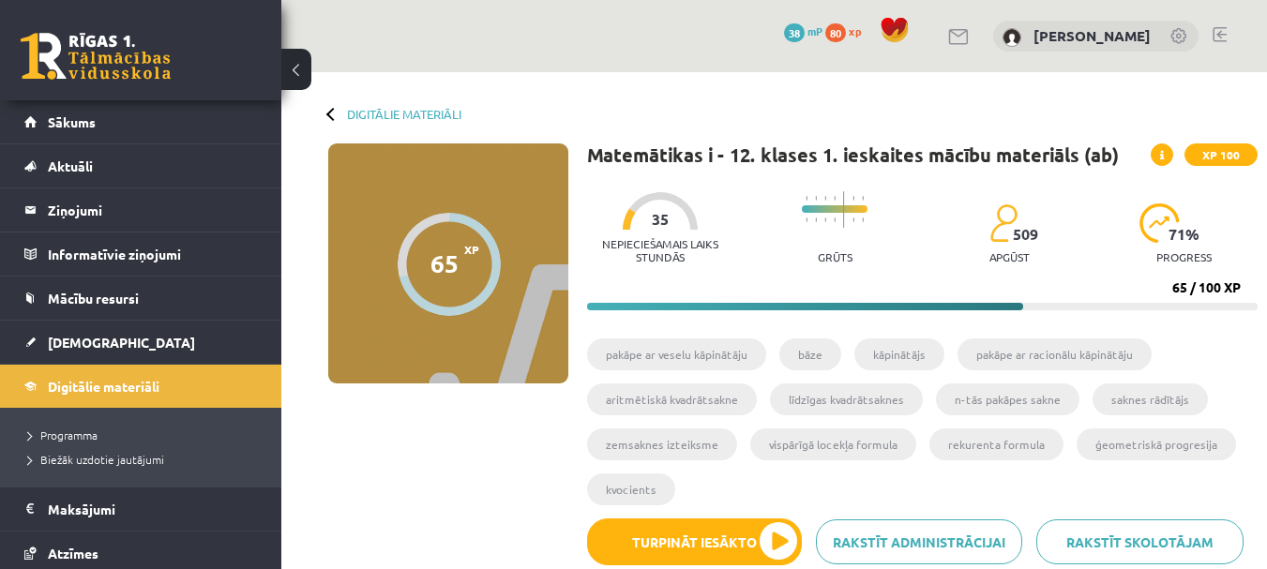
click at [301, 64] on button at bounding box center [296, 69] width 30 height 41
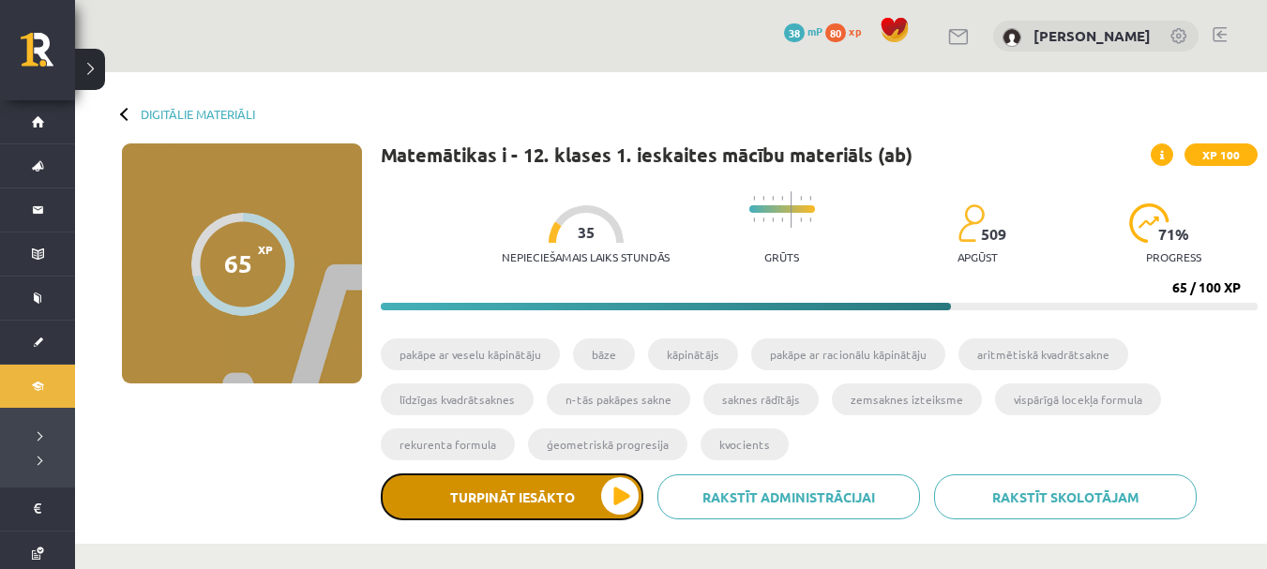
click at [525, 502] on button "Turpināt iesākto" at bounding box center [512, 497] width 263 height 47
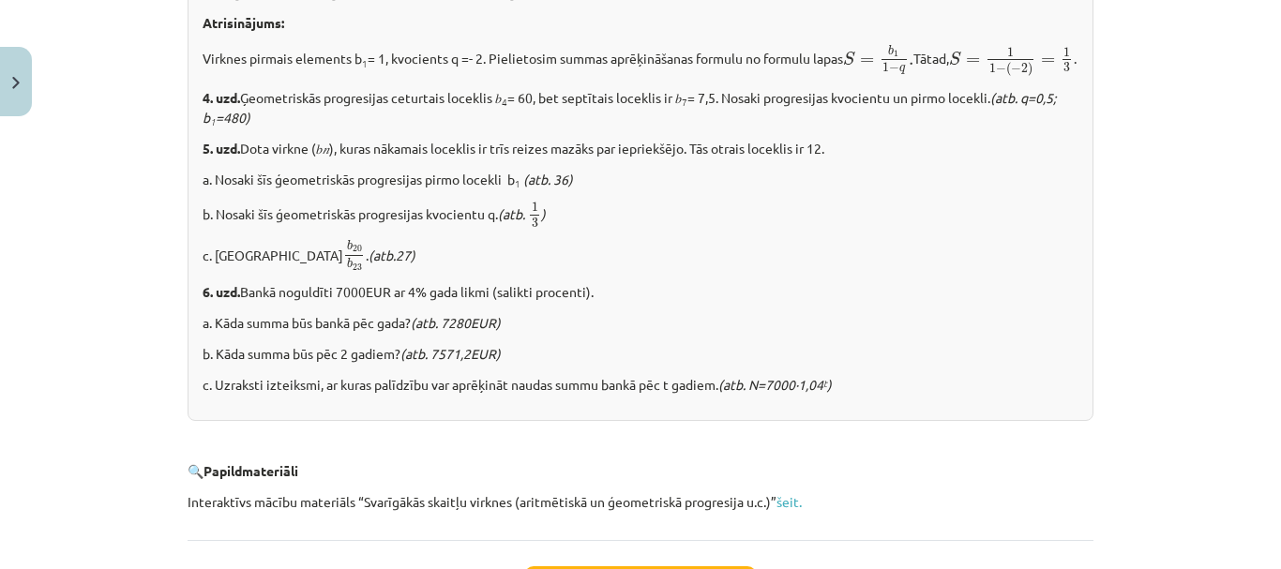
scroll to position [2333, 0]
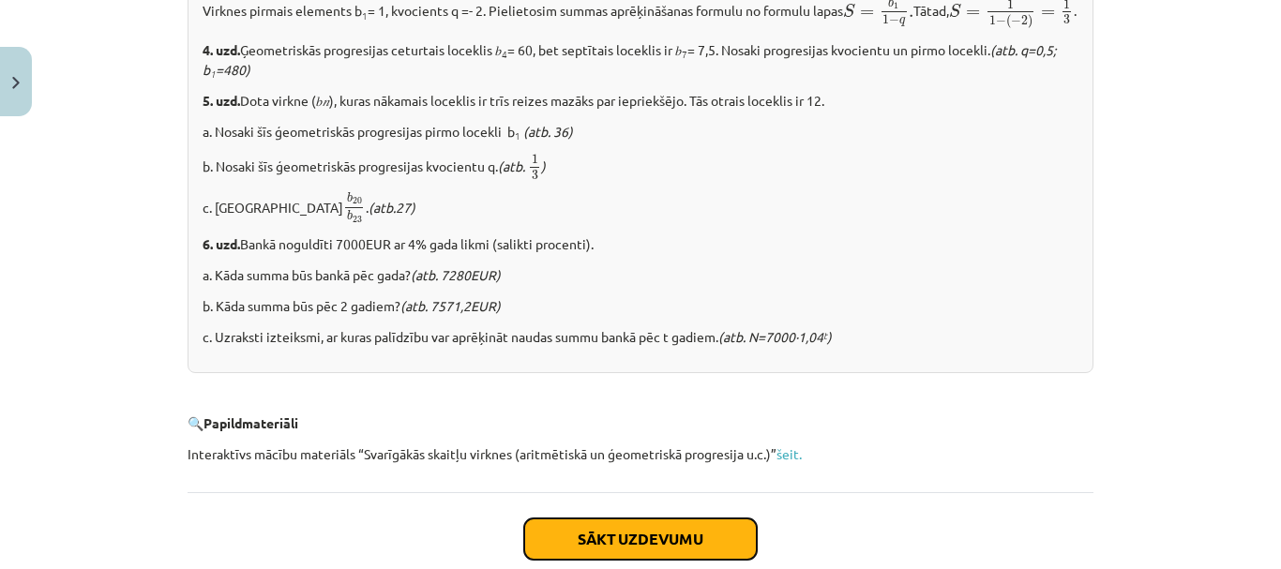
click at [723, 556] on button "Sākt uzdevumu" at bounding box center [640, 539] width 233 height 41
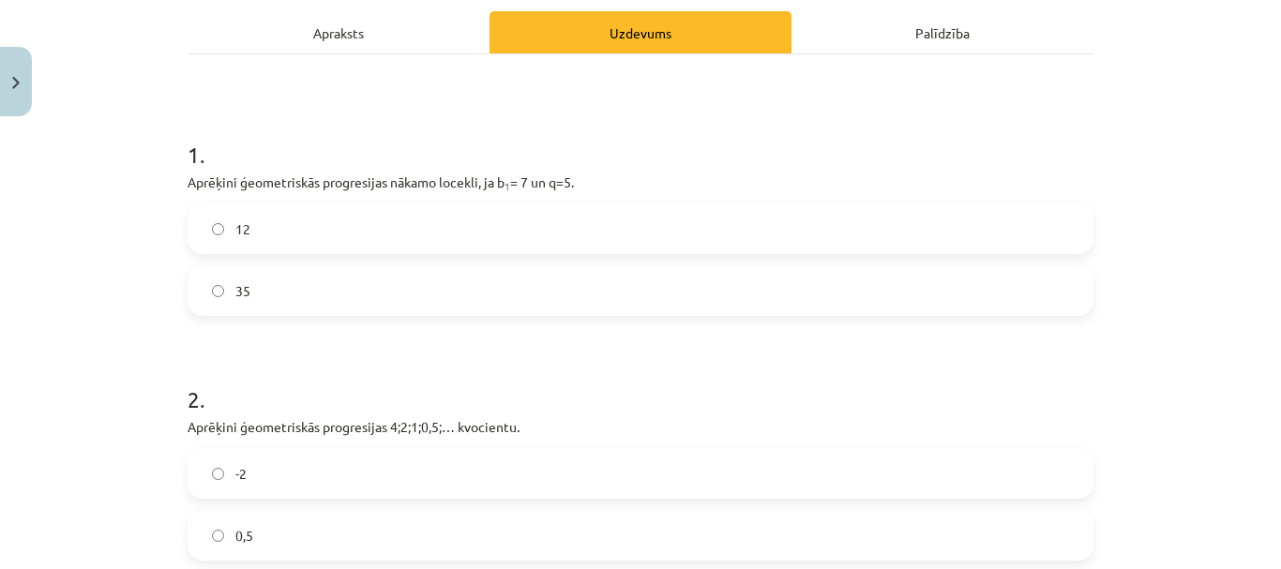
scroll to position [270, 0]
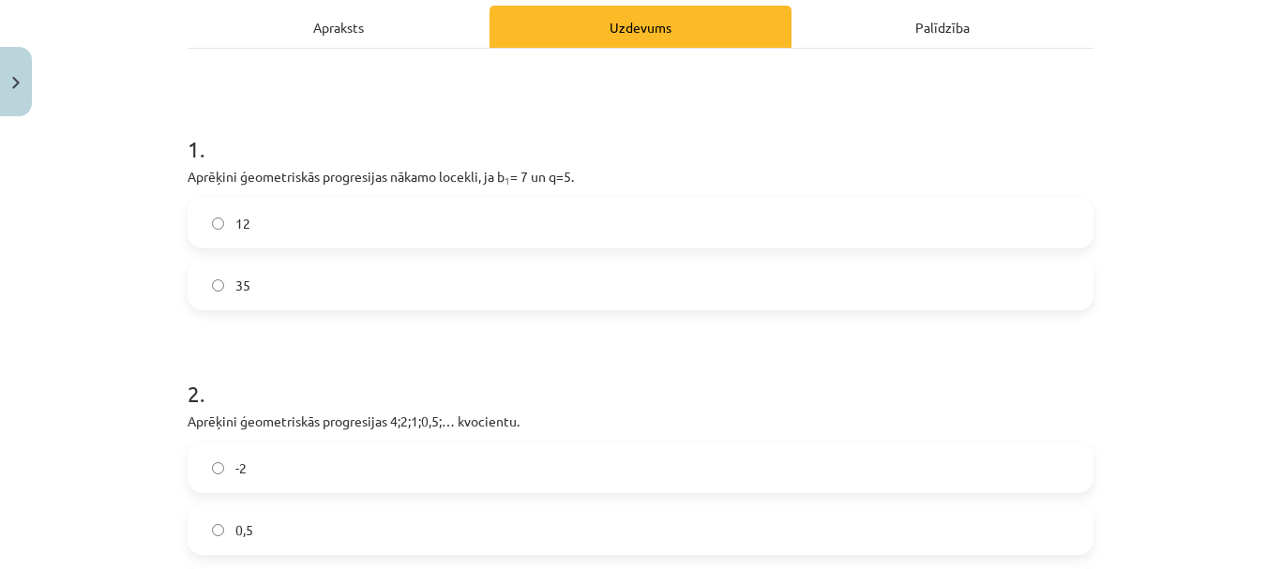
click at [717, 210] on label "12" at bounding box center [640, 223] width 902 height 47
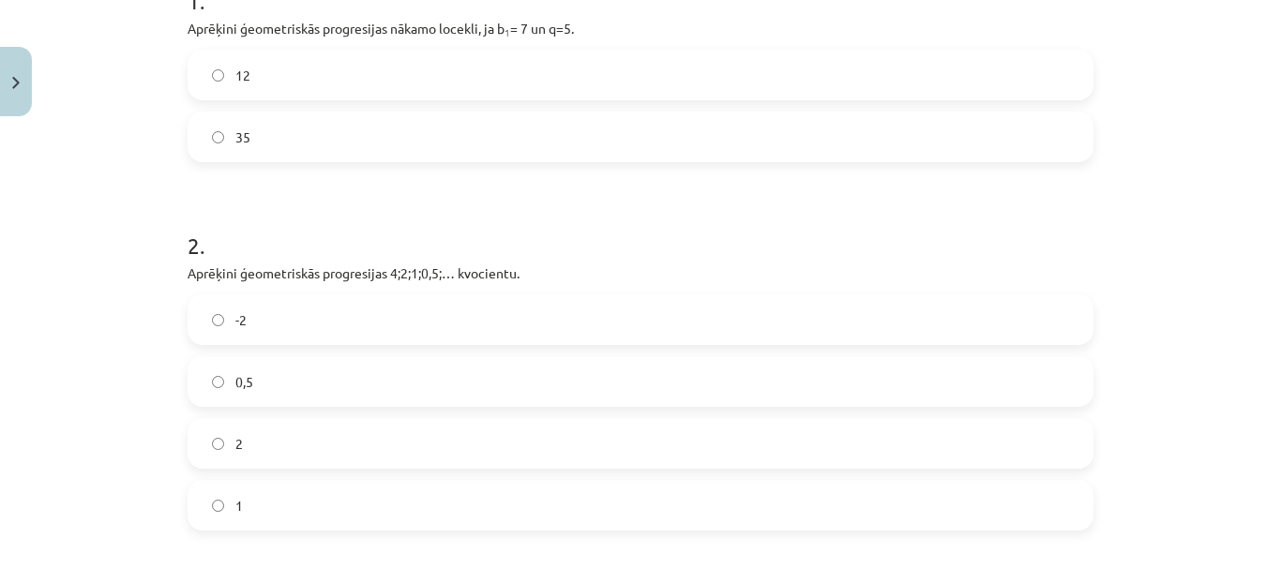
scroll to position [415, 0]
click at [826, 368] on label "0,5" at bounding box center [640, 384] width 902 height 47
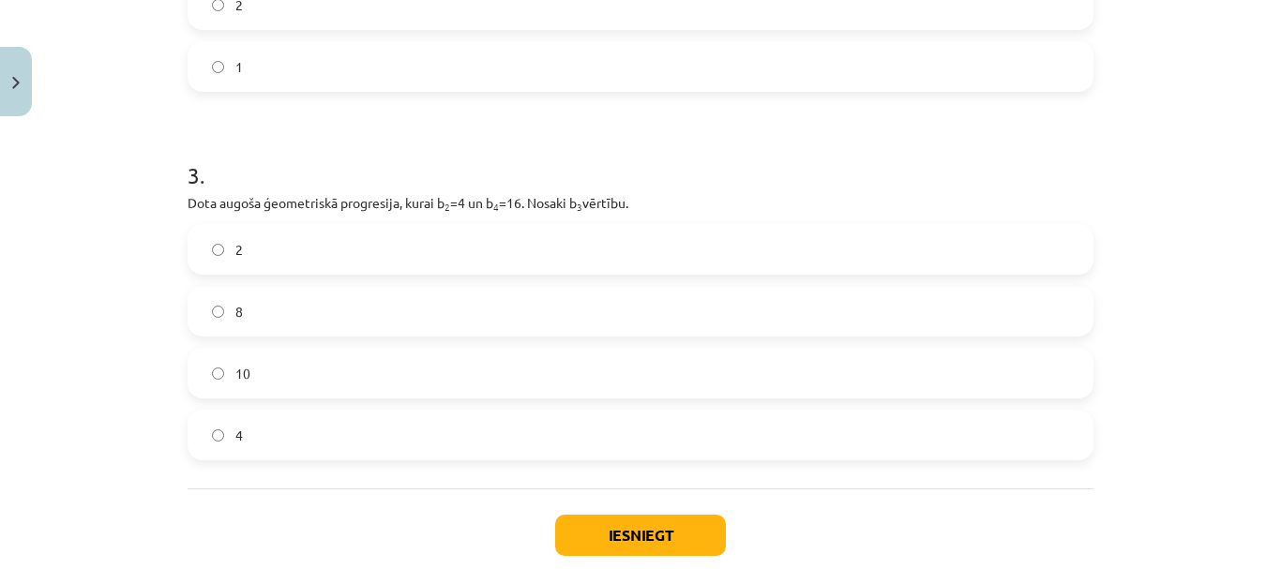
scroll to position [854, 0]
click at [898, 327] on label "8" at bounding box center [640, 314] width 902 height 47
click at [639, 539] on button "Iesniegt" at bounding box center [640, 538] width 171 height 41
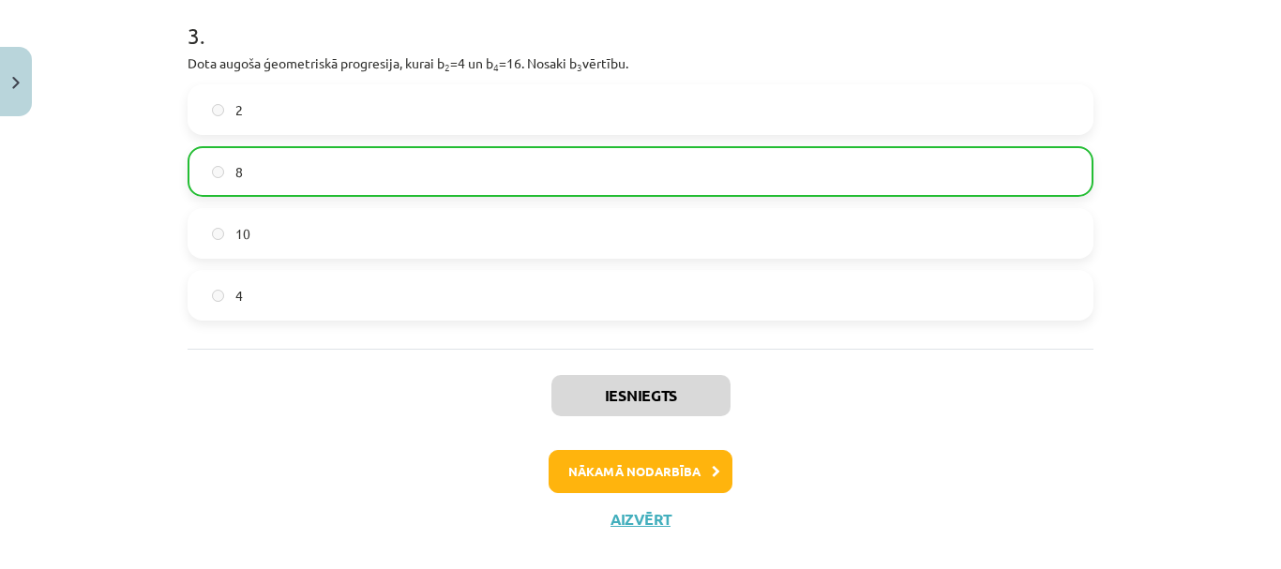
scroll to position [991, 0]
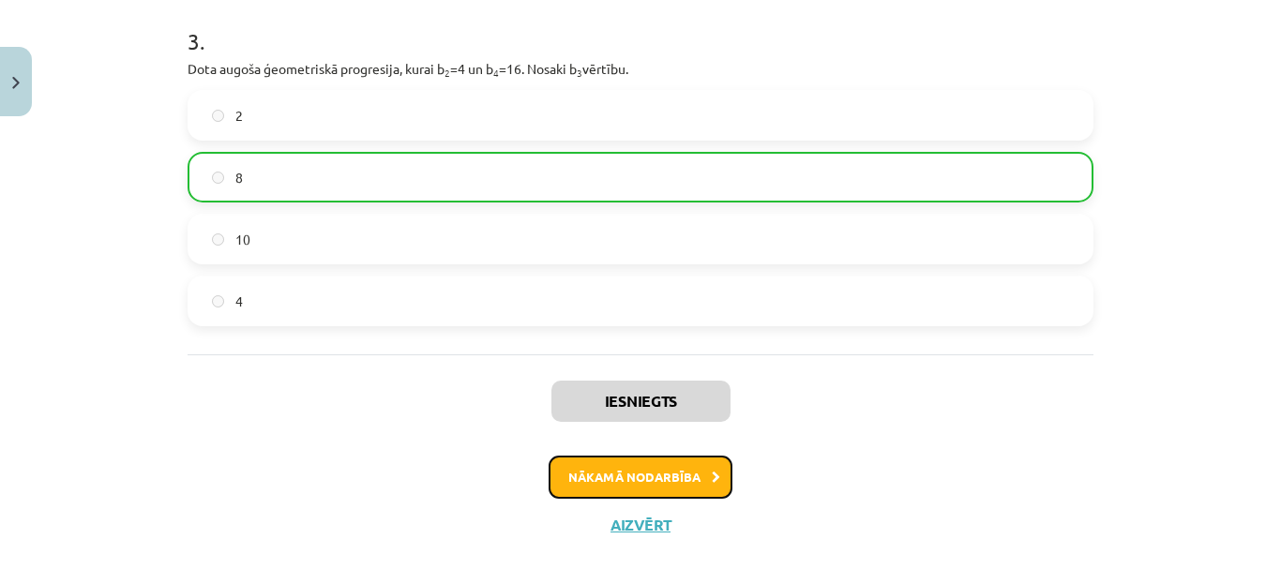
click at [677, 476] on button "Nākamā nodarbība" at bounding box center [641, 477] width 184 height 43
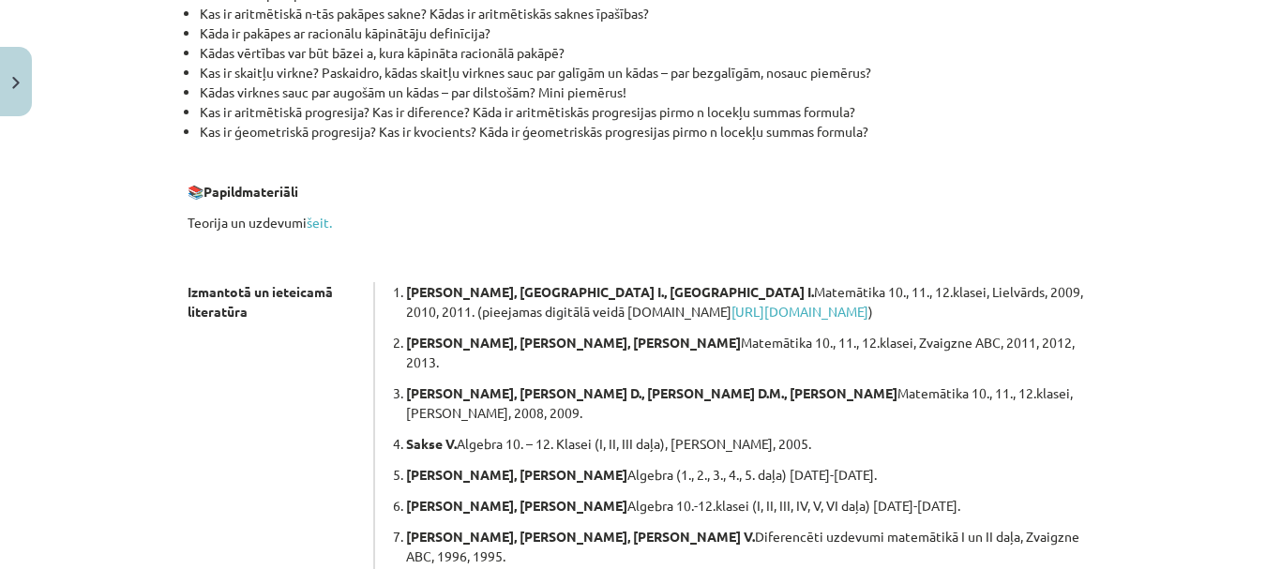
scroll to position [531, 0]
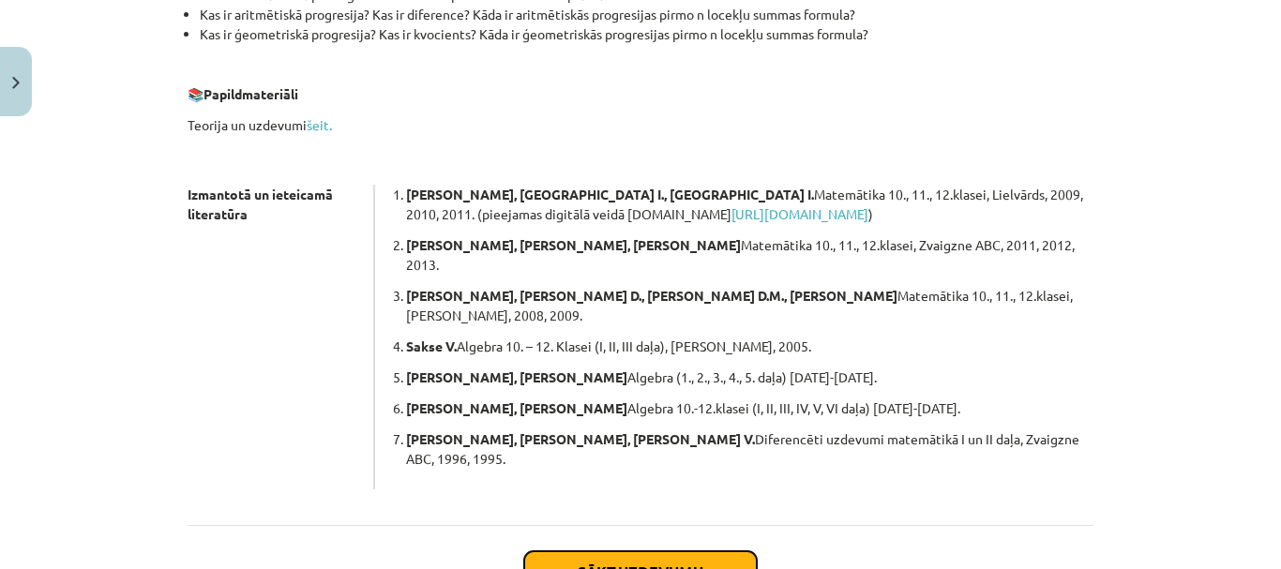
click at [693, 551] on button "Sākt uzdevumu" at bounding box center [640, 571] width 233 height 41
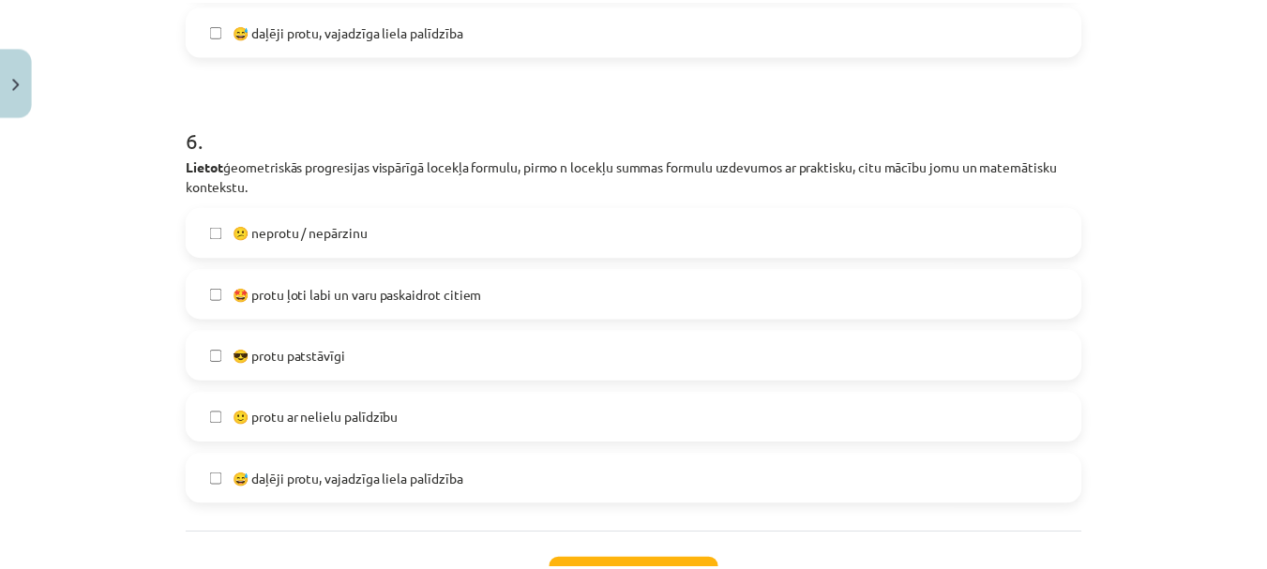
scroll to position [2502, 0]
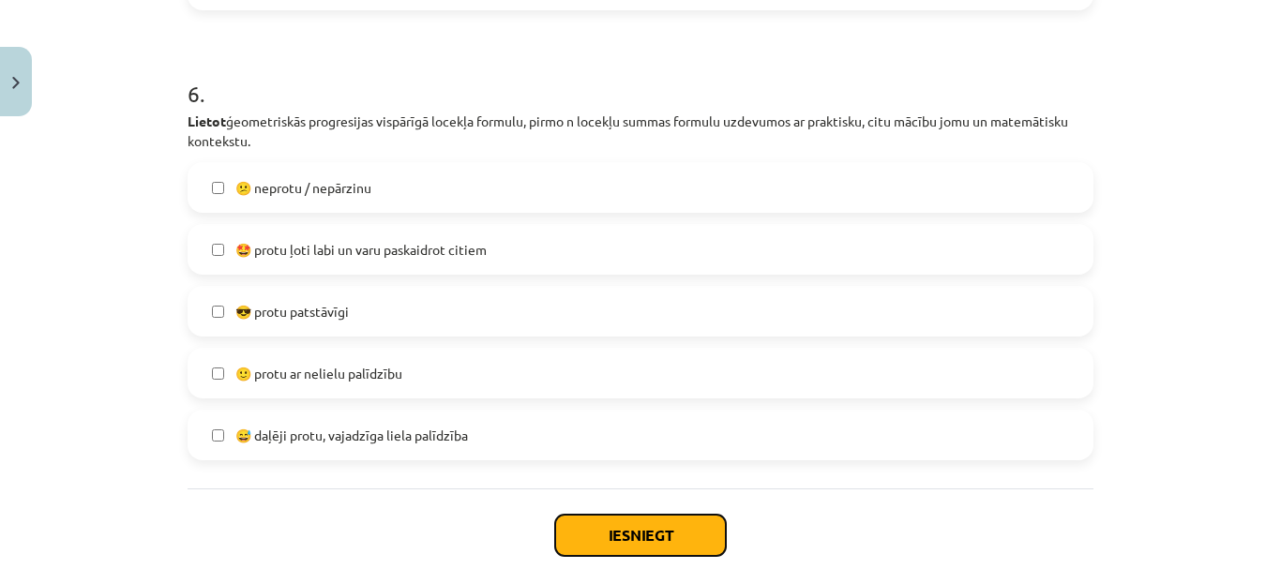
click at [704, 538] on button "Iesniegt" at bounding box center [640, 535] width 171 height 41
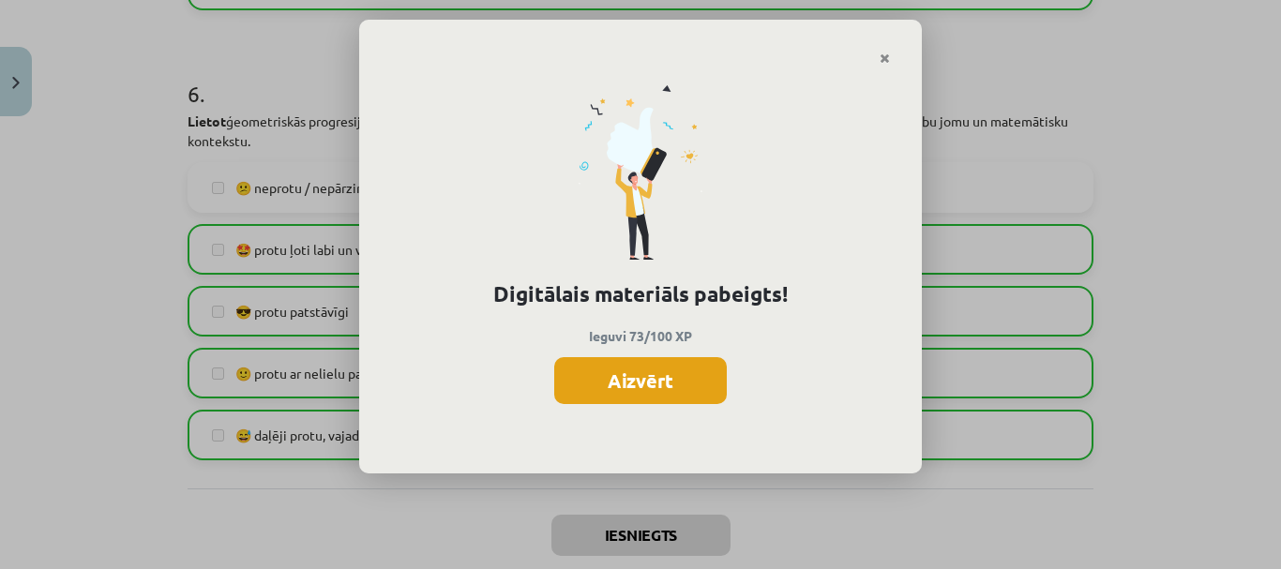
click at [680, 376] on button "Aizvērt" at bounding box center [640, 380] width 173 height 47
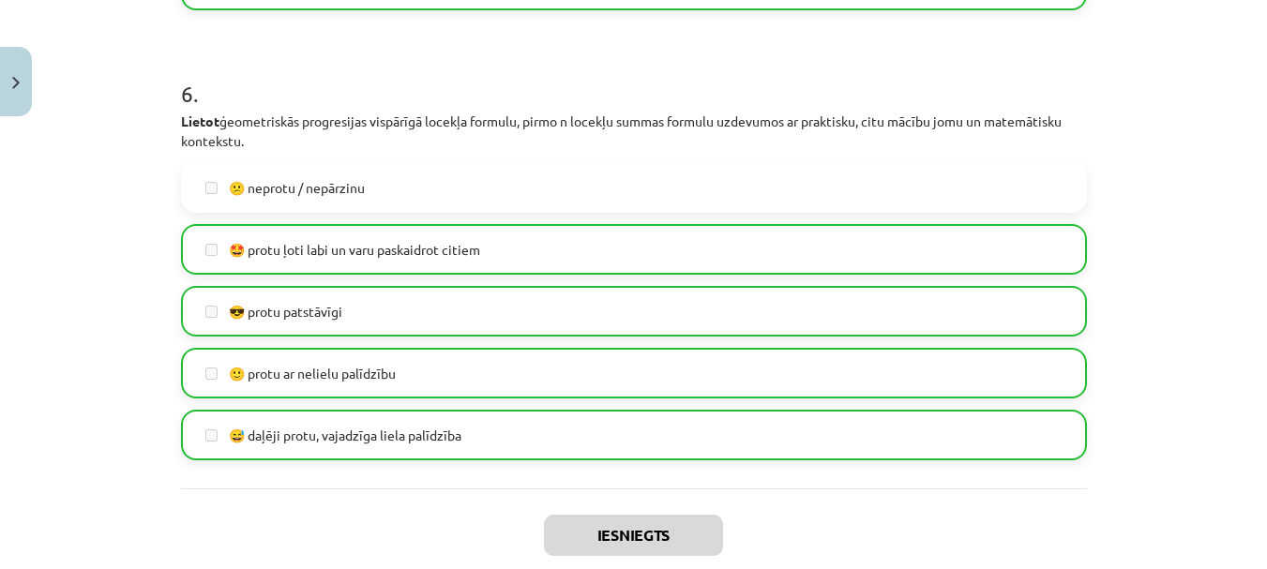
scroll to position [2611, 0]
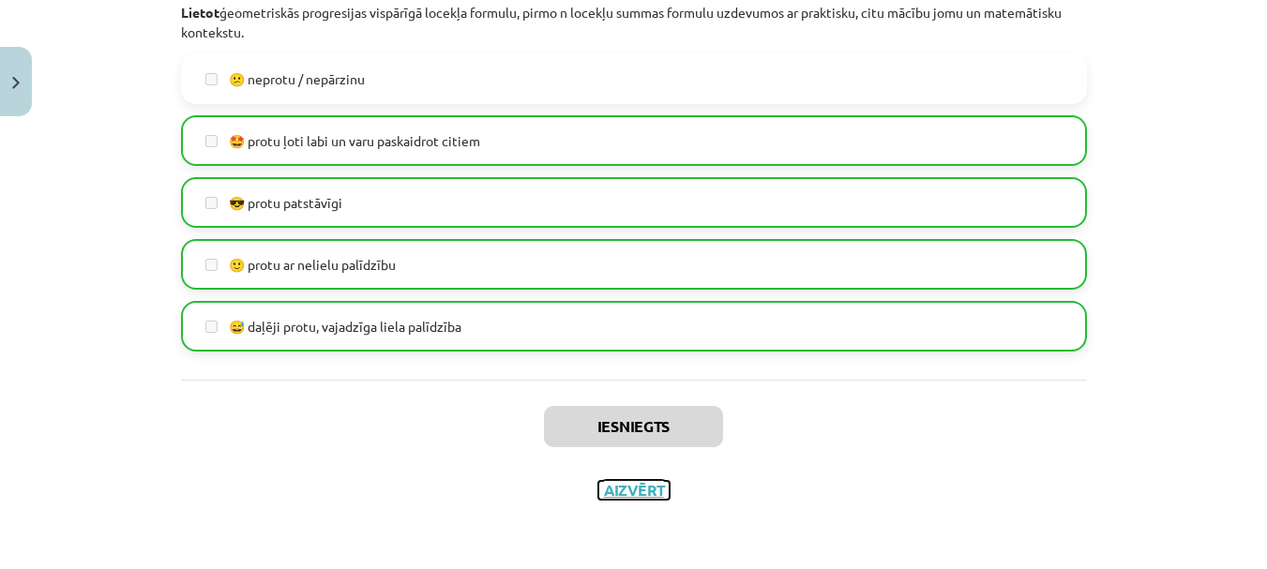
click at [647, 495] on button "Aizvērt" at bounding box center [633, 490] width 71 height 19
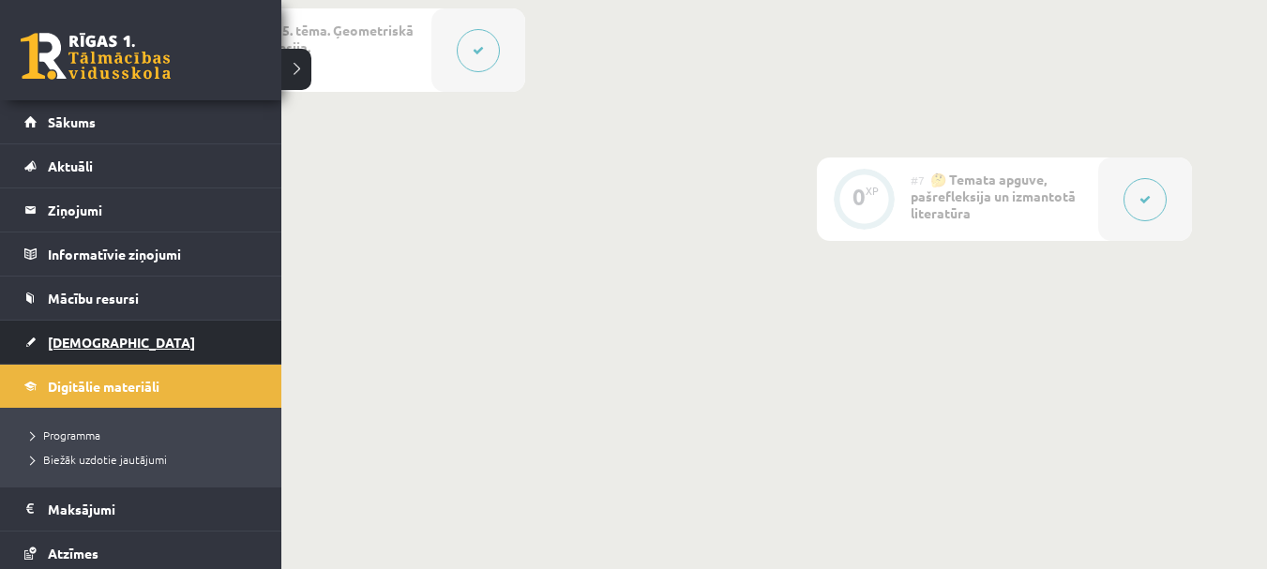
click at [106, 345] on link "[DEMOGRAPHIC_DATA]" at bounding box center [141, 342] width 234 height 43
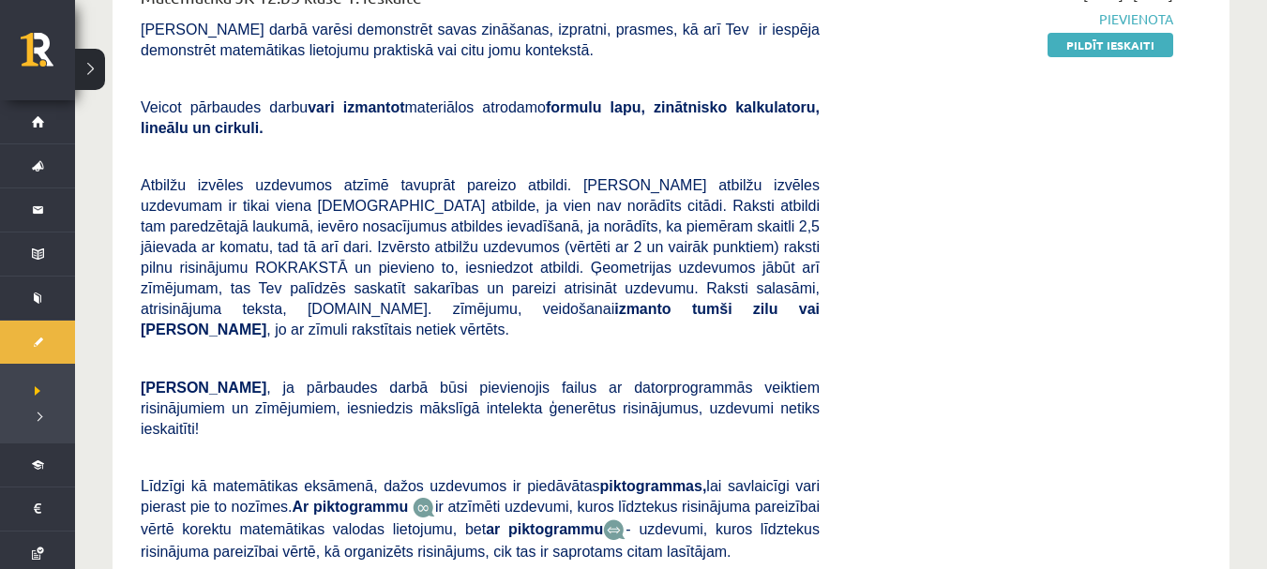
scroll to position [203, 0]
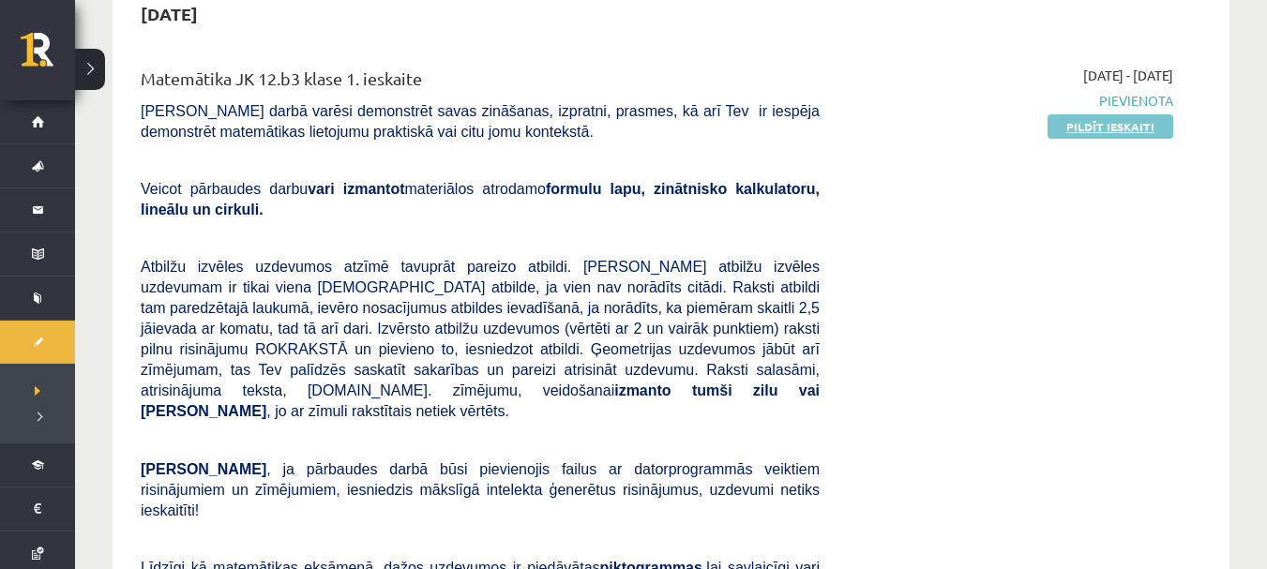
click at [1126, 125] on link "Pildīt ieskaiti" at bounding box center [1111, 126] width 126 height 24
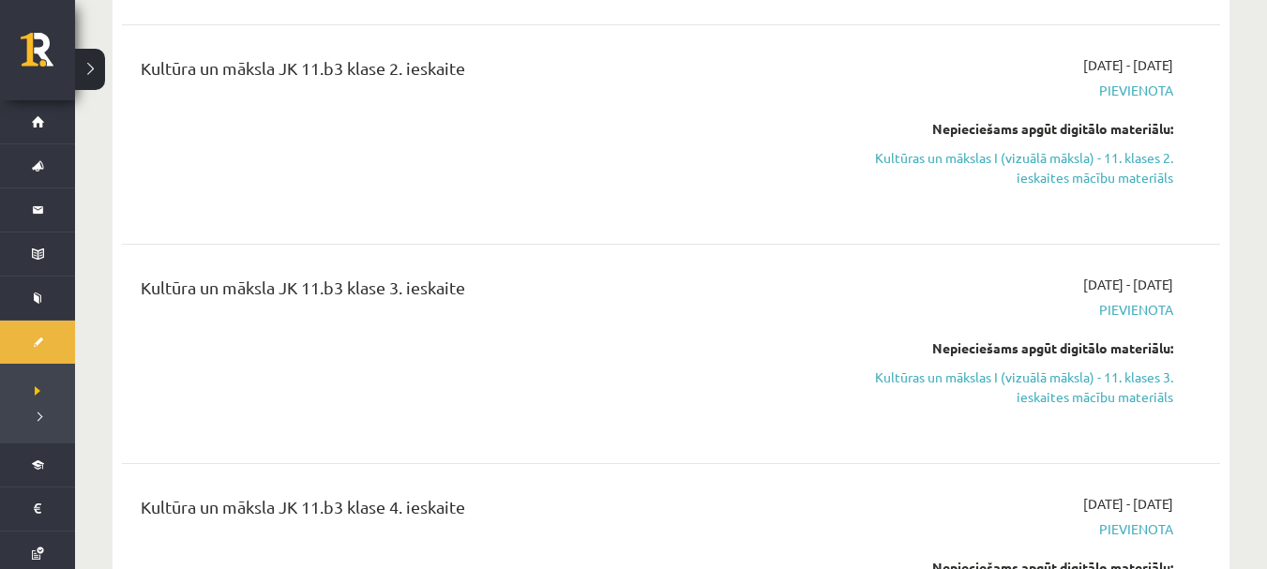
scroll to position [4747, 0]
